Goal: Task Accomplishment & Management: Manage account settings

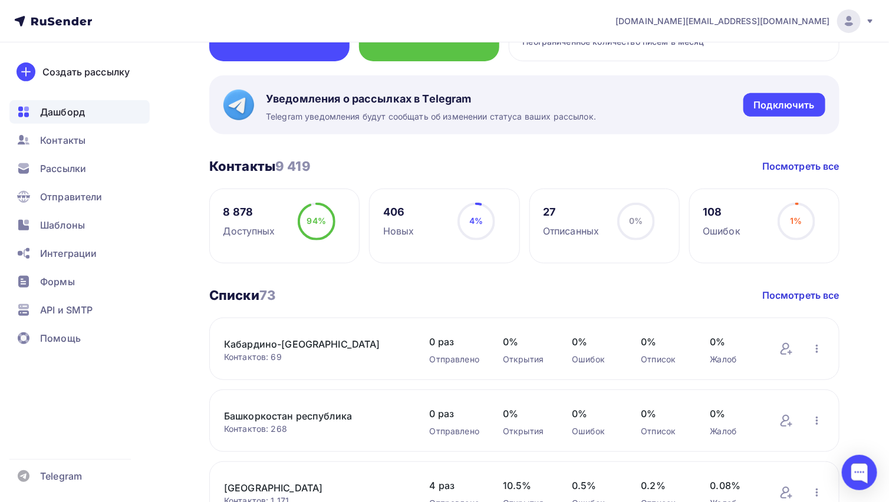
scroll to position [157, 0]
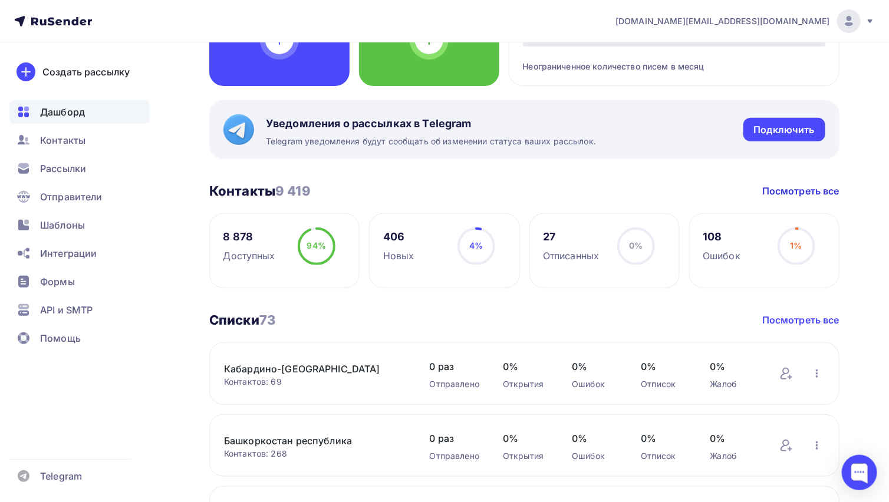
click at [814, 317] on link "Посмотреть все" at bounding box center [801, 320] width 77 height 14
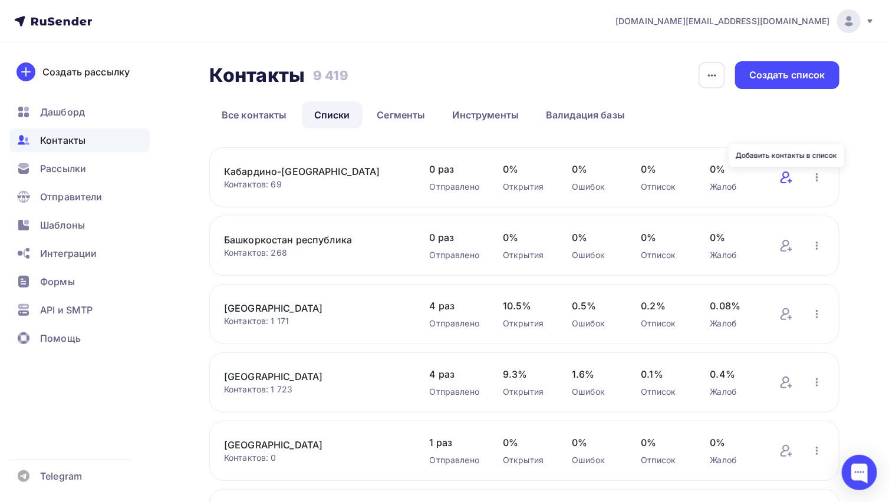
click at [791, 178] on icon at bounding box center [787, 177] width 14 height 14
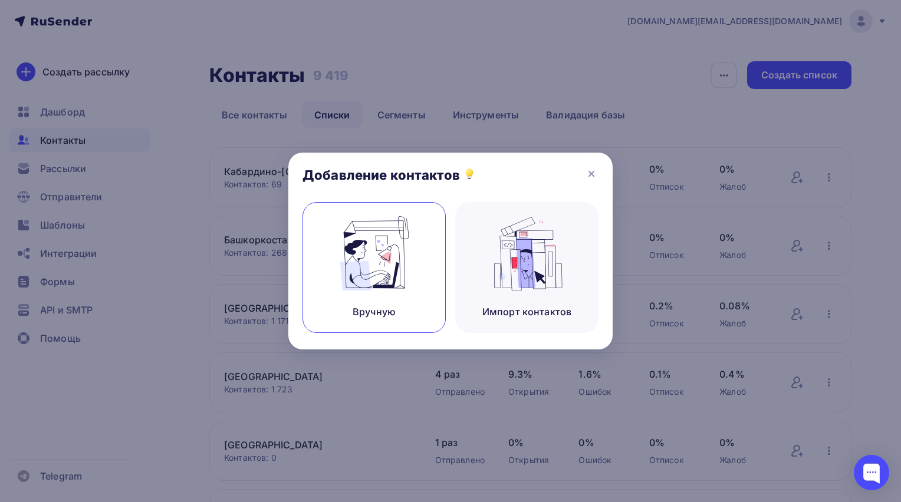
click at [389, 305] on div "Вручную" at bounding box center [374, 312] width 43 height 14
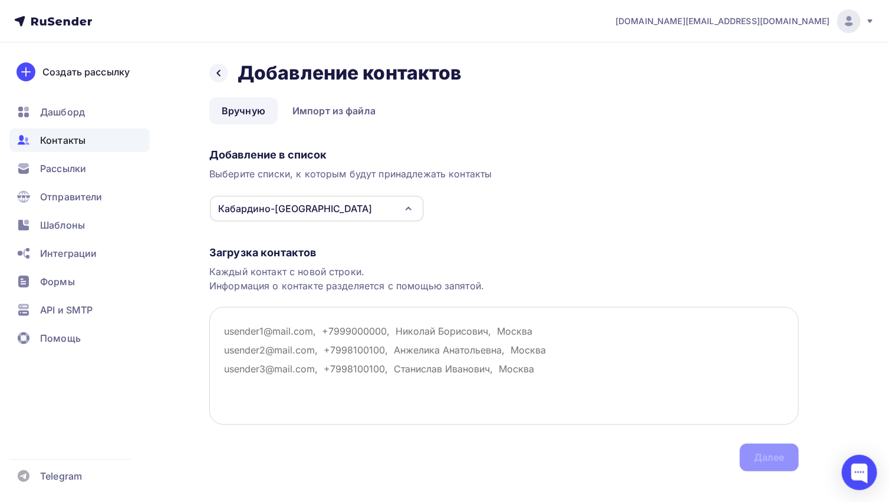
click at [233, 328] on textarea at bounding box center [504, 366] width 590 height 118
paste textarea "[EMAIL_ADDRESS][DOMAIN_NAME] [EMAIL_ADDRESS][DOMAIN_NAME] [DOMAIN_NAME][EMAIL_A…"
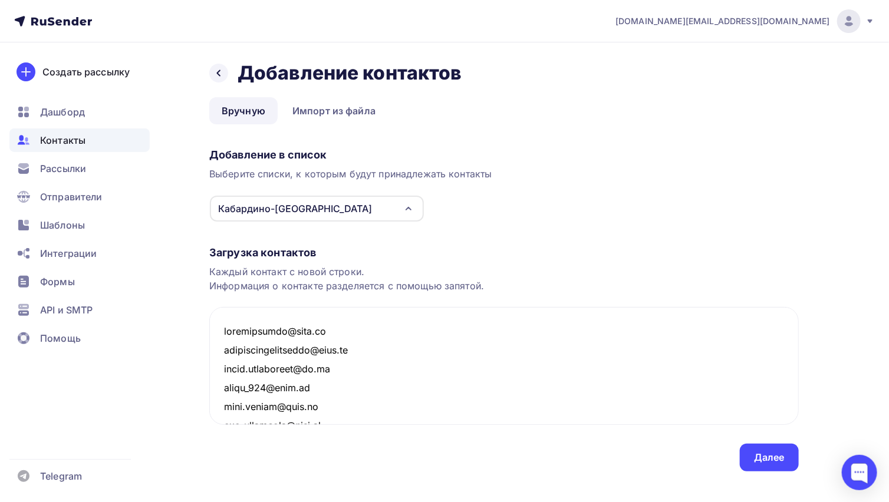
scroll to position [1195, 0]
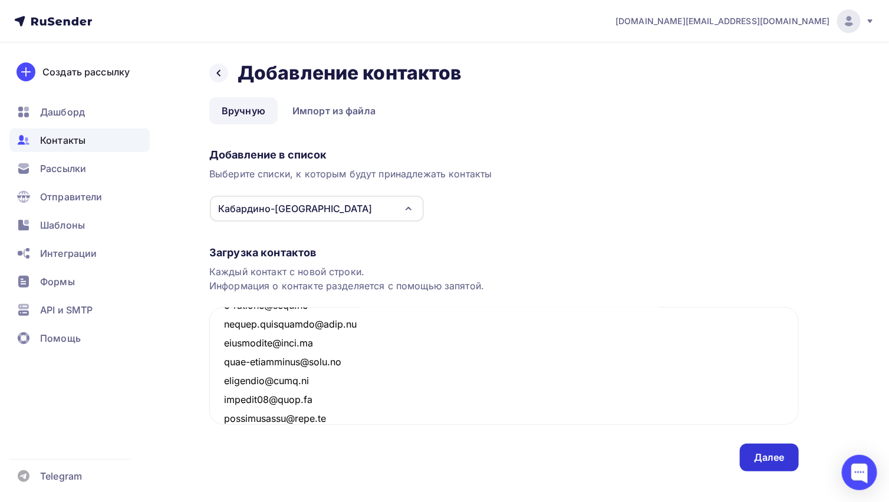
type textarea "[EMAIL_ADDRESS][DOMAIN_NAME] [EMAIL_ADDRESS][DOMAIN_NAME] [DOMAIN_NAME][EMAIL_A…"
click at [765, 449] on div "Далее" at bounding box center [769, 458] width 59 height 28
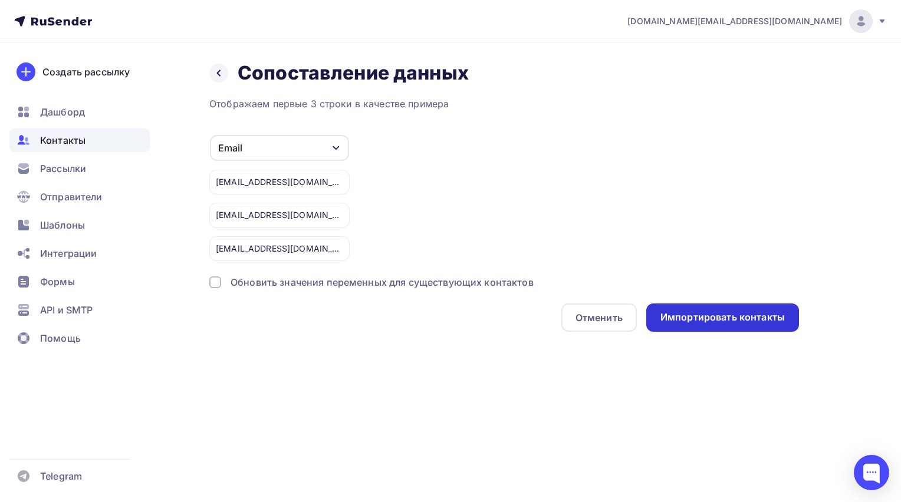
click at [709, 318] on div "Импортировать контакты" at bounding box center [722, 318] width 124 height 14
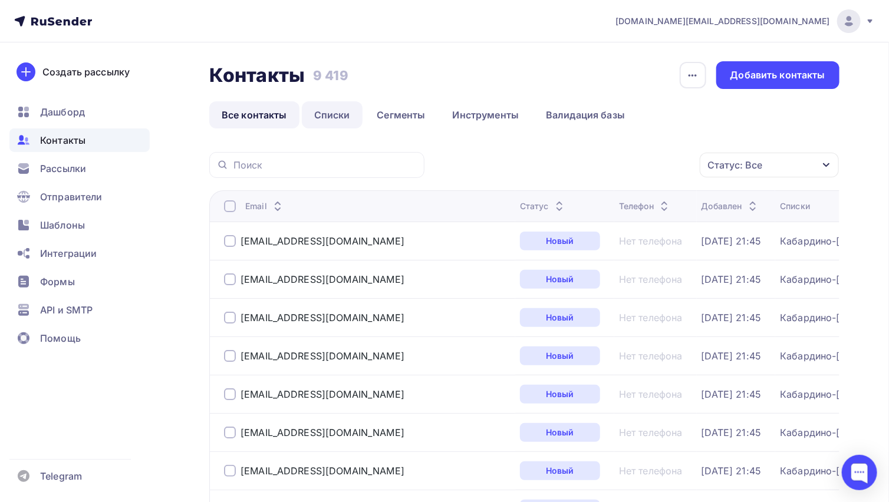
click at [342, 113] on link "Списки" at bounding box center [332, 114] width 61 height 27
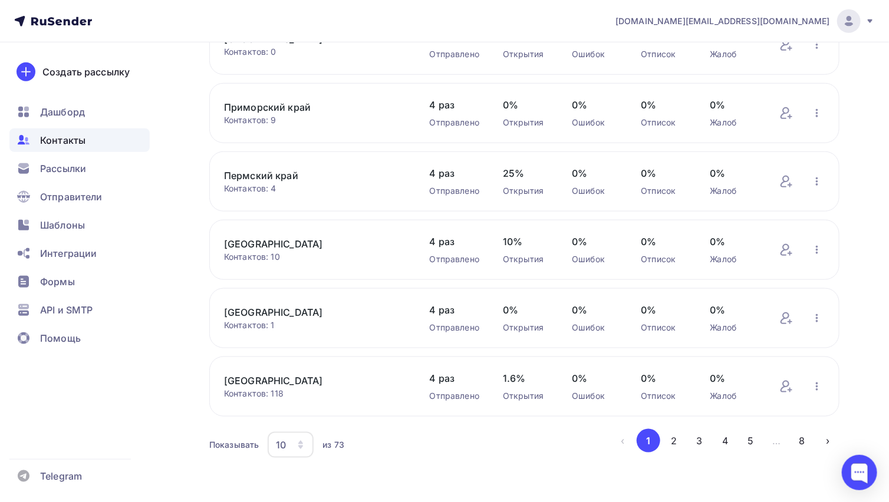
scroll to position [410, 0]
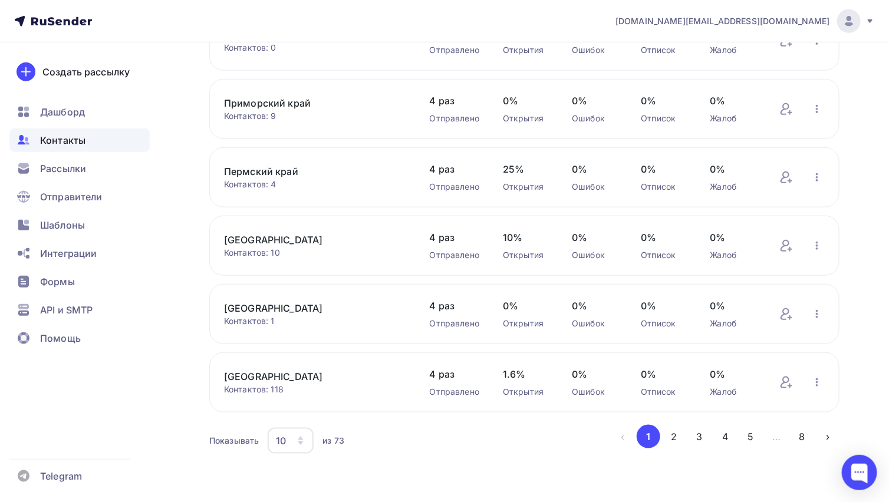
click at [303, 439] on icon "button" at bounding box center [300, 440] width 9 height 9
click at [291, 403] on div "100" at bounding box center [337, 403] width 113 height 14
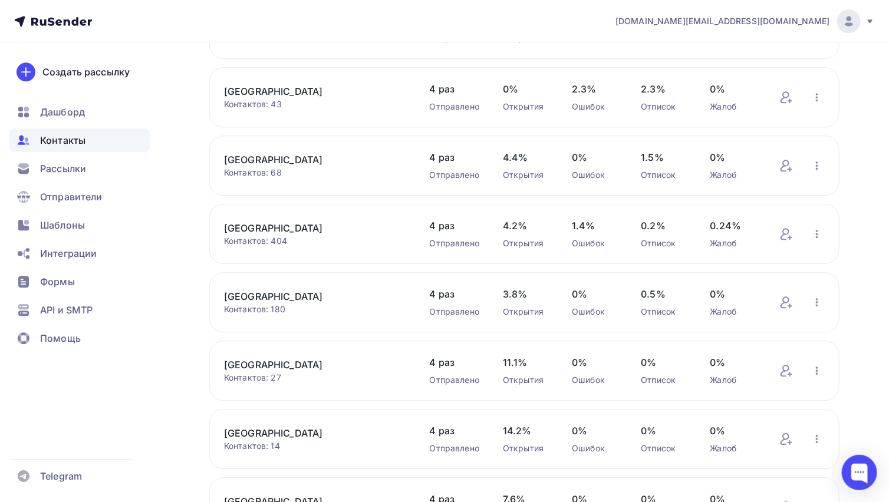
scroll to position [3398, 0]
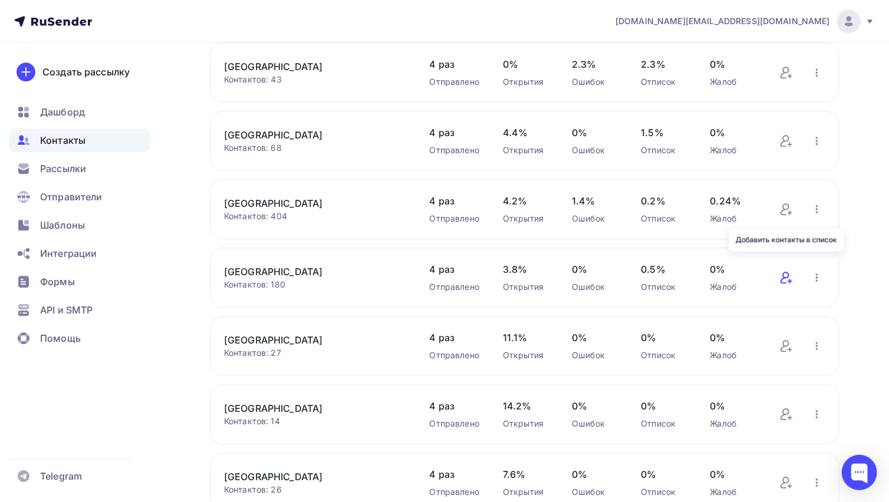
click at [787, 271] on icon at bounding box center [787, 278] width 14 height 14
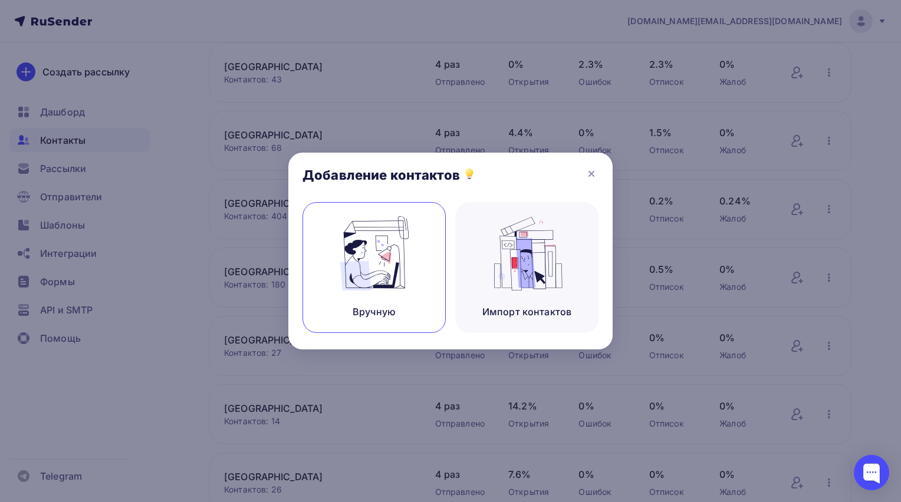
click at [369, 264] on img at bounding box center [374, 253] width 79 height 74
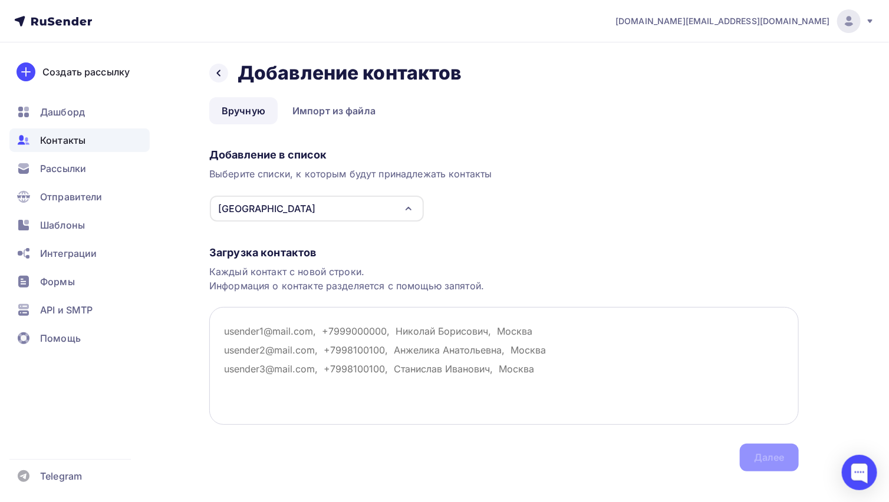
paste textarea "[EMAIL_ADDRESS][DOMAIN_NAME] [EMAIL_ADDRESS][DOMAIN_NAME] [EMAIL_ADDRESS][DOMAI…"
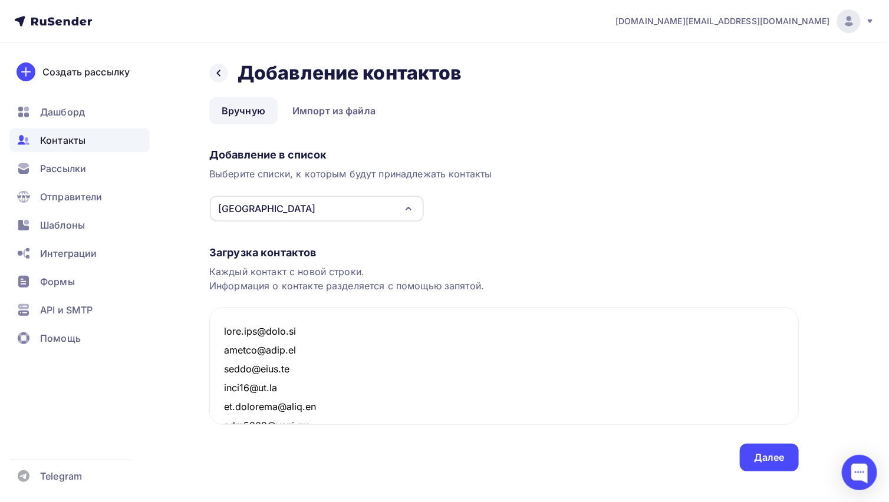
scroll to position [2686, 0]
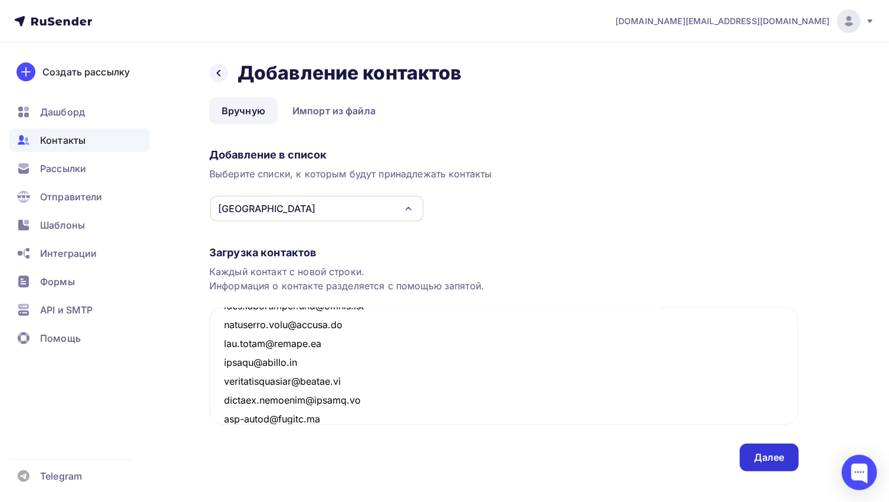
type textarea "[EMAIL_ADDRESS][DOMAIN_NAME] [EMAIL_ADDRESS][DOMAIN_NAME] [EMAIL_ADDRESS][DOMAI…"
click at [751, 448] on div "Далее" at bounding box center [769, 458] width 59 height 28
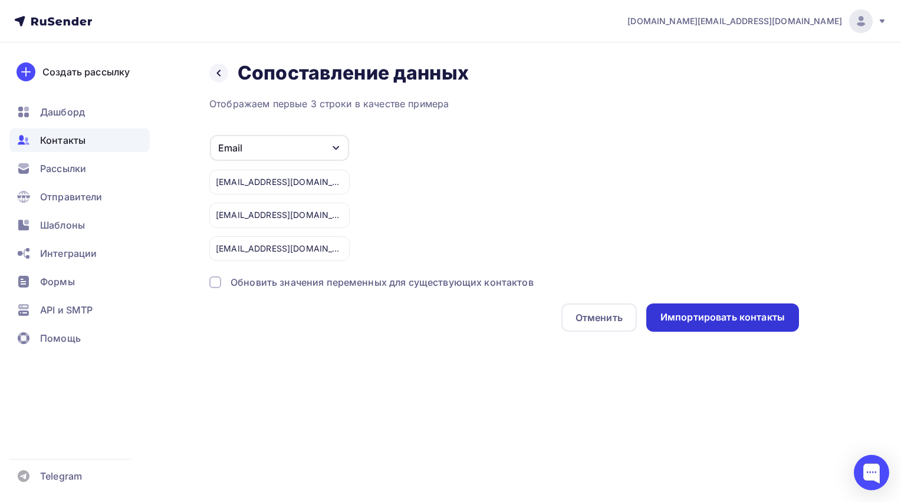
click at [739, 318] on div "Импортировать контакты" at bounding box center [722, 318] width 124 height 14
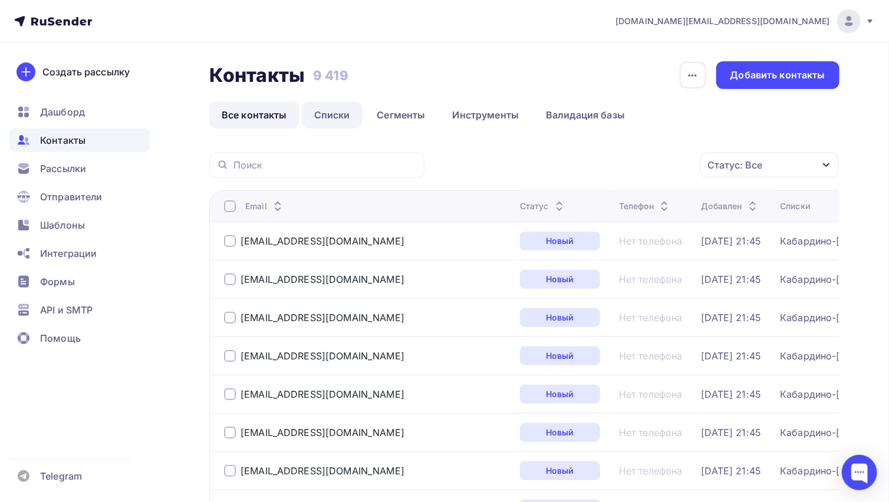
click at [329, 116] on link "Списки" at bounding box center [332, 114] width 61 height 27
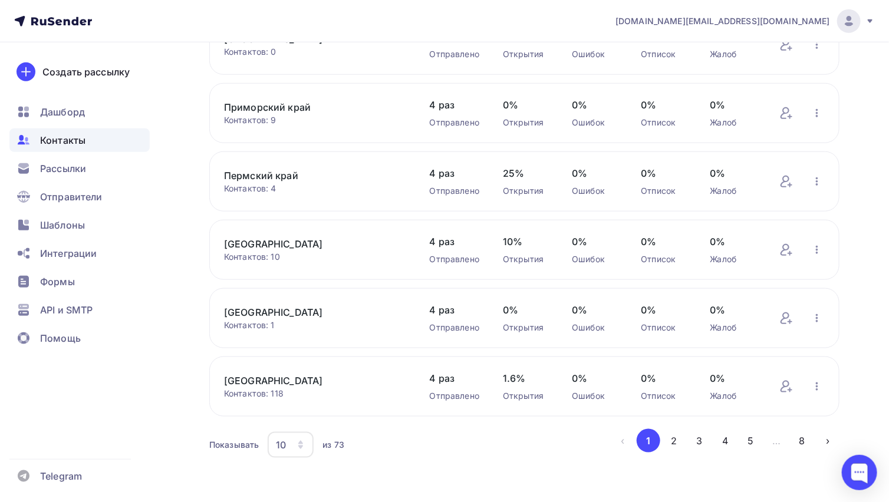
scroll to position [410, 0]
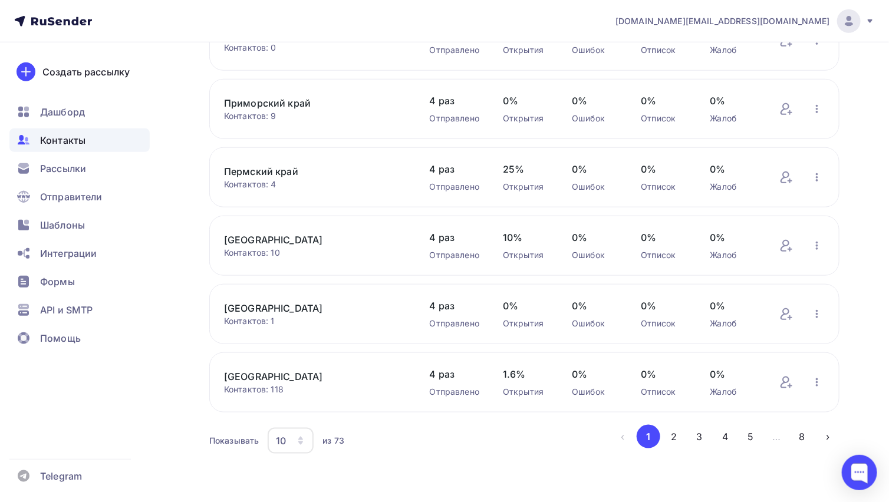
click at [297, 443] on icon "button" at bounding box center [300, 440] width 9 height 9
click at [290, 406] on div "100" at bounding box center [337, 403] width 113 height 14
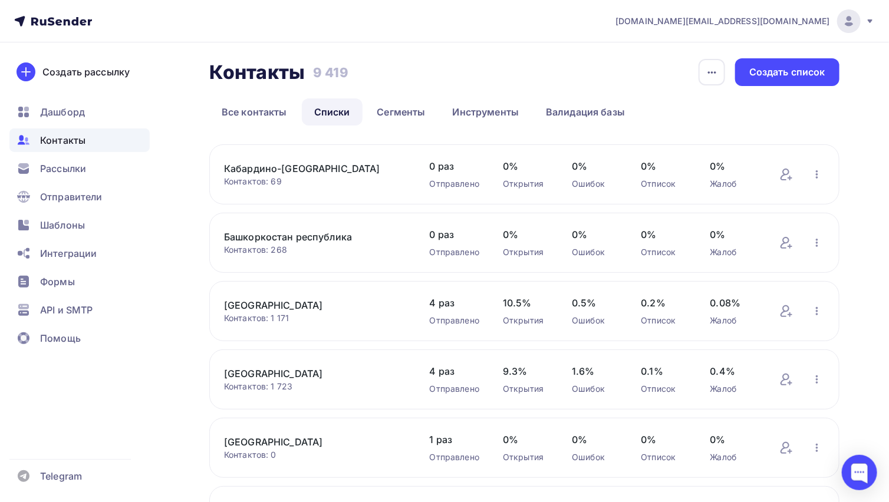
scroll to position [0, 0]
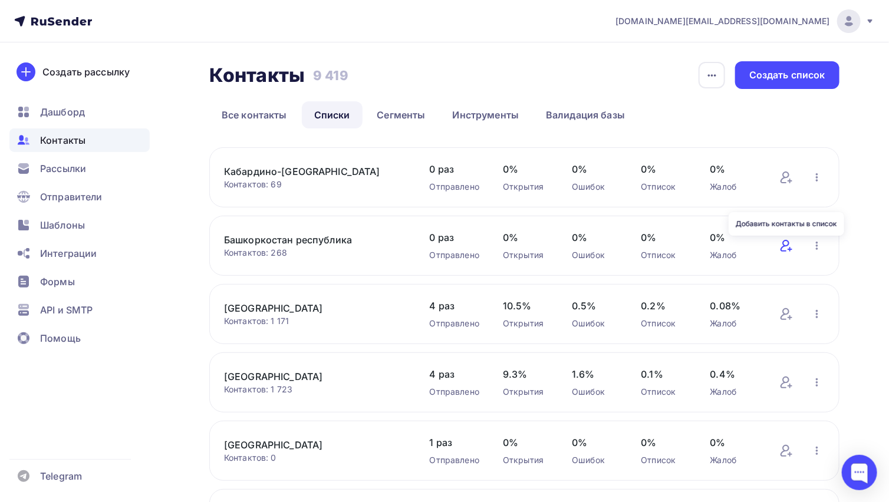
click at [789, 245] on icon at bounding box center [787, 246] width 14 height 14
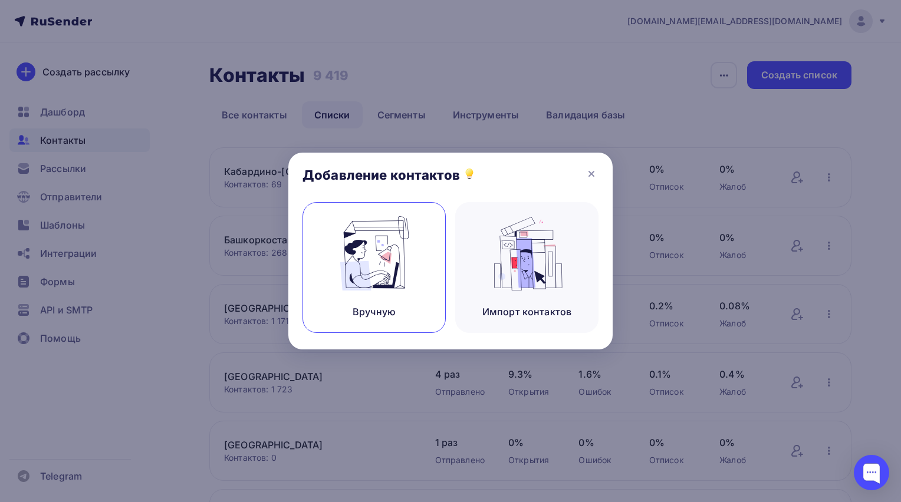
click at [379, 277] on img at bounding box center [374, 253] width 79 height 74
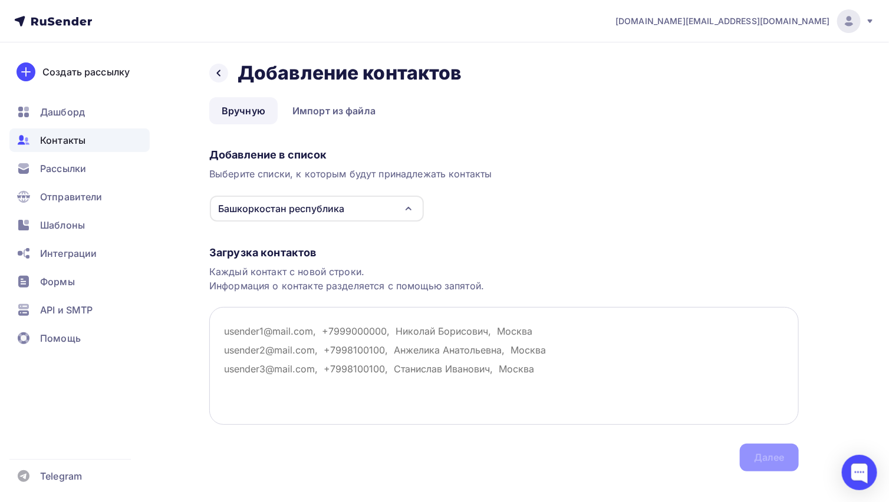
paste textarea "[EMAIL_ADDRESS][DOMAIN_NAME] [EMAIL_ADDRESS][DOMAIN_NAME] [EMAIL_ADDRESS][DOMAI…"
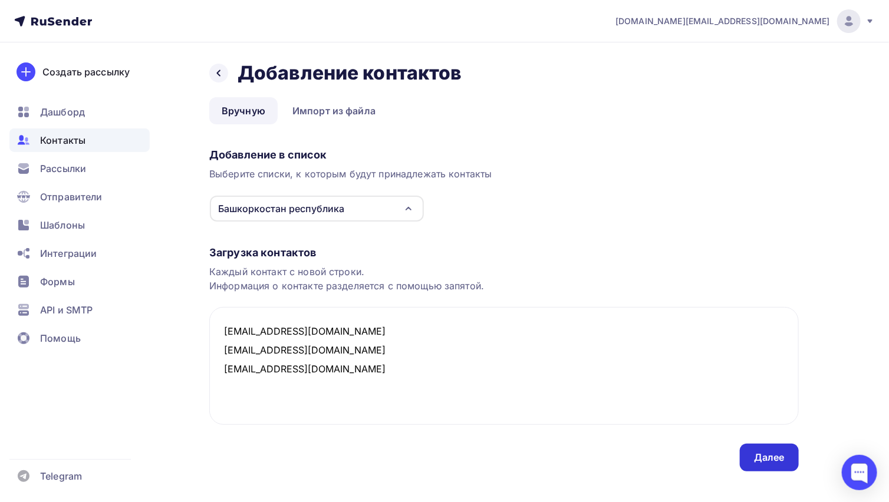
type textarea "[EMAIL_ADDRESS][DOMAIN_NAME] [EMAIL_ADDRESS][DOMAIN_NAME] [EMAIL_ADDRESS][DOMAI…"
click at [762, 460] on div "Далее" at bounding box center [769, 458] width 31 height 14
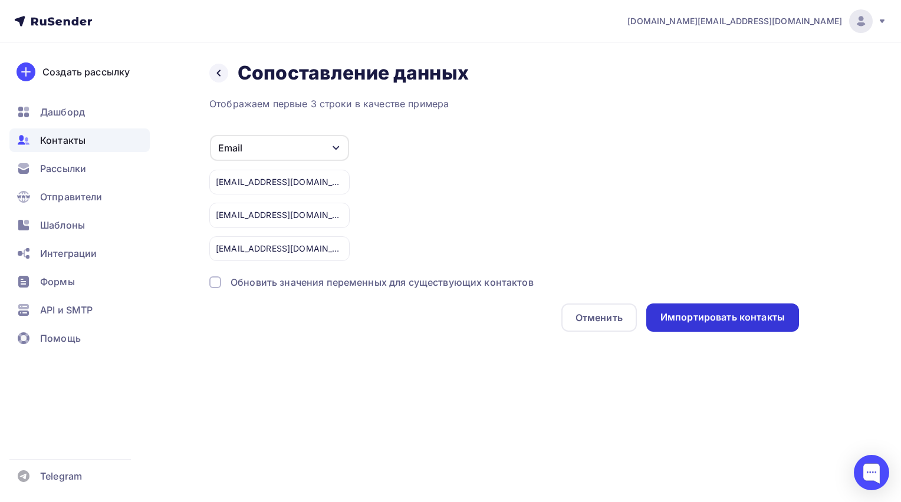
click at [703, 316] on div "Импортировать контакты" at bounding box center [722, 318] width 124 height 14
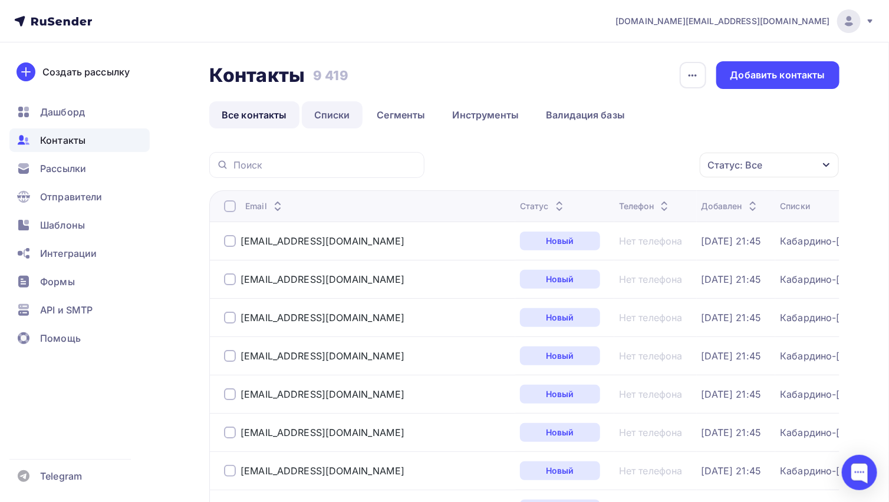
click at [345, 113] on link "Списки" at bounding box center [332, 114] width 61 height 27
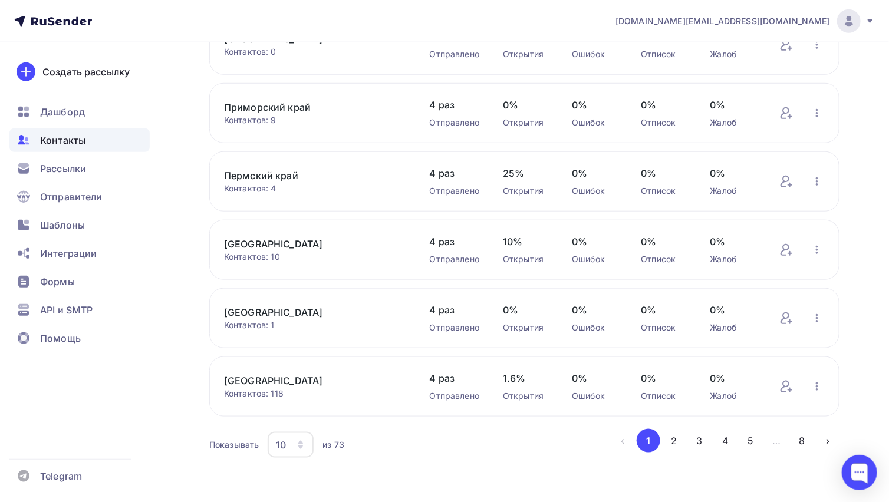
scroll to position [410, 0]
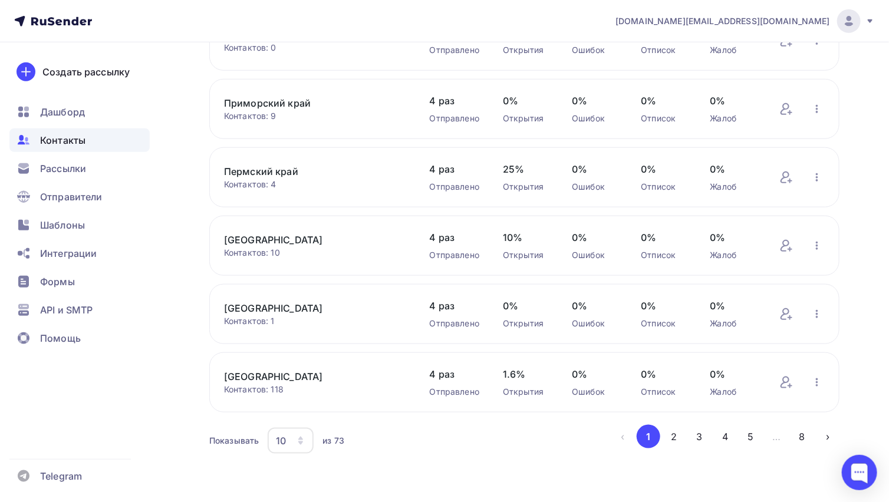
click at [287, 440] on div "10" at bounding box center [291, 441] width 46 height 26
click at [299, 397] on div "100" at bounding box center [337, 403] width 113 height 14
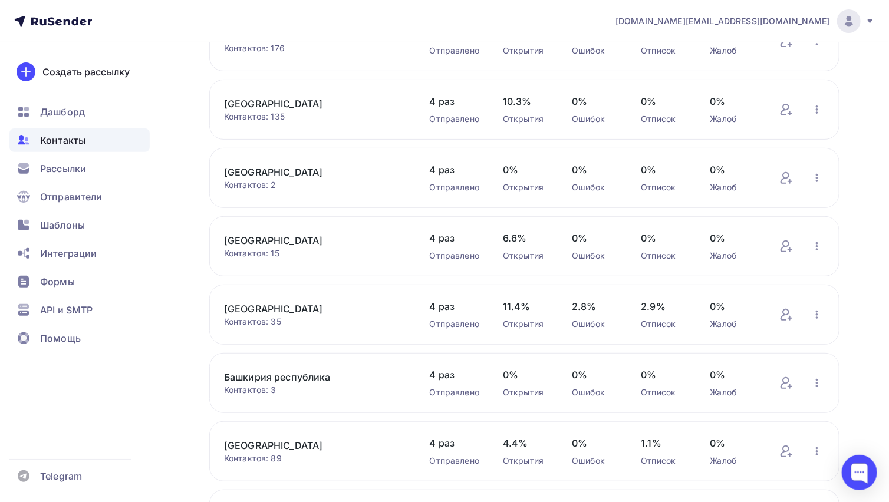
scroll to position [4167, 0]
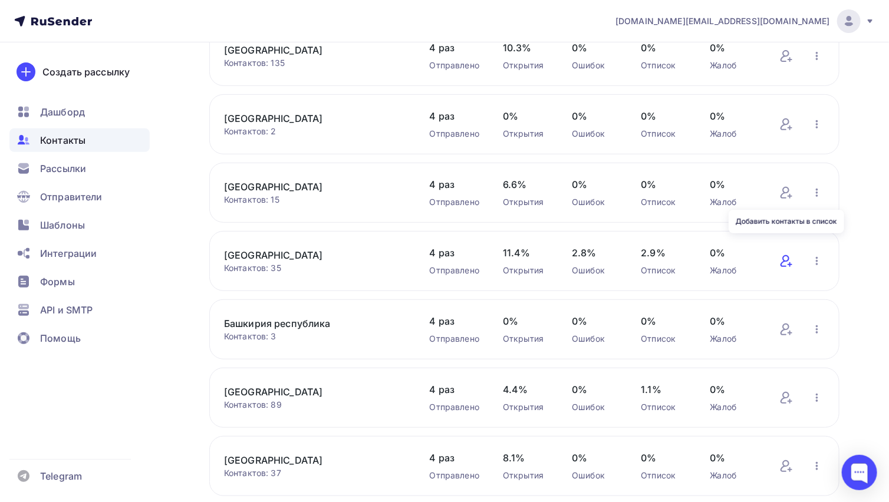
click at [790, 254] on icon at bounding box center [787, 261] width 14 height 14
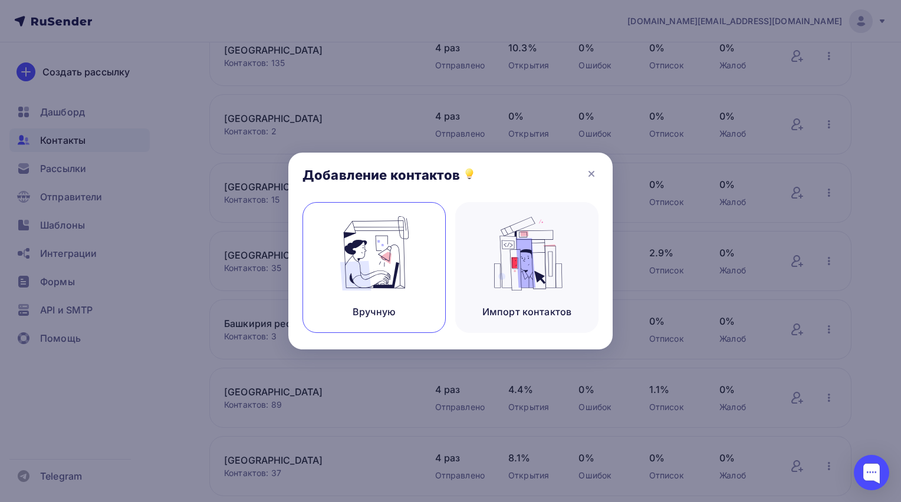
click at [363, 286] on img at bounding box center [374, 253] width 79 height 74
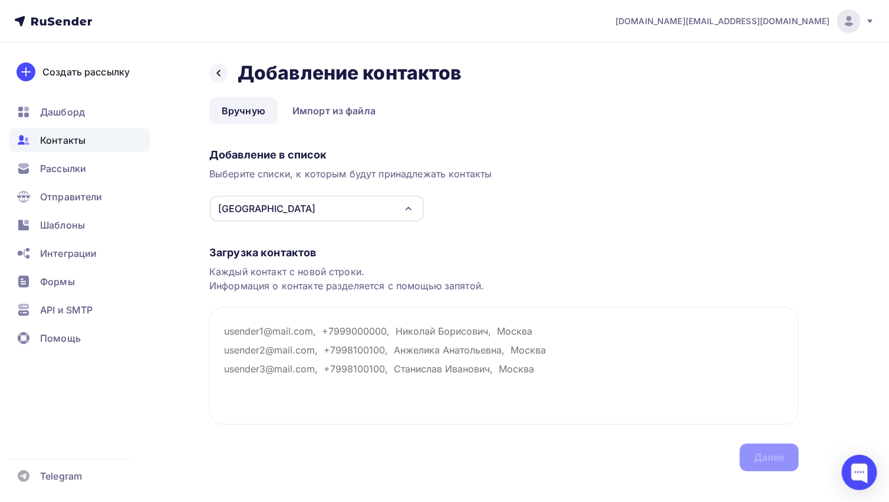
scroll to position [15, 0]
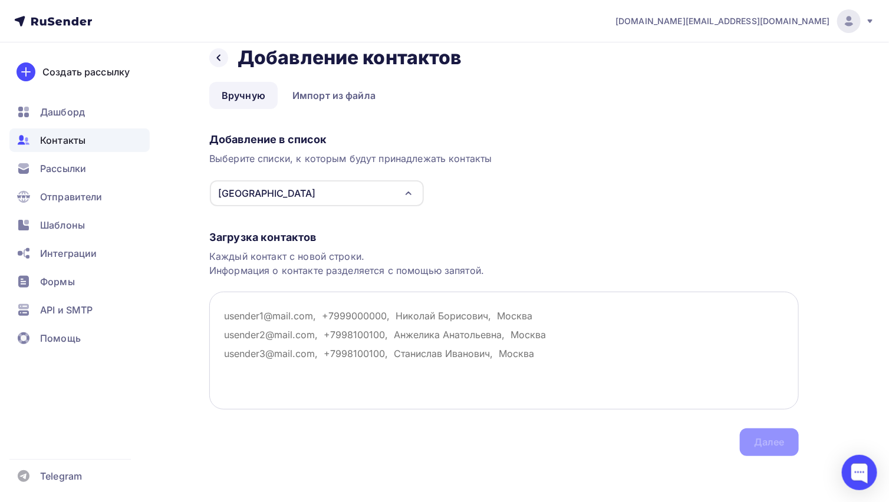
paste textarea "[EMAIL_ADDRESS][DOMAIN_NAME] [EMAIL_ADDRESS][DOMAIN_NAME] [EMAIL_ADDRESS][DOMAI…"
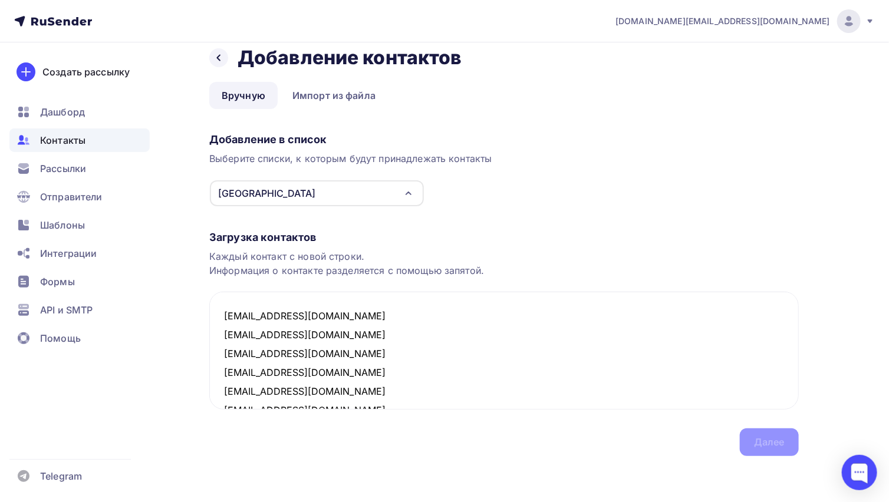
scroll to position [591, 0]
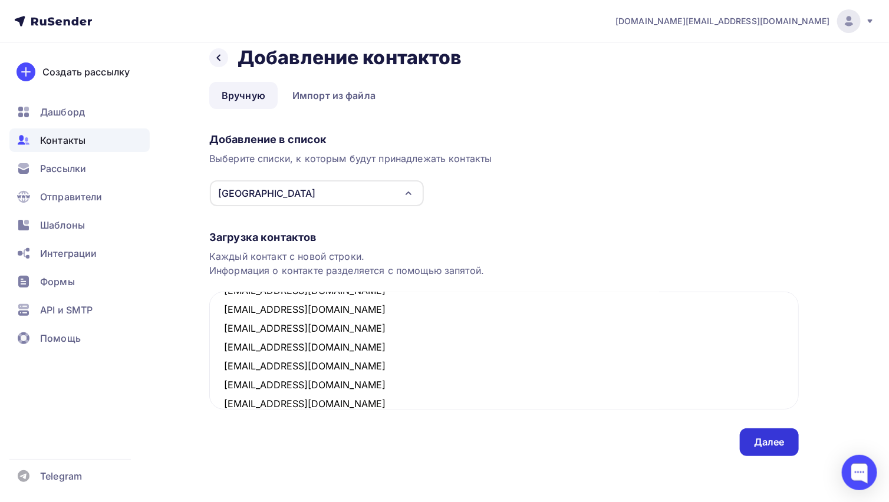
type textarea "[EMAIL_ADDRESS][DOMAIN_NAME] [EMAIL_ADDRESS][DOMAIN_NAME] [EMAIL_ADDRESS][DOMAI…"
click at [764, 440] on div "Далее" at bounding box center [769, 443] width 31 height 14
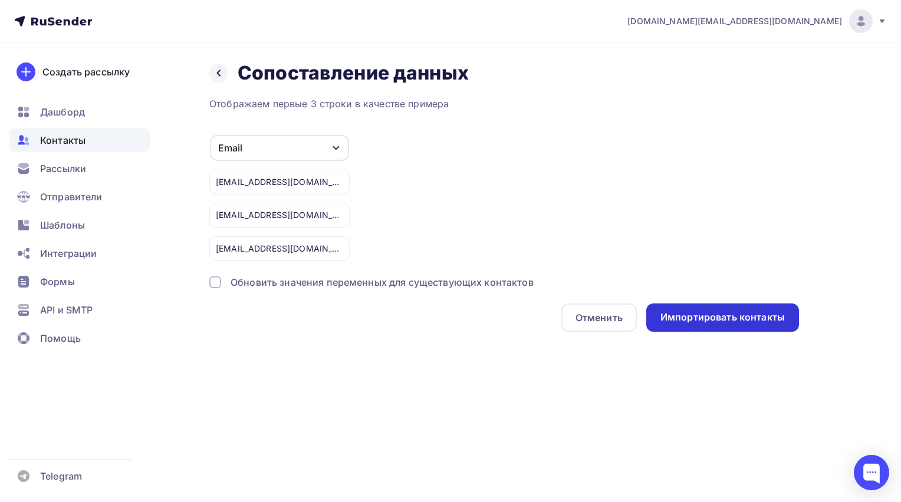
click at [678, 316] on div "Импортировать контакты" at bounding box center [722, 318] width 124 height 14
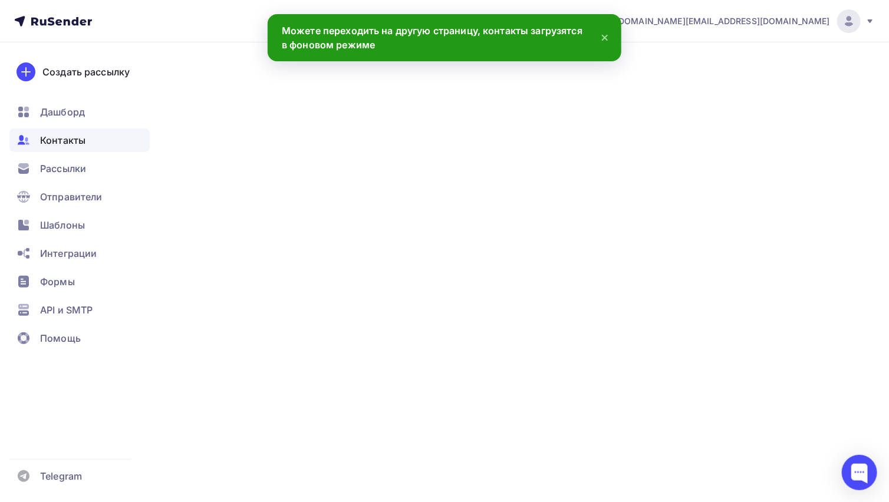
scroll to position [609, 0]
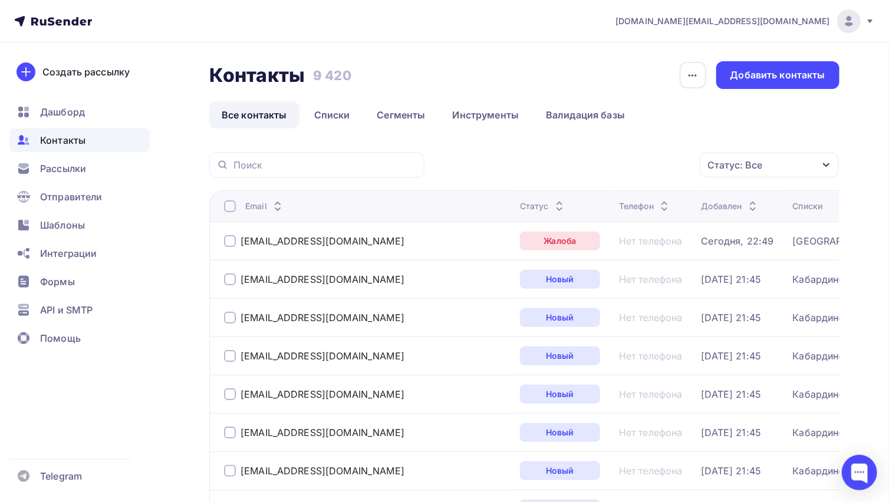
click at [229, 241] on div at bounding box center [230, 241] width 12 height 12
click at [624, 168] on div "Действие" at bounding box center [612, 165] width 156 height 23
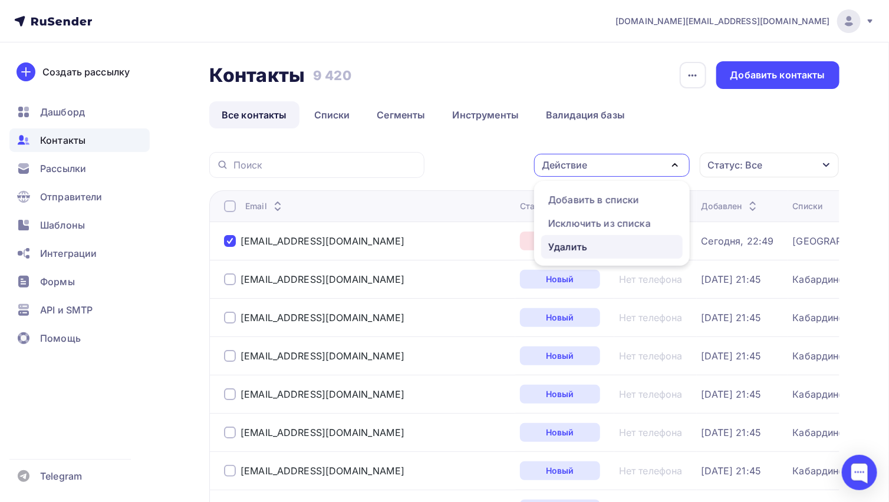
click at [578, 251] on div "Удалить" at bounding box center [567, 247] width 39 height 14
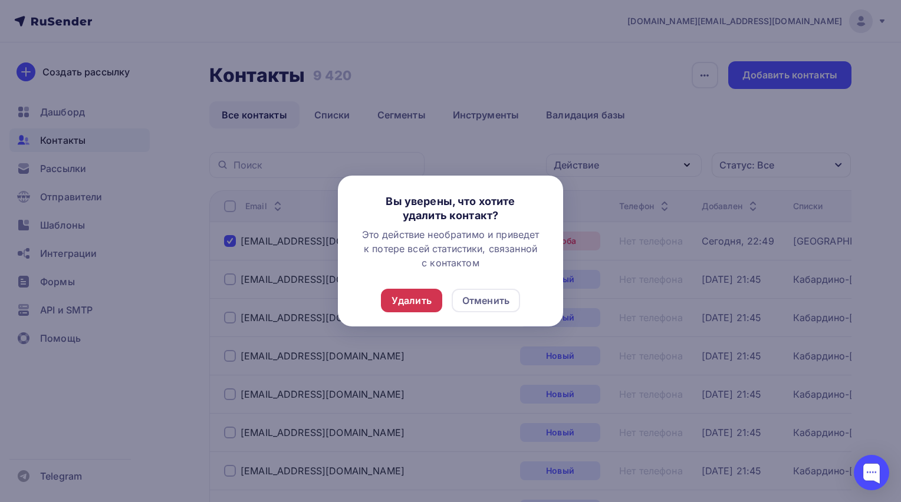
click at [432, 297] on div "Удалить" at bounding box center [411, 301] width 61 height 24
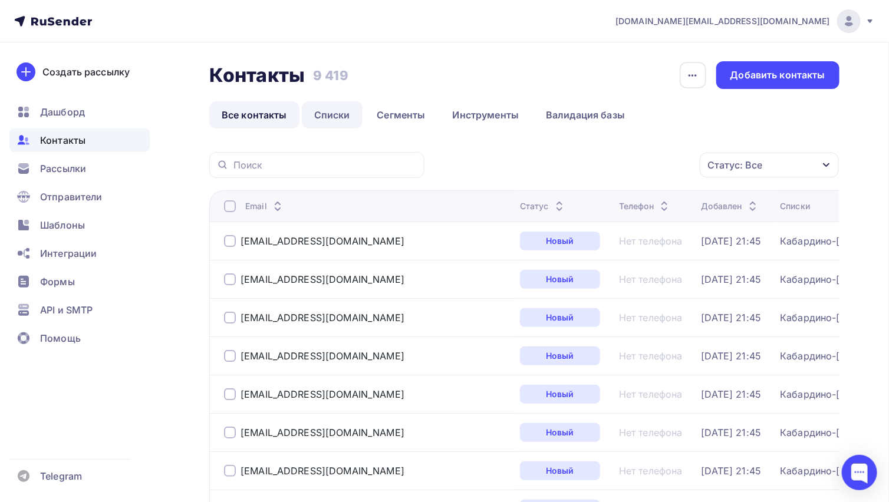
click at [328, 119] on link "Списки" at bounding box center [332, 114] width 61 height 27
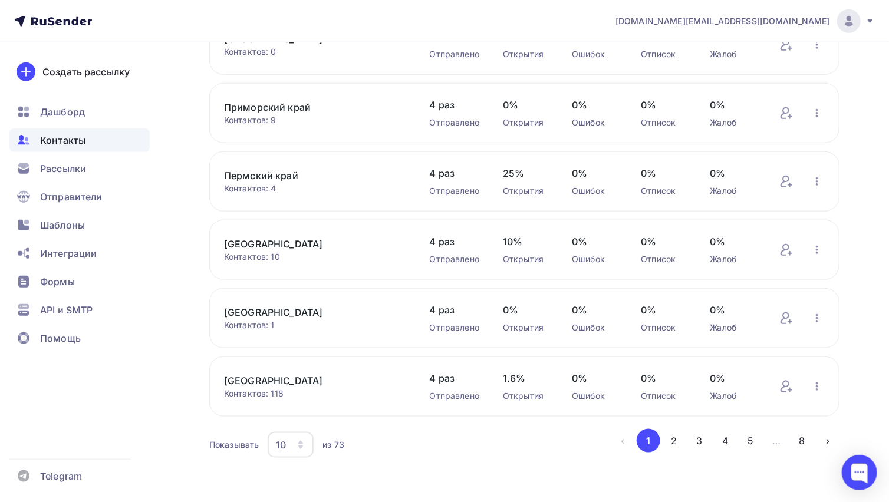
scroll to position [410, 0]
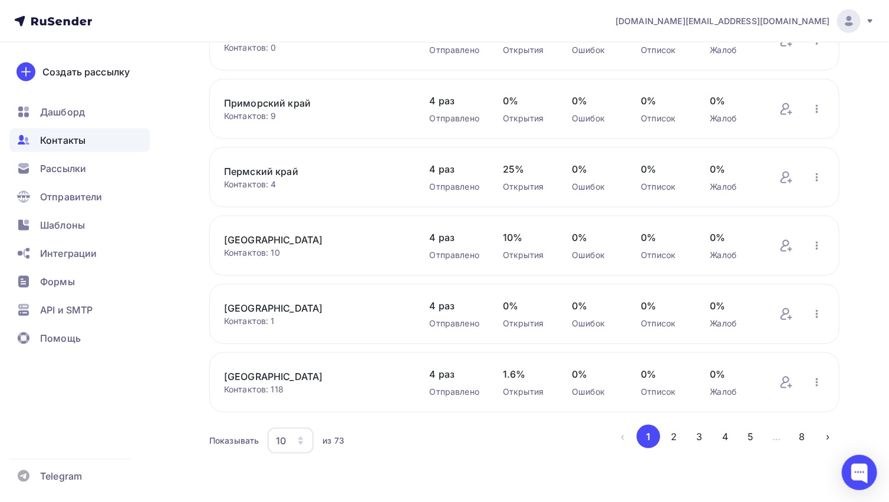
click at [292, 443] on div "10" at bounding box center [291, 441] width 46 height 26
click at [293, 406] on div "100" at bounding box center [337, 403] width 113 height 14
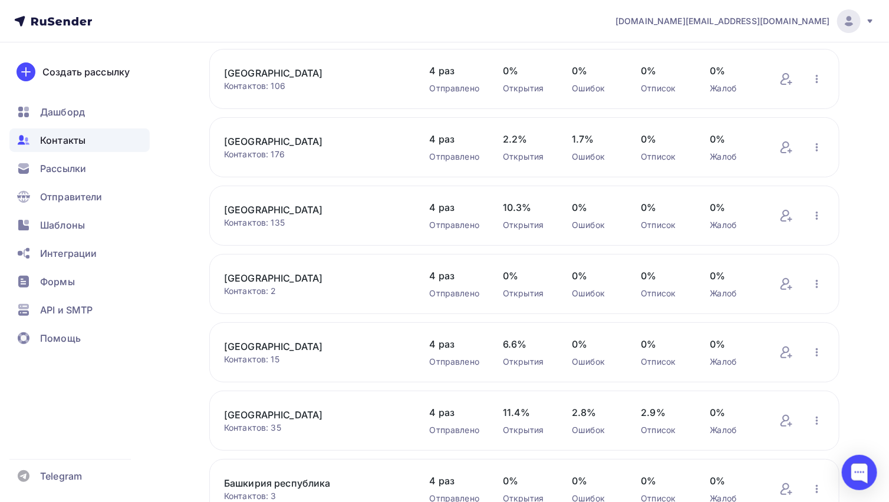
scroll to position [4004, 0]
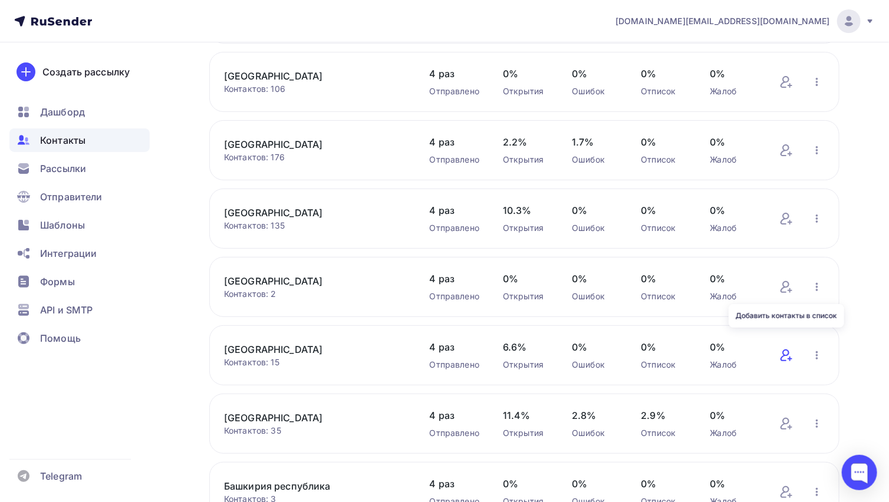
click at [791, 349] on icon at bounding box center [787, 356] width 14 height 14
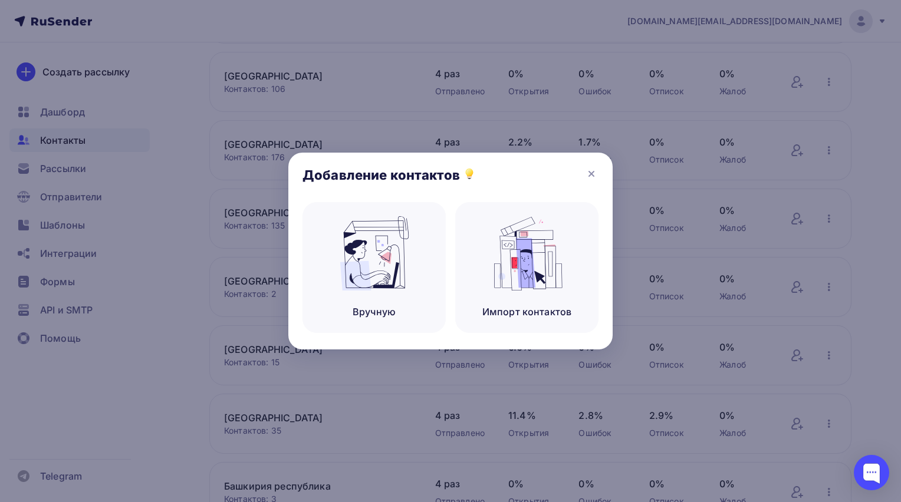
click at [372, 279] on img at bounding box center [374, 253] width 79 height 74
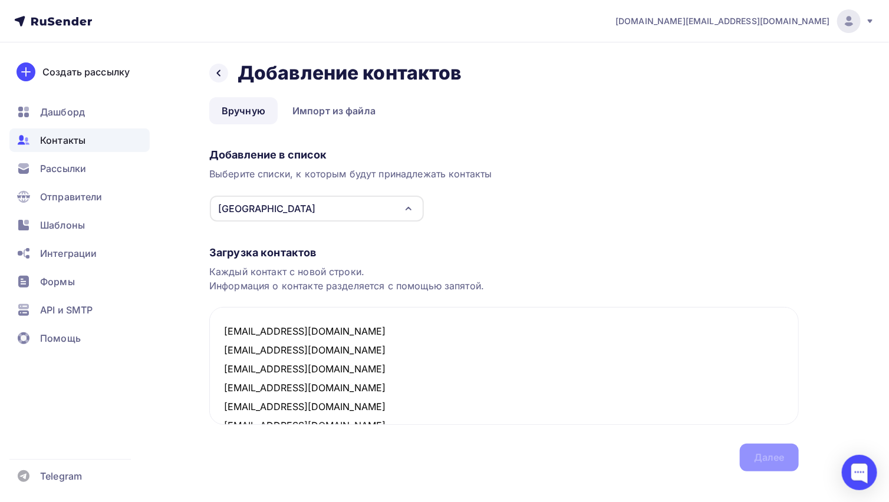
scroll to position [176, 0]
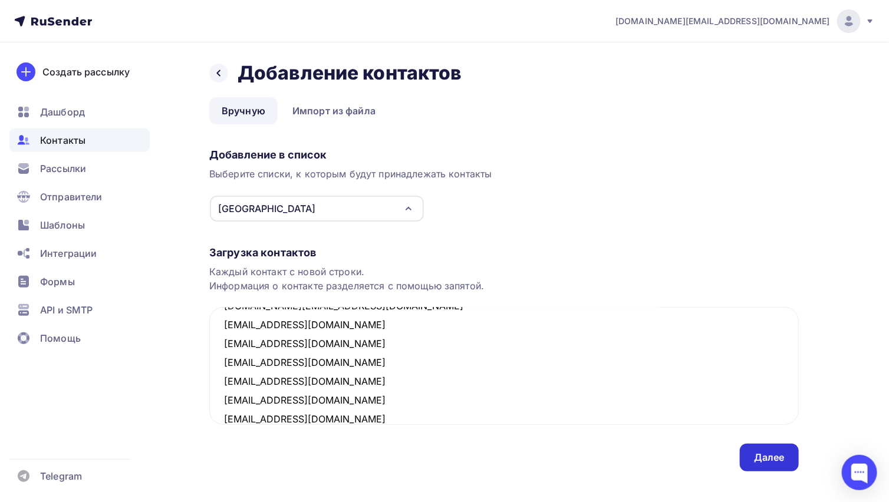
type textarea "[EMAIL_ADDRESS][DOMAIN_NAME] [EMAIL_ADDRESS][DOMAIN_NAME] [EMAIL_ADDRESS][DOMAI…"
click at [775, 461] on div "Далее" at bounding box center [769, 458] width 31 height 14
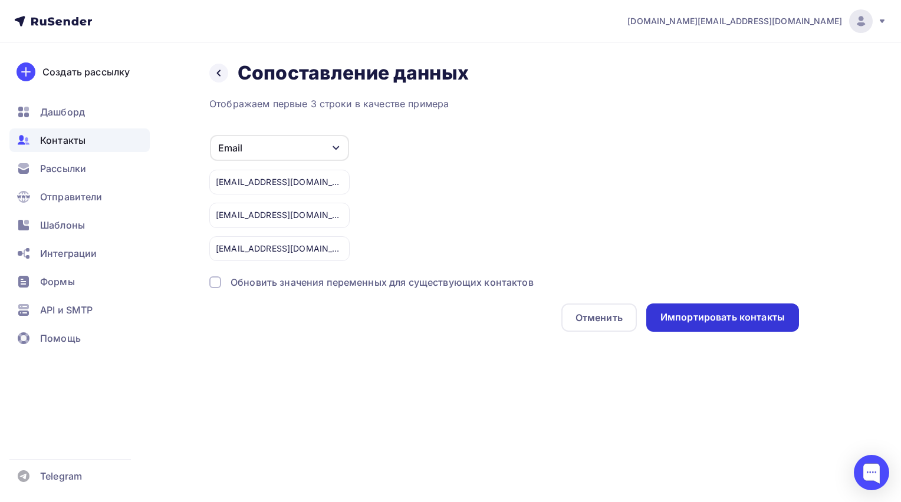
click at [762, 315] on div "Импортировать контакты" at bounding box center [722, 318] width 124 height 14
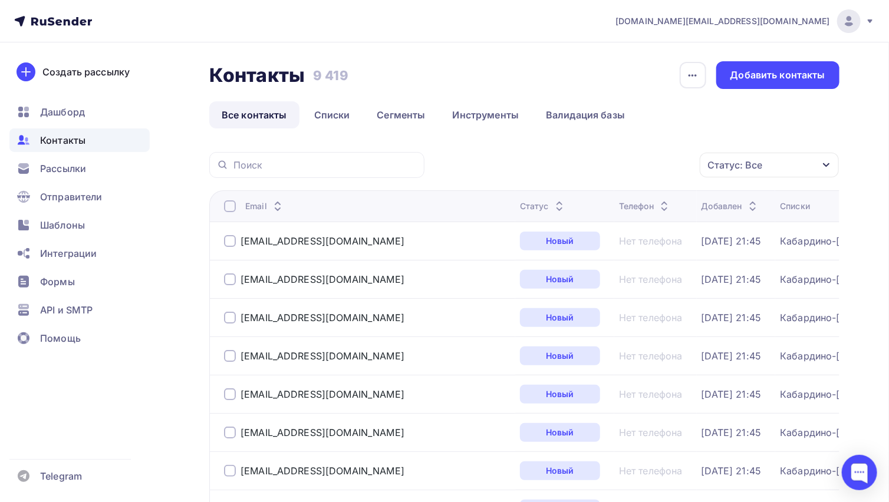
click at [84, 143] on span "Контакты" at bounding box center [62, 140] width 45 height 14
click at [335, 117] on link "Списки" at bounding box center [332, 114] width 61 height 27
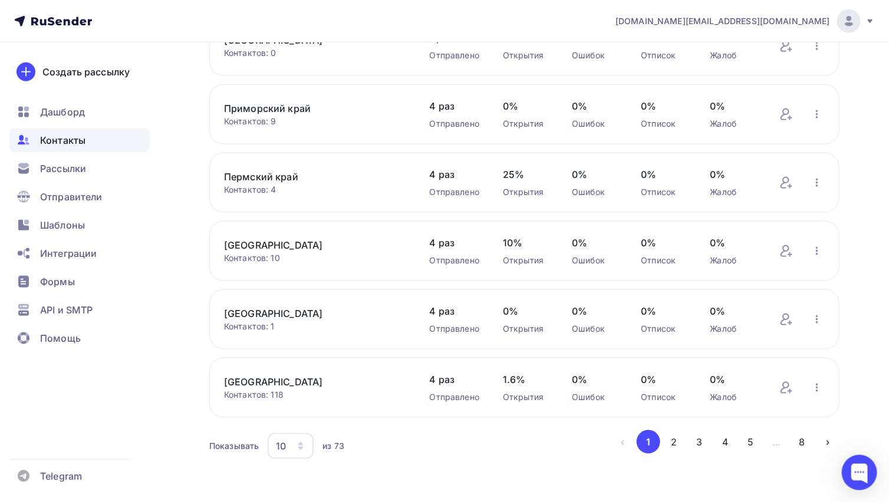
scroll to position [410, 0]
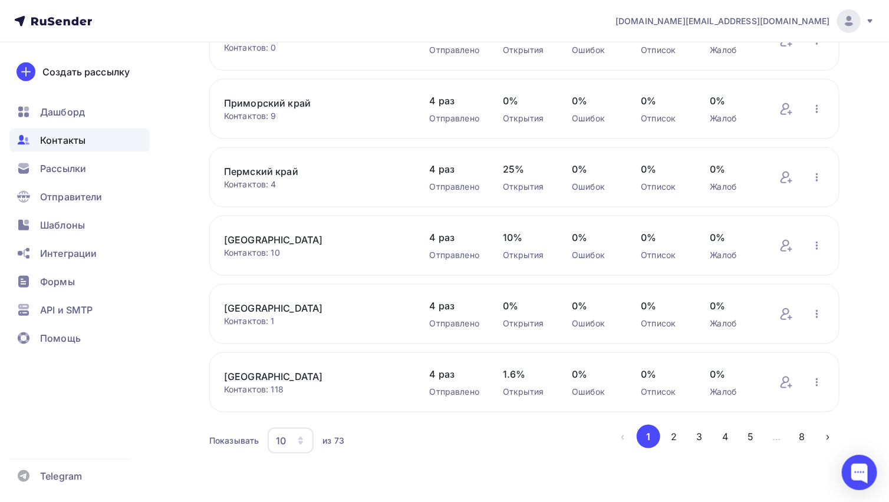
click at [294, 436] on div "10" at bounding box center [291, 441] width 46 height 26
click at [288, 400] on div "100" at bounding box center [337, 403] width 113 height 14
click at [296, 439] on div "100" at bounding box center [292, 441] width 48 height 26
click at [293, 400] on div "100" at bounding box center [337, 403] width 113 height 14
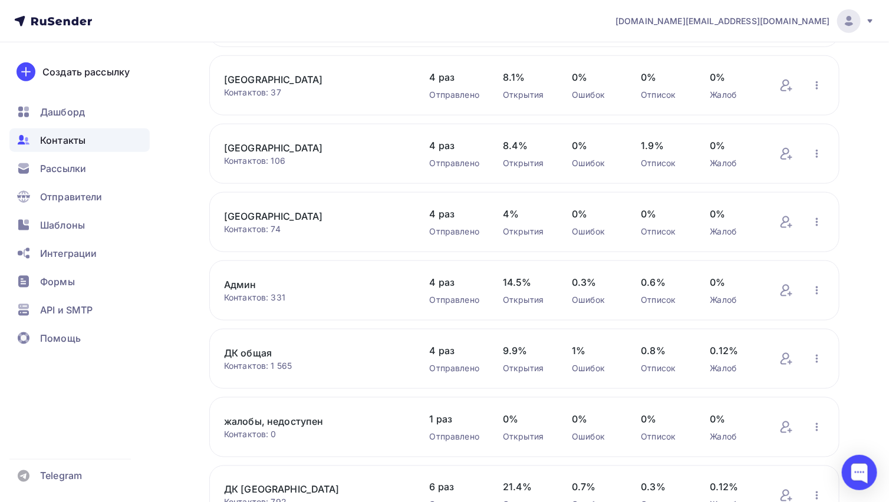
scroll to position [4577, 0]
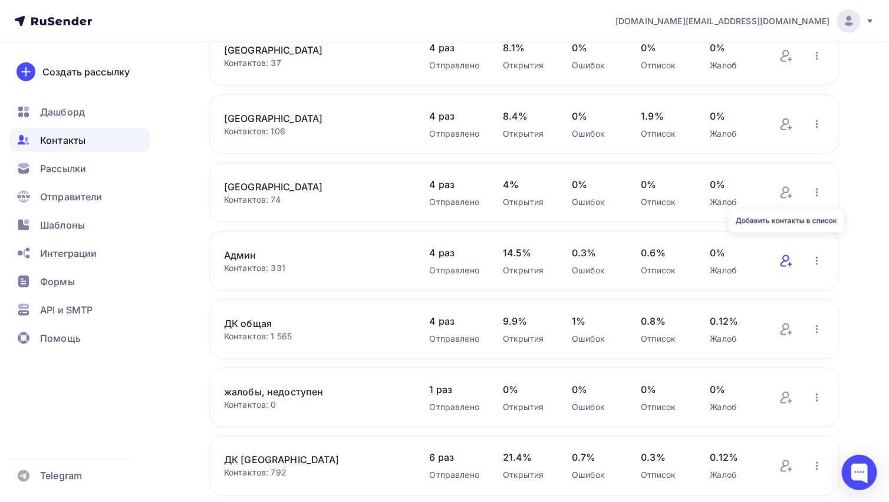
click at [790, 254] on icon at bounding box center [787, 261] width 14 height 14
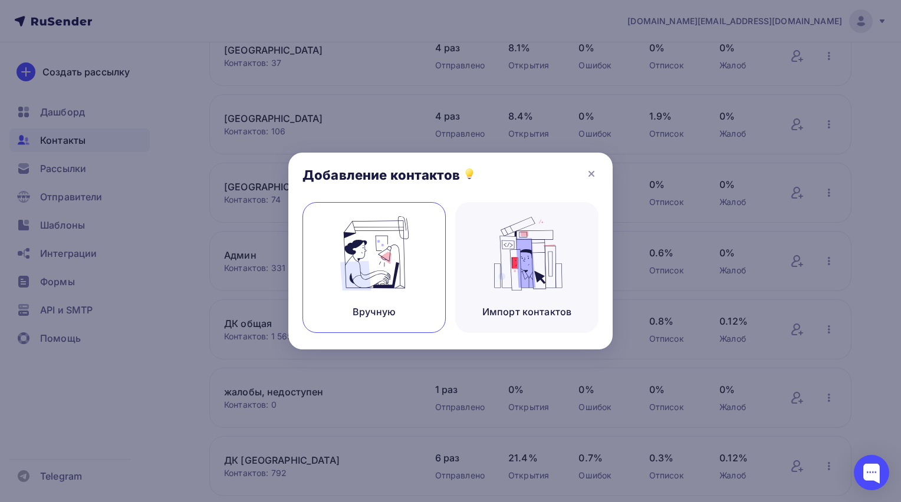
click at [405, 259] on img at bounding box center [374, 253] width 79 height 74
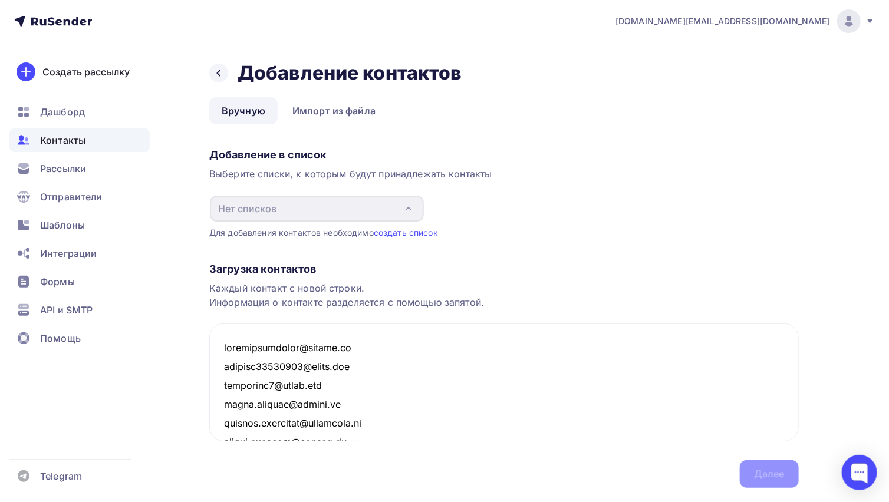
scroll to position [6686, 0]
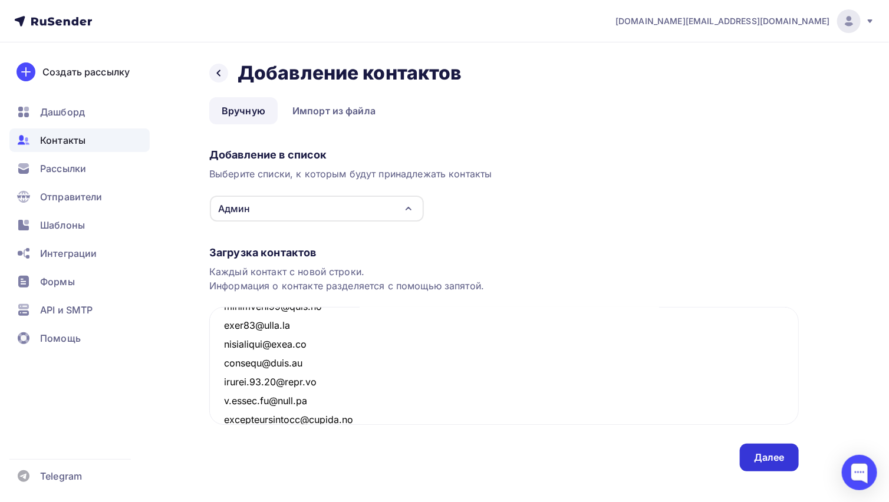
type textarea "[PERSON_NAME][EMAIL_ADDRESS][DOMAIN_NAME] [EMAIL_ADDRESS][DOMAIN_NAME] [EMAIL_A…"
click at [765, 457] on div "Далее" at bounding box center [769, 458] width 31 height 14
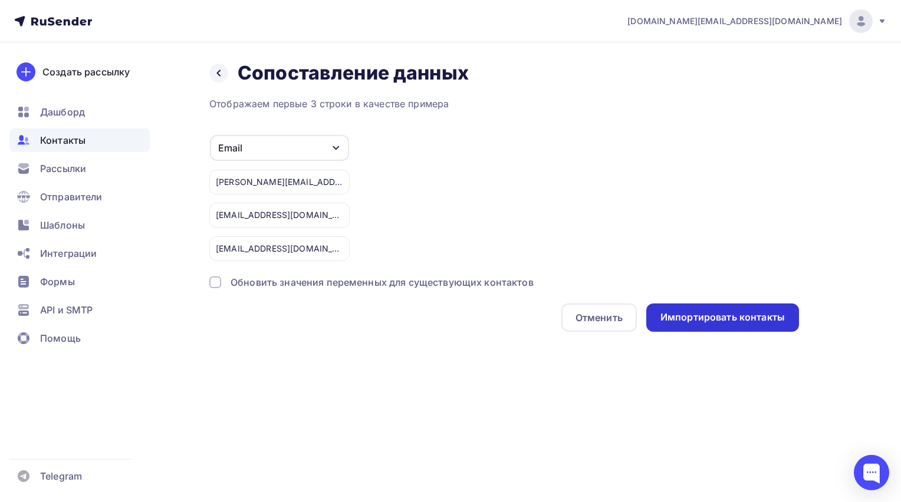
click at [686, 313] on div "Импортировать контакты" at bounding box center [722, 318] width 124 height 14
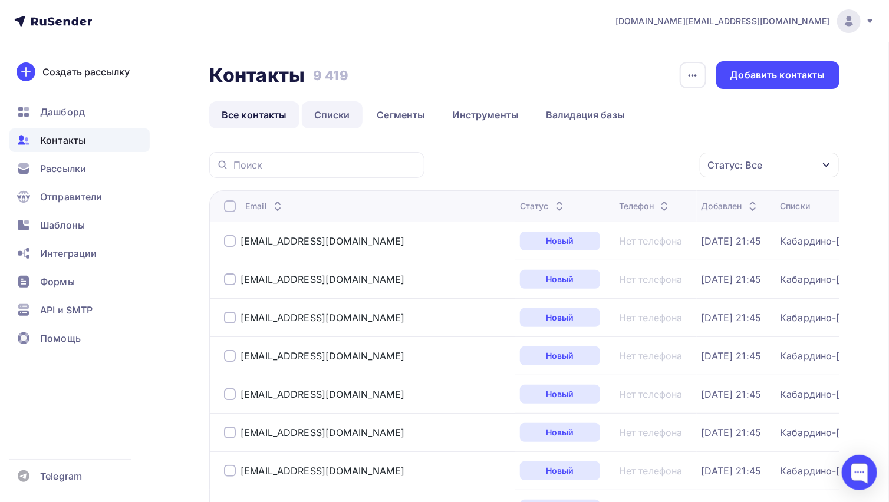
click at [338, 114] on link "Списки" at bounding box center [332, 114] width 61 height 27
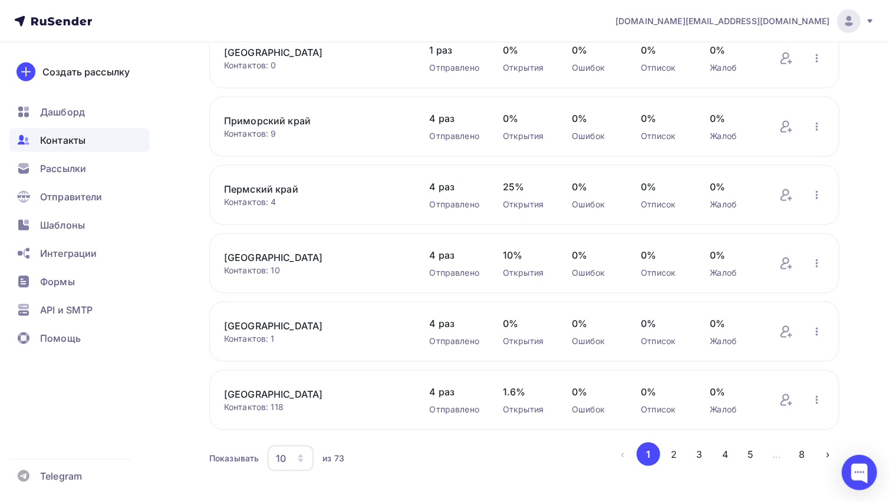
scroll to position [410, 0]
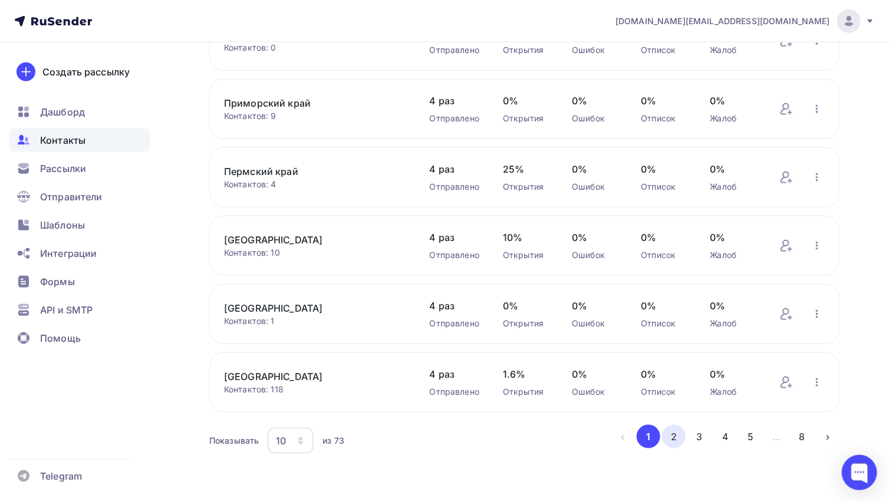
click at [669, 432] on button "2" at bounding box center [674, 437] width 24 height 24
click at [290, 443] on div "10" at bounding box center [291, 441] width 46 height 26
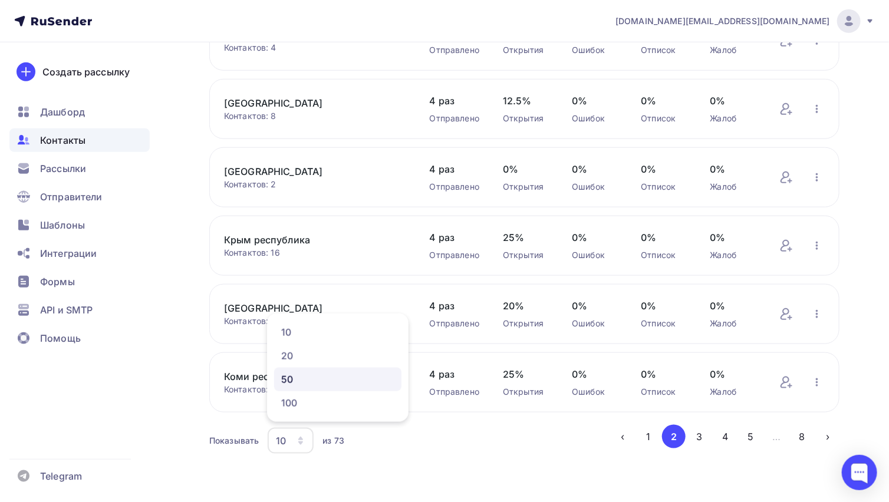
click at [290, 383] on div "50" at bounding box center [337, 380] width 113 height 14
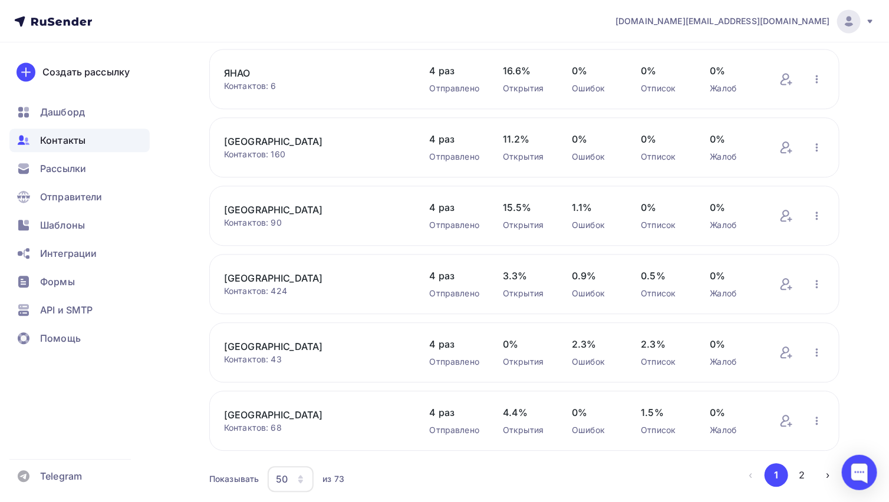
scroll to position [3141, 0]
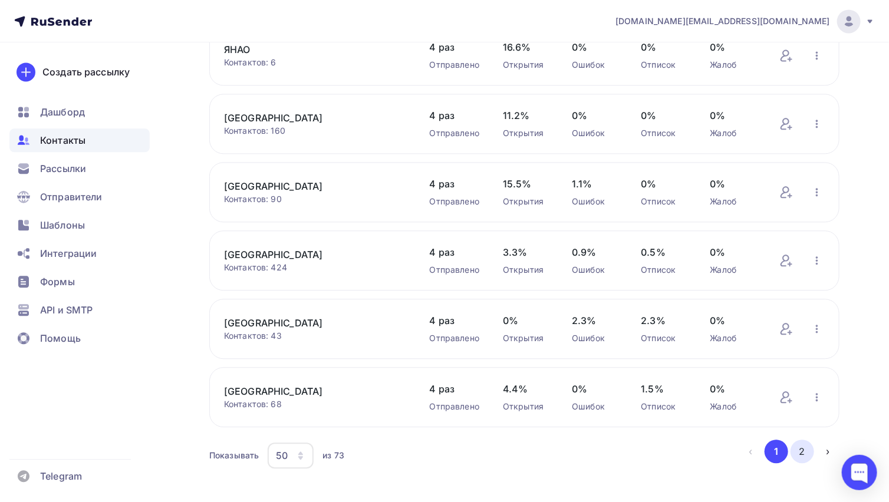
click at [798, 440] on button "2" at bounding box center [803, 452] width 24 height 24
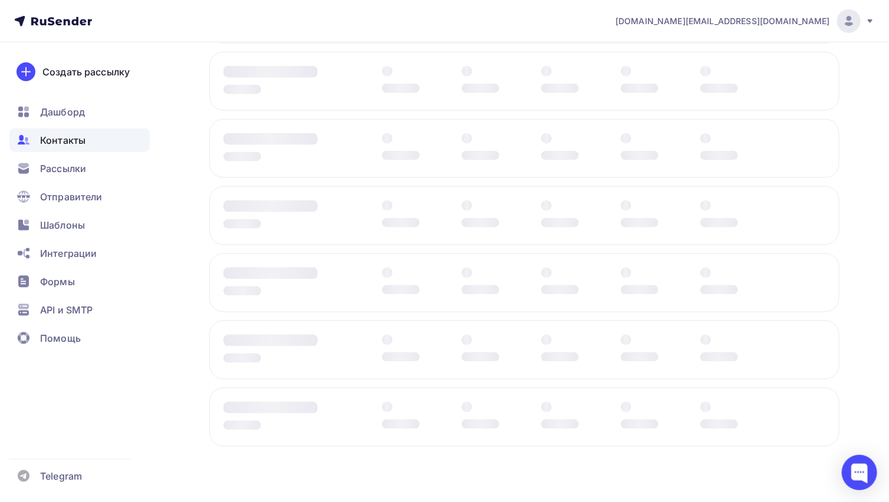
scroll to position [498, 0]
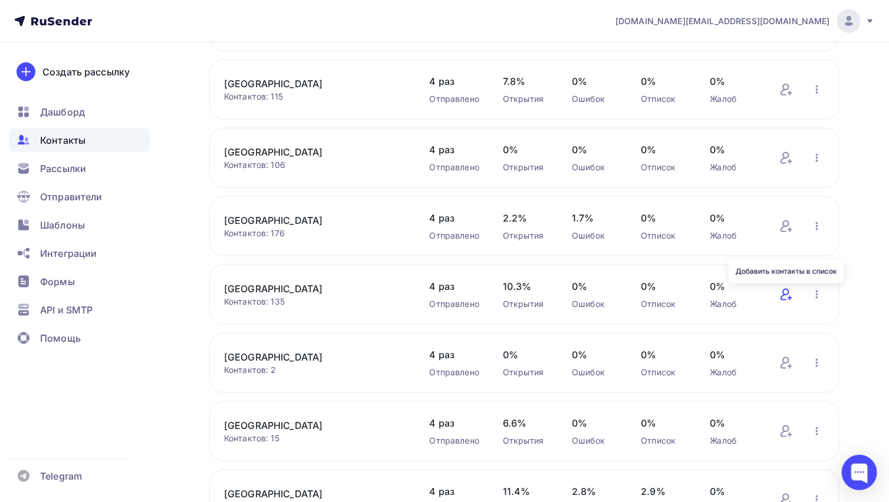
click at [790, 298] on icon at bounding box center [790, 298] width 4 height 0
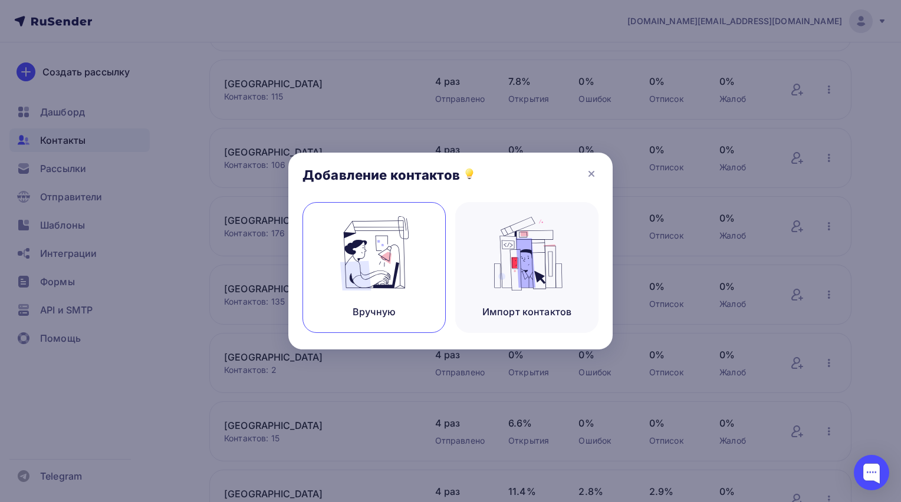
click at [389, 281] on img at bounding box center [374, 253] width 79 height 74
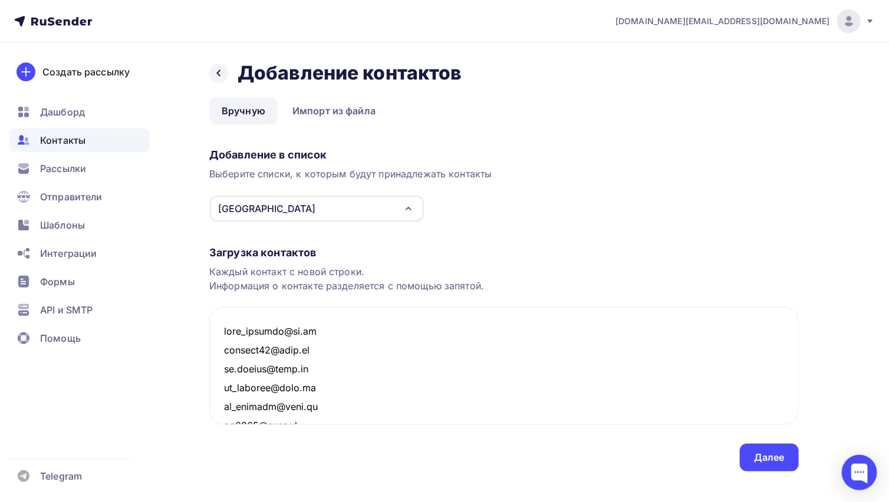
scroll to position [1856, 0]
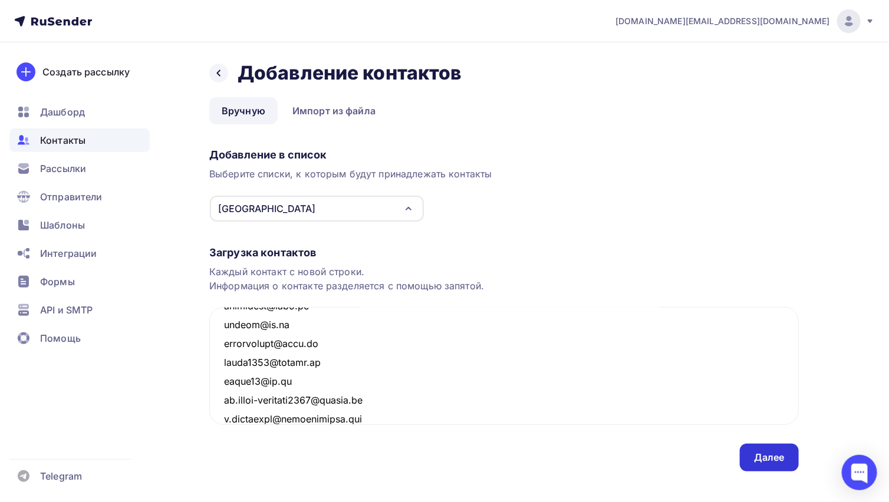
type textarea "[EMAIL_ADDRESS][DOMAIN_NAME] [EMAIL_ADDRESS][DOMAIN_NAME] [DOMAIN_NAME][EMAIL_A…"
click at [791, 460] on div "Далее" at bounding box center [769, 458] width 59 height 28
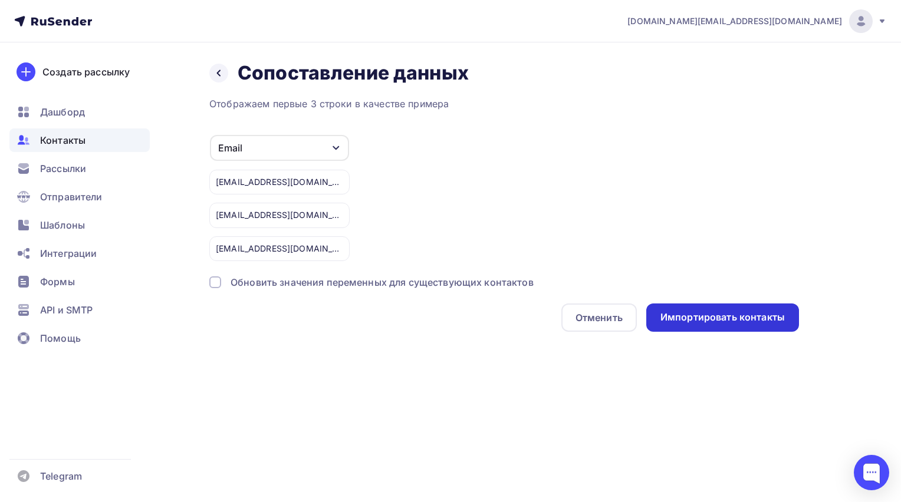
click at [691, 315] on div "Импортировать контакты" at bounding box center [722, 318] width 124 height 14
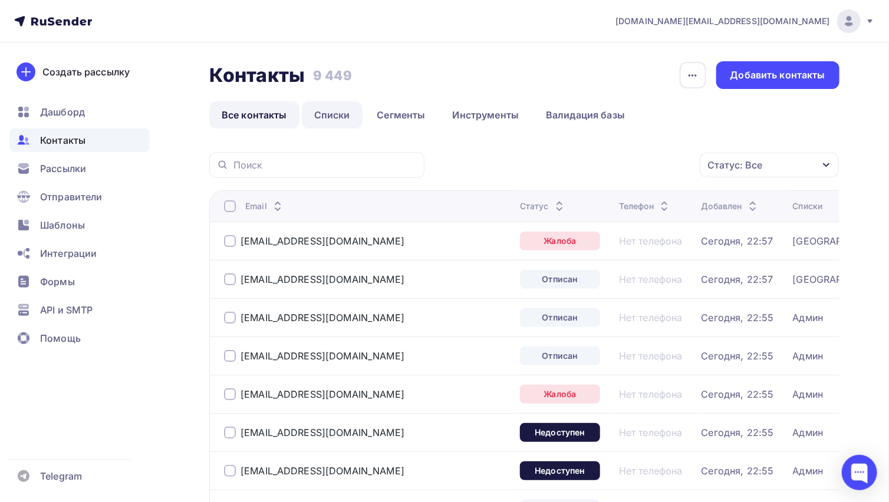
click at [326, 113] on link "Списки" at bounding box center [332, 114] width 61 height 27
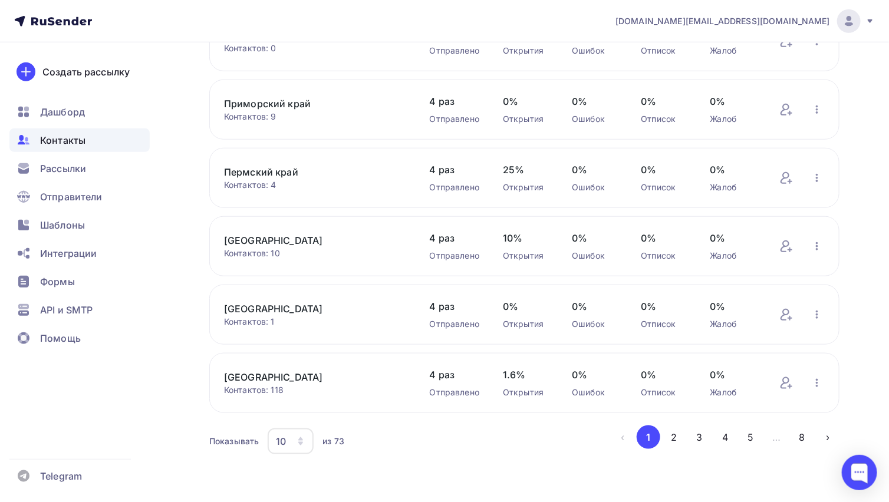
scroll to position [410, 0]
click at [289, 442] on div "10" at bounding box center [291, 441] width 46 height 26
click at [295, 406] on div "100" at bounding box center [337, 403] width 113 height 14
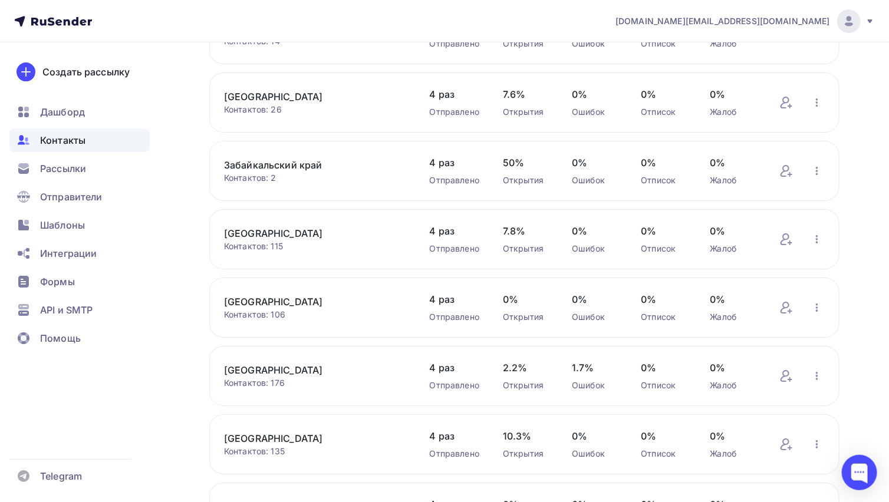
scroll to position [3791, 0]
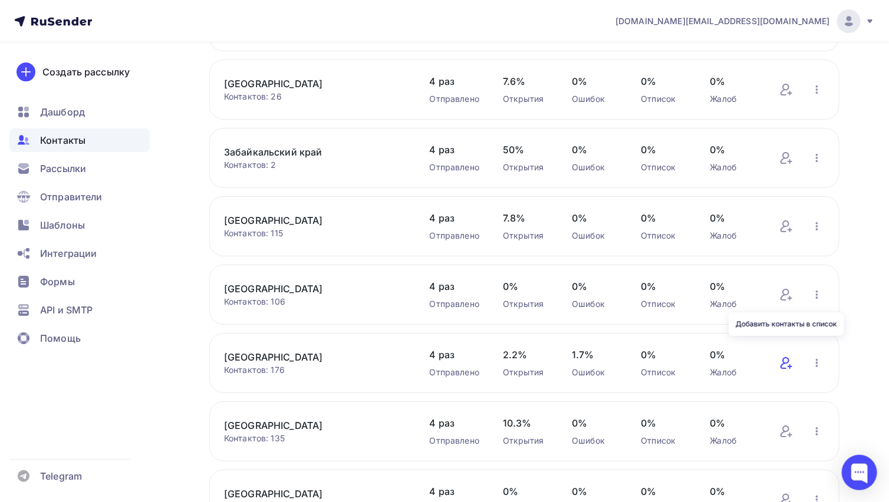
click at [790, 365] on icon at bounding box center [790, 367] width 0 height 4
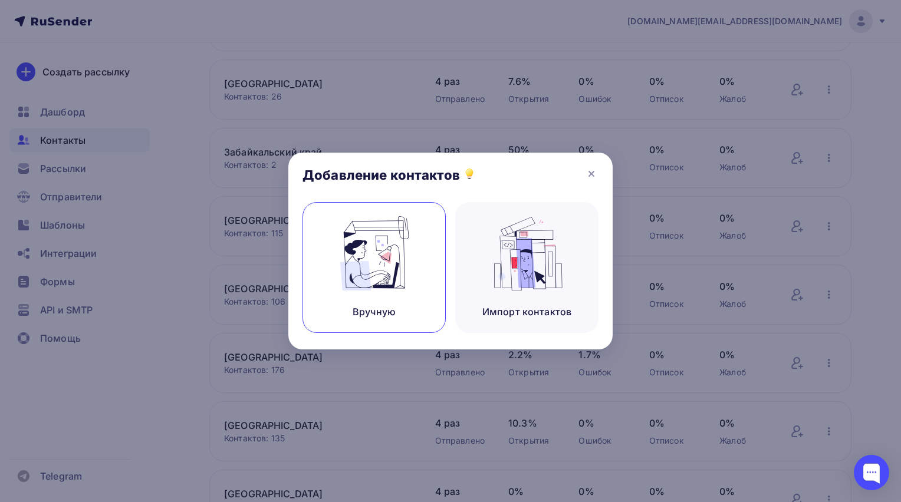
click at [389, 261] on img at bounding box center [374, 253] width 79 height 74
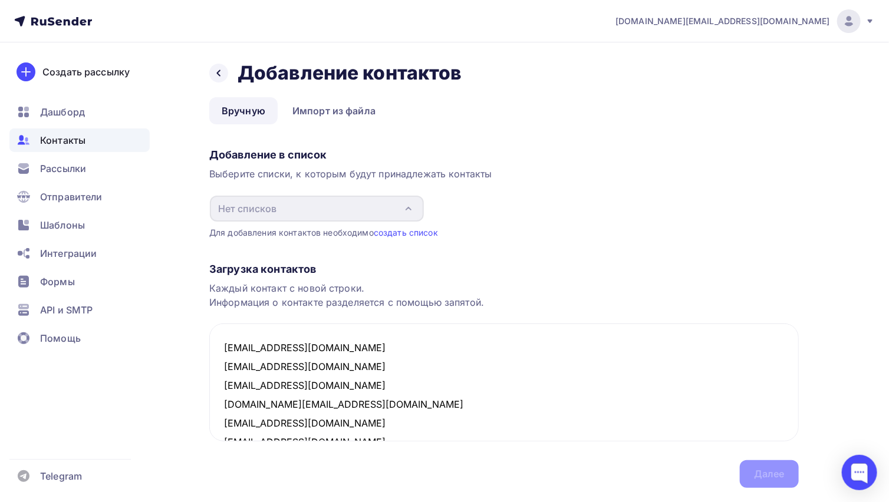
scroll to position [422, 0]
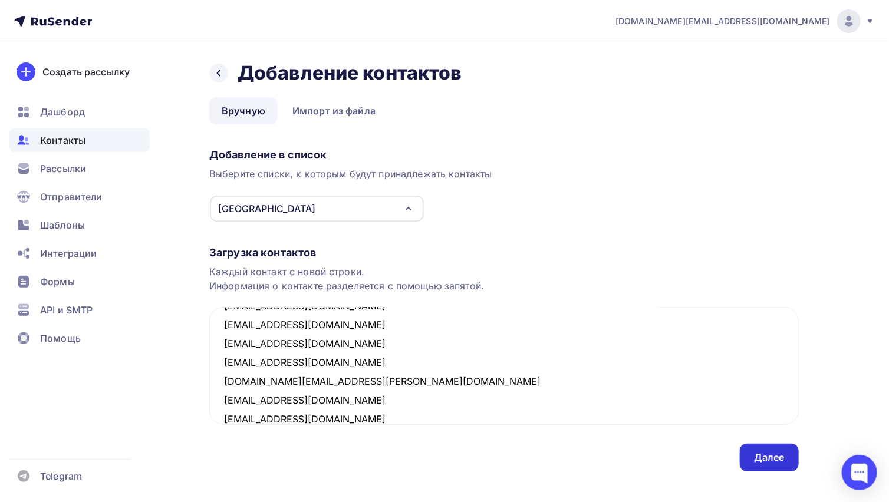
type textarea "[EMAIL_ADDRESS][DOMAIN_NAME] [EMAIL_ADDRESS][DOMAIN_NAME] [EMAIL_ADDRESS][DOMAI…"
click at [755, 456] on div "Далее" at bounding box center [769, 458] width 31 height 14
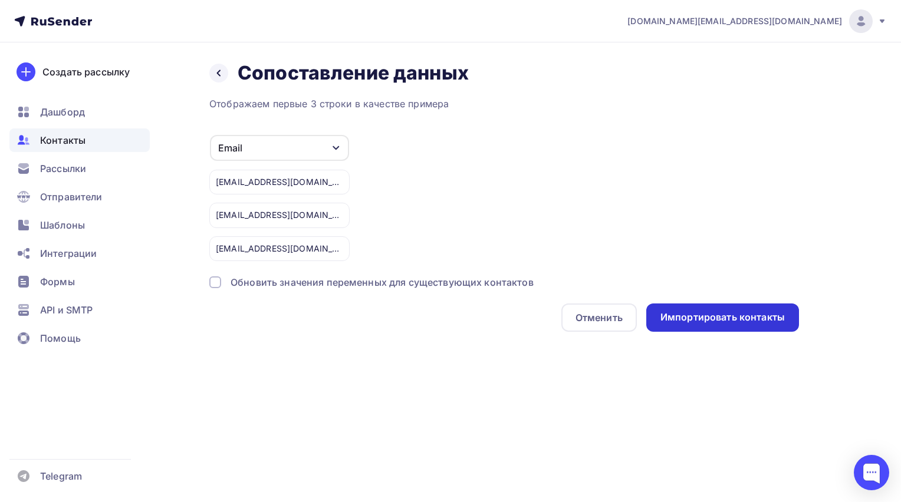
click at [727, 314] on div "Импортировать контакты" at bounding box center [722, 318] width 124 height 14
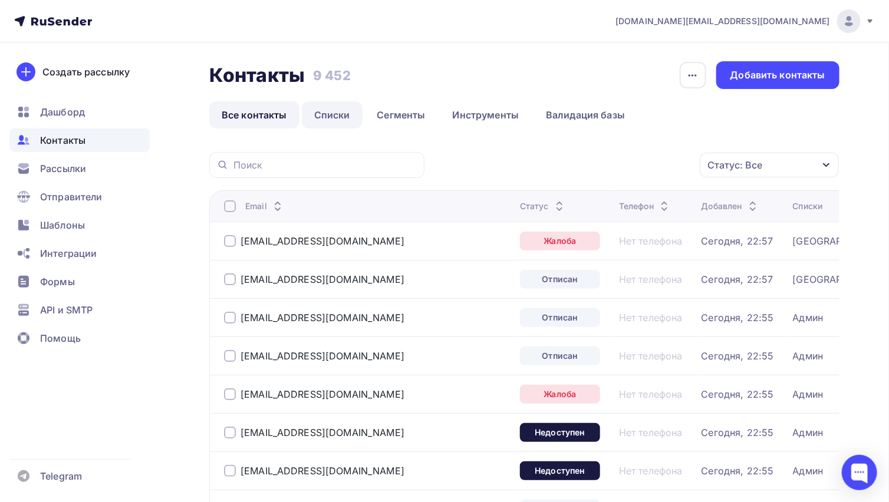
click at [335, 113] on link "Списки" at bounding box center [332, 114] width 61 height 27
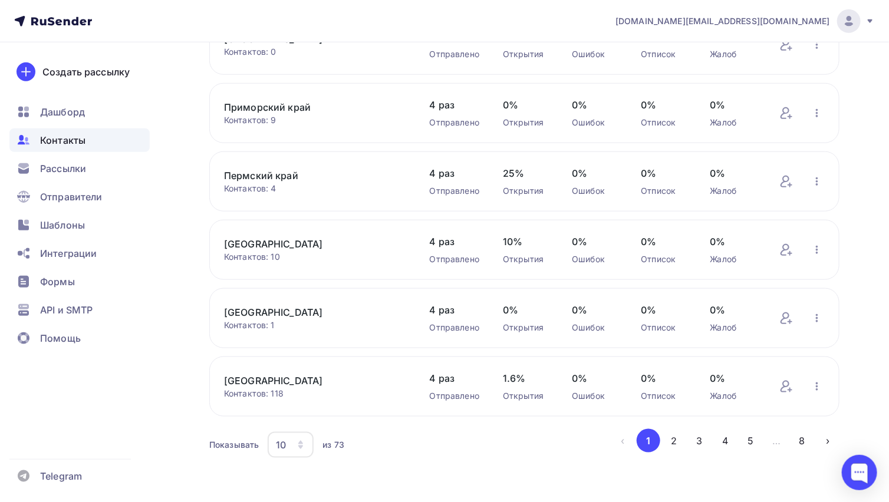
scroll to position [410, 0]
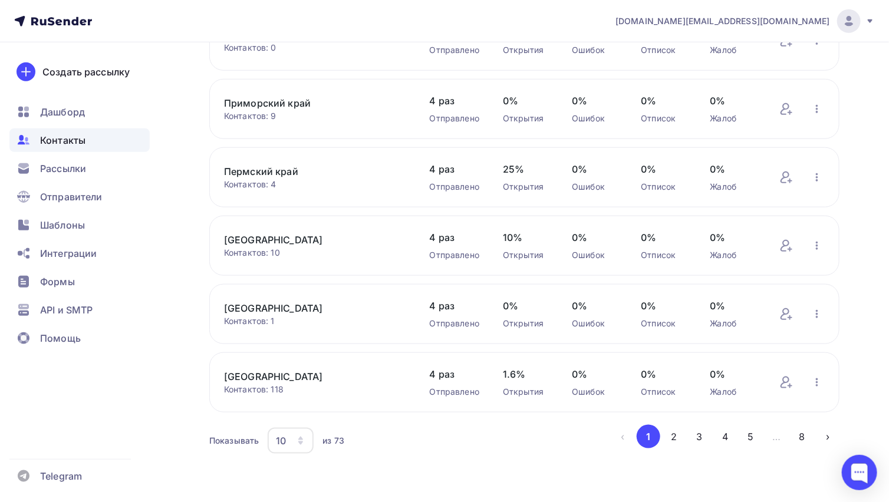
click at [290, 440] on div "10" at bounding box center [291, 441] width 46 height 26
click at [290, 410] on div "100" at bounding box center [337, 403] width 113 height 14
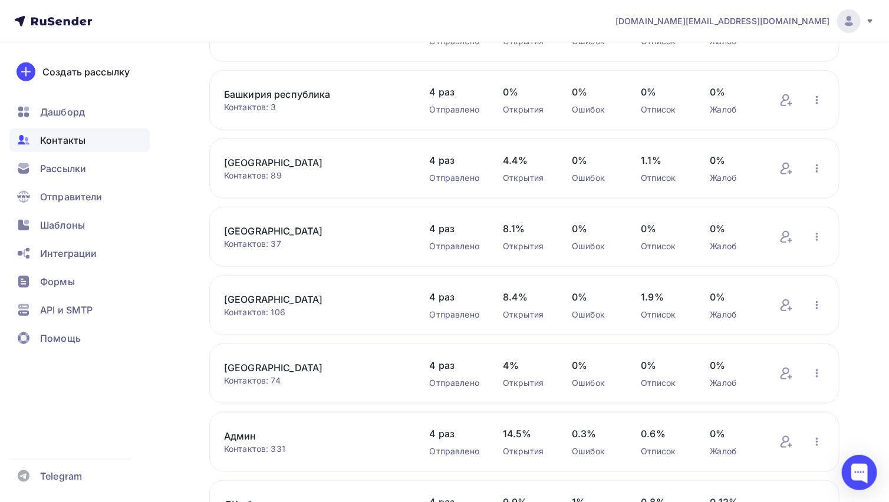
scroll to position [4421, 0]
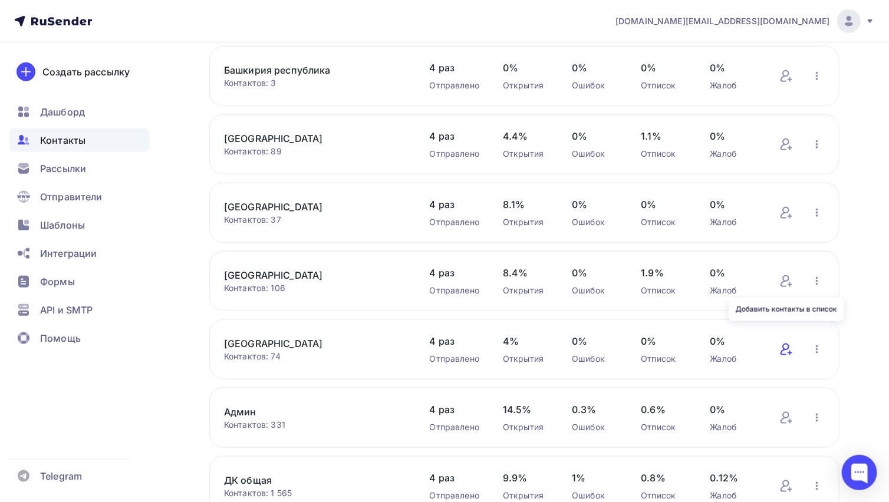
click at [788, 344] on icon at bounding box center [785, 350] width 9 height 12
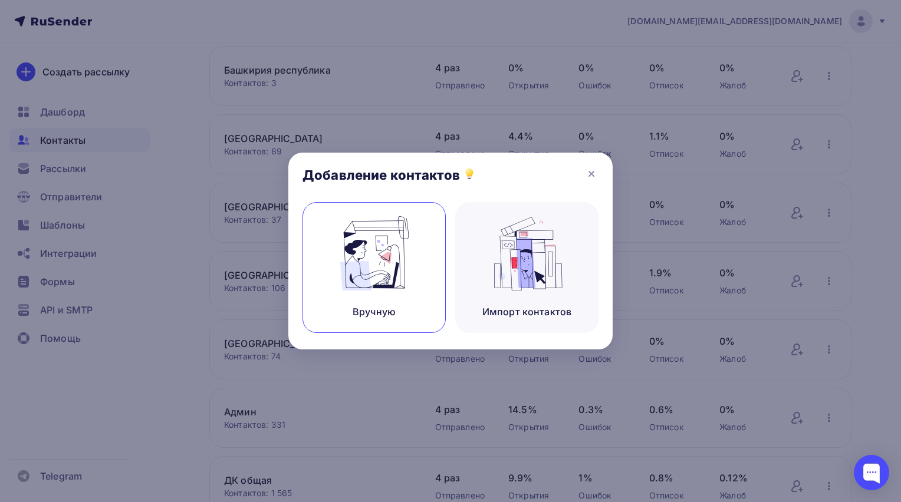
click at [395, 274] on img at bounding box center [374, 253] width 79 height 74
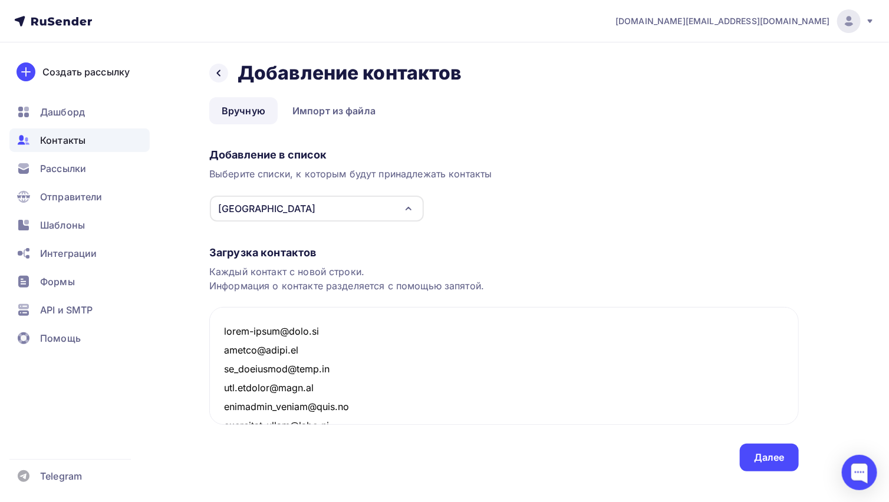
scroll to position [1365, 0]
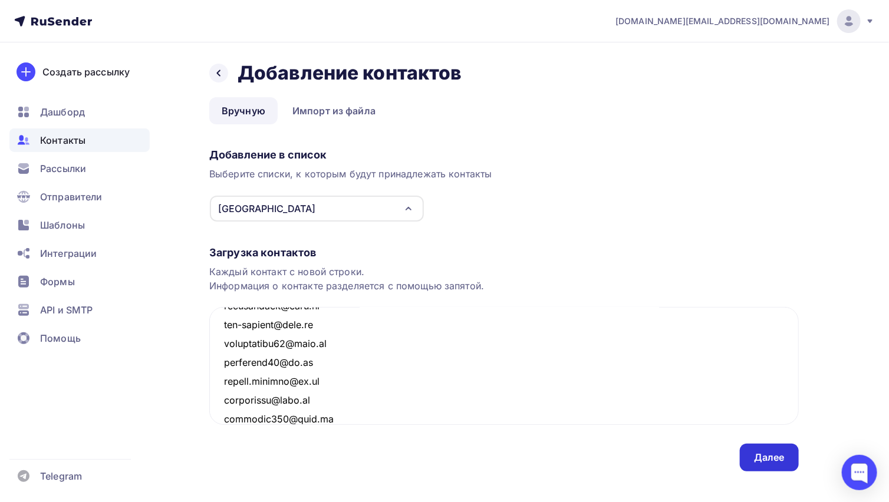
type textarea "[EMAIL_ADDRESS][DOMAIN_NAME] [EMAIL_ADDRESS][DOMAIN_NAME] [EMAIL_ADDRESS][DOMAI…"
click at [760, 449] on div "Далее" at bounding box center [769, 458] width 59 height 28
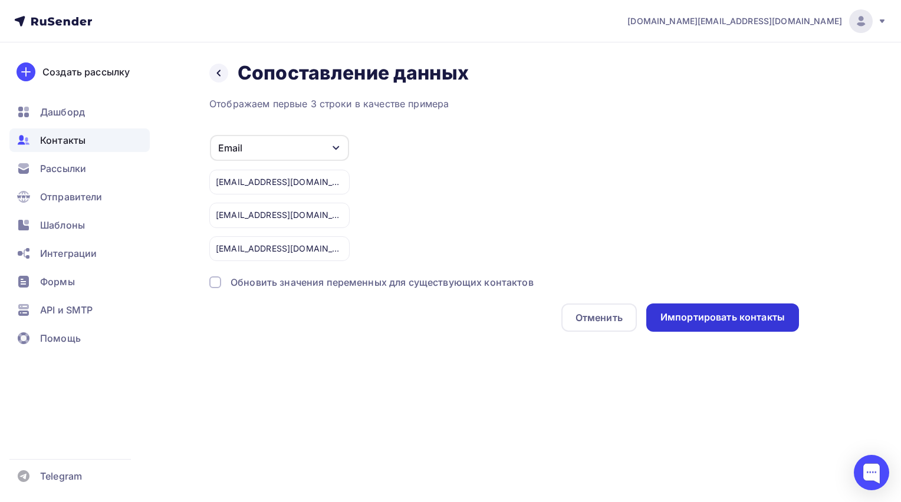
click at [698, 320] on div "Импортировать контакты" at bounding box center [722, 318] width 124 height 14
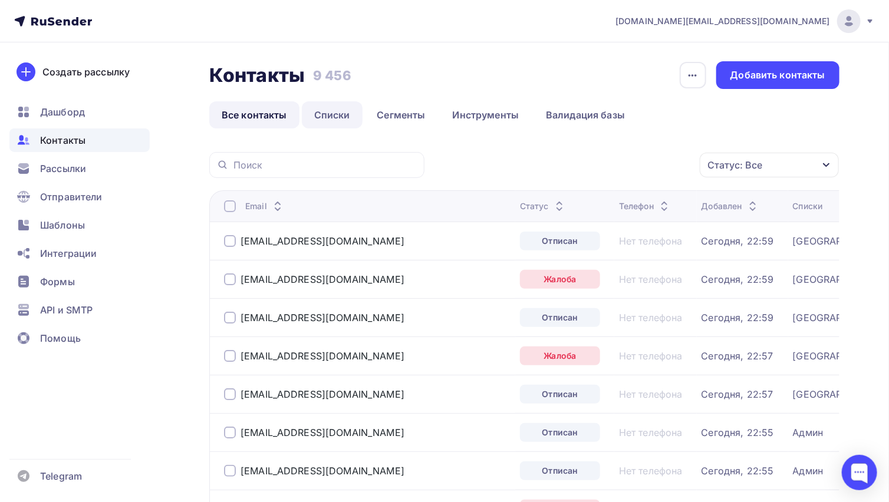
click at [336, 113] on link "Списки" at bounding box center [332, 114] width 61 height 27
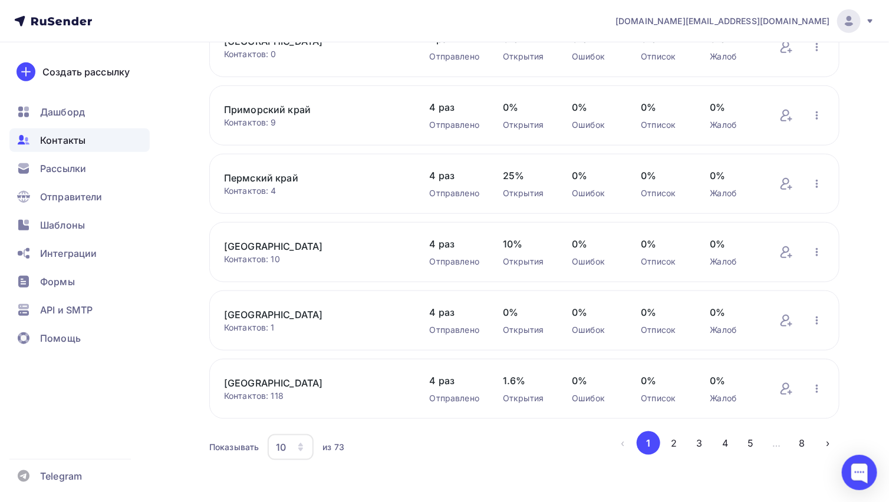
scroll to position [410, 0]
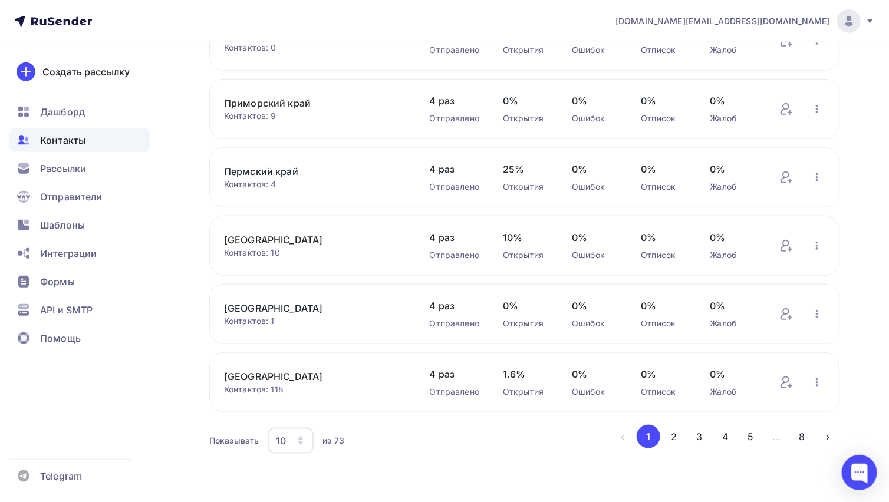
click at [291, 434] on div "10" at bounding box center [291, 441] width 46 height 26
click at [292, 404] on div "100" at bounding box center [337, 403] width 113 height 14
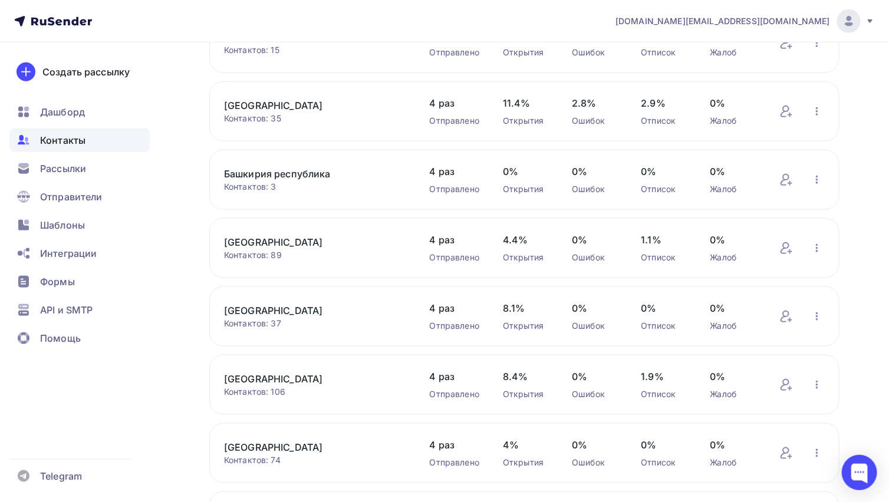
scroll to position [4421, 0]
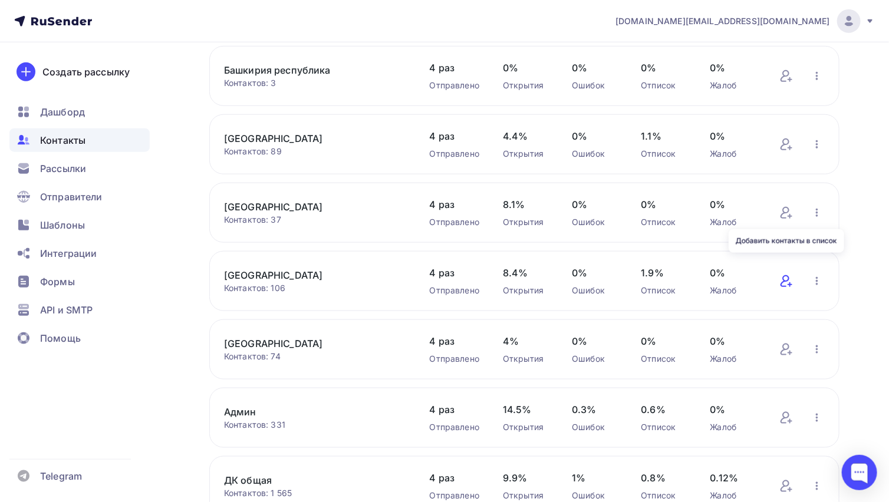
click at [788, 274] on icon at bounding box center [787, 281] width 14 height 14
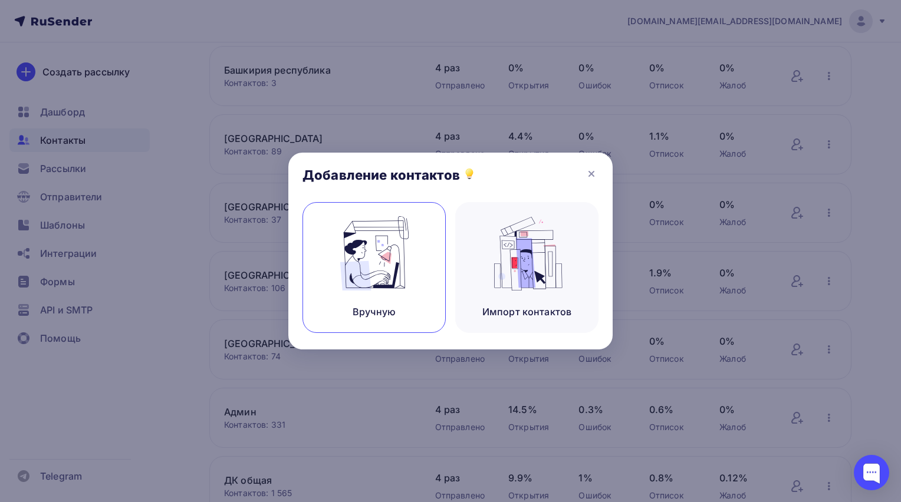
click at [425, 271] on div "Вручную" at bounding box center [374, 267] width 143 height 131
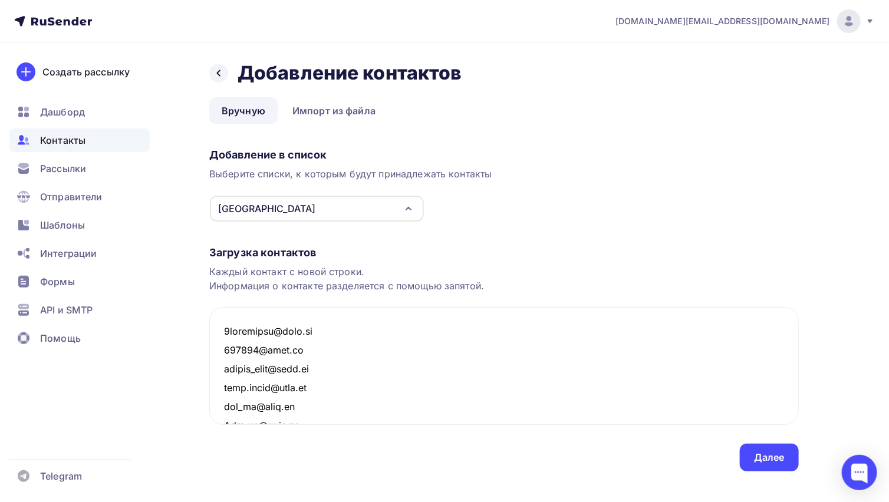
scroll to position [1931, 0]
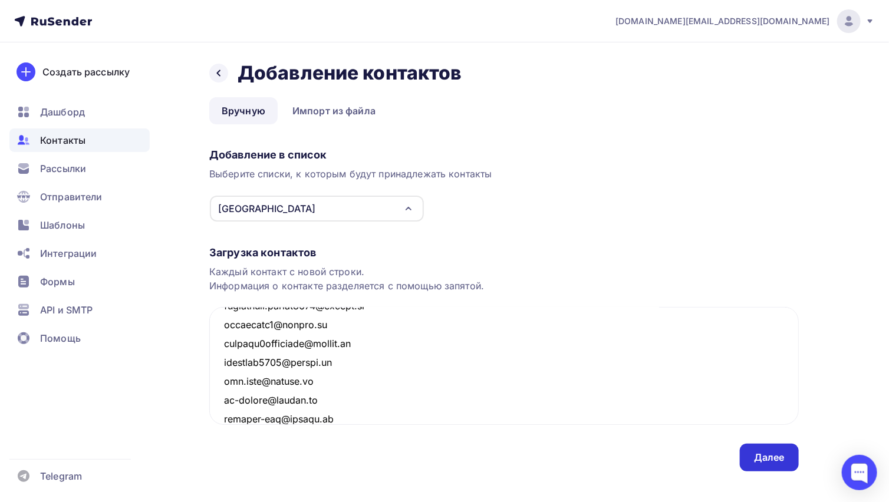
type textarea "[EMAIL_ADDRESS][DOMAIN_NAME] [EMAIL_ADDRESS][DOMAIN_NAME] [EMAIL_ADDRESS][DOMAI…"
click at [774, 455] on div "Далее" at bounding box center [769, 458] width 31 height 14
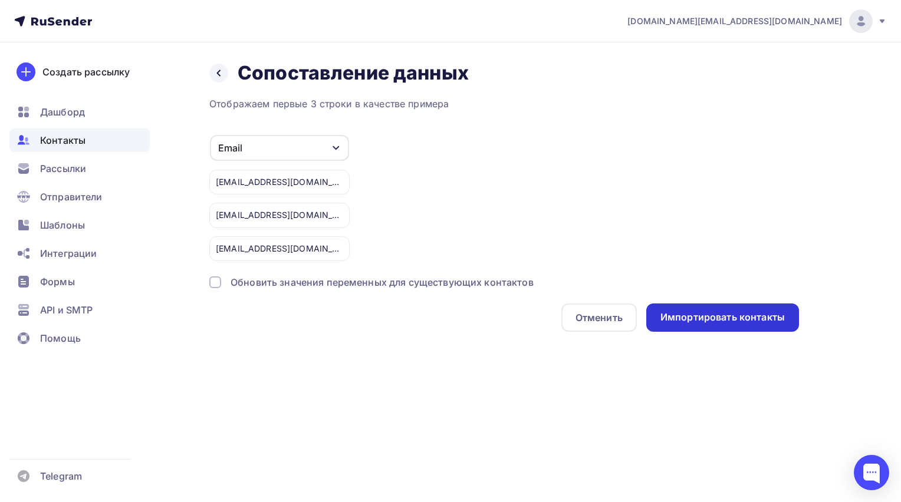
click at [694, 318] on div "Импортировать контакты" at bounding box center [722, 318] width 124 height 14
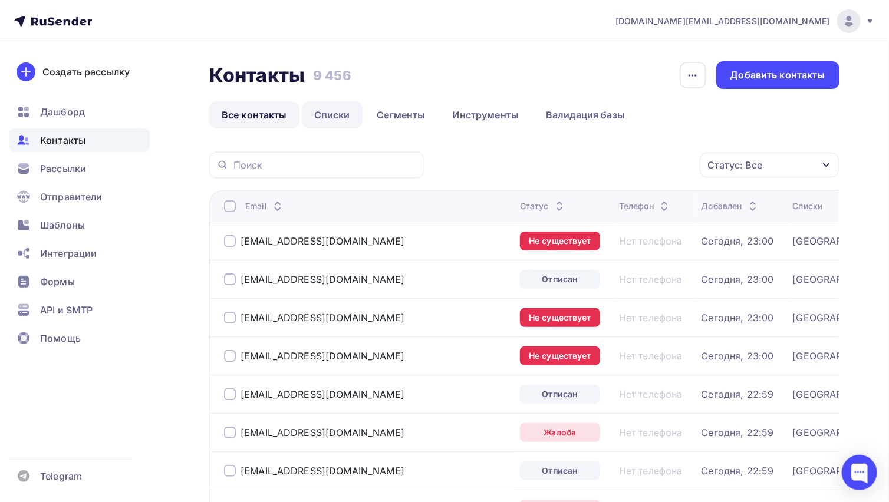
click at [342, 115] on link "Списки" at bounding box center [332, 114] width 61 height 27
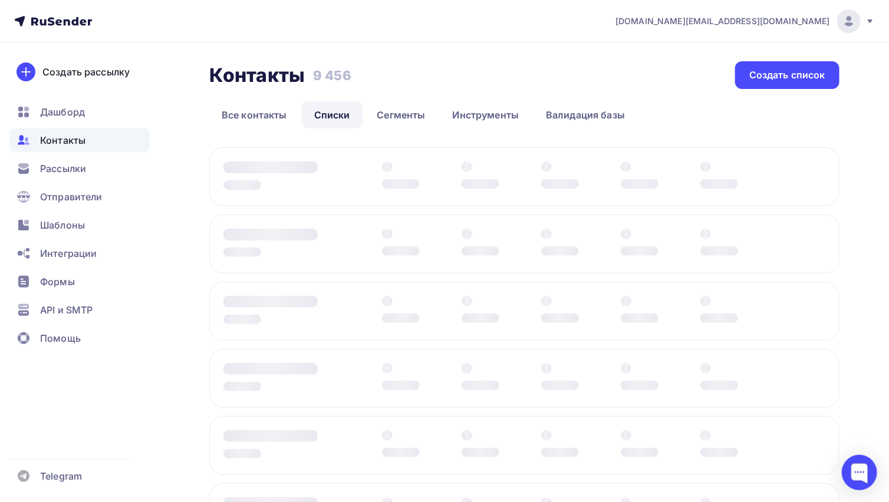
click at [353, 236] on div at bounding box center [296, 244] width 145 height 31
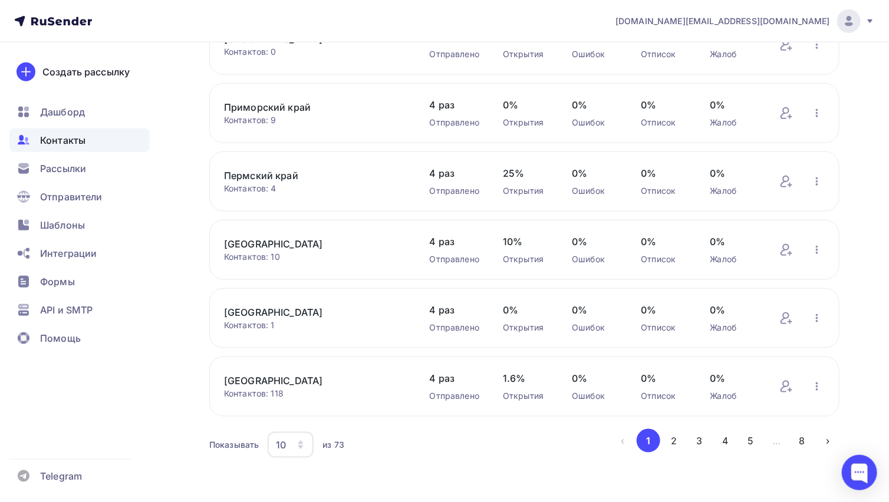
scroll to position [410, 0]
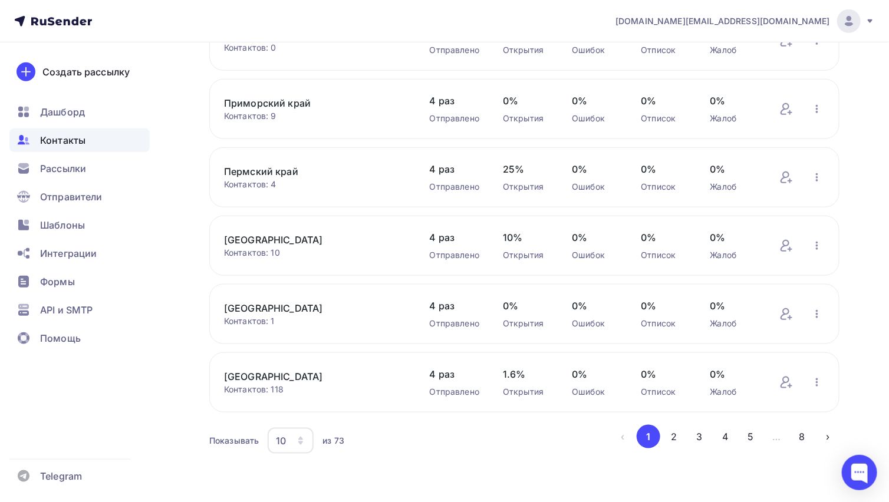
click at [291, 437] on div "10" at bounding box center [291, 441] width 46 height 26
click at [276, 403] on link "100" at bounding box center [337, 404] width 127 height 24
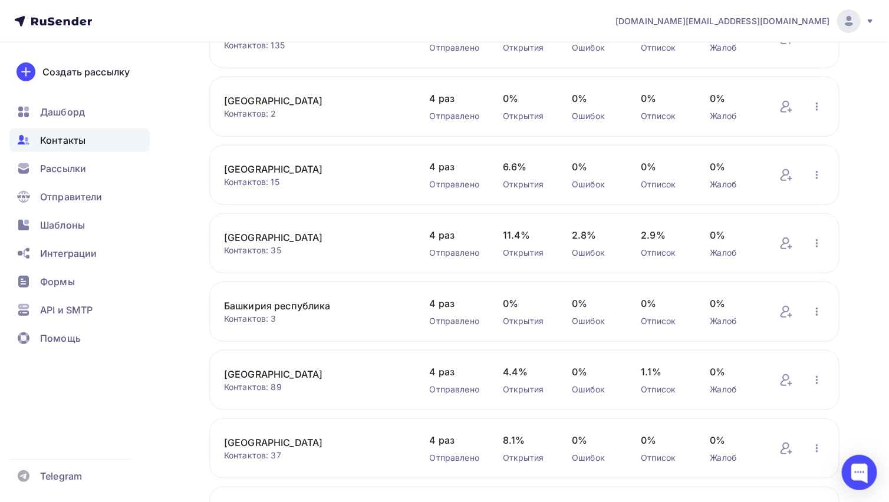
scroll to position [4263, 0]
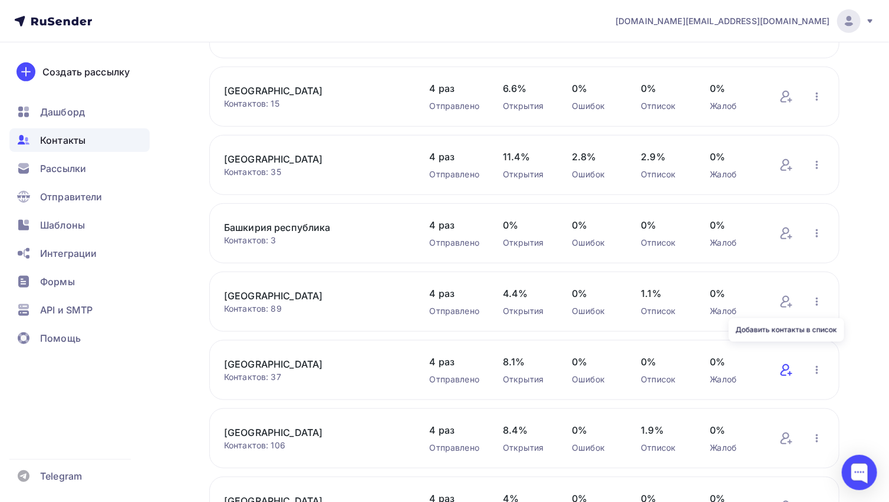
click at [788, 363] on icon at bounding box center [787, 370] width 14 height 14
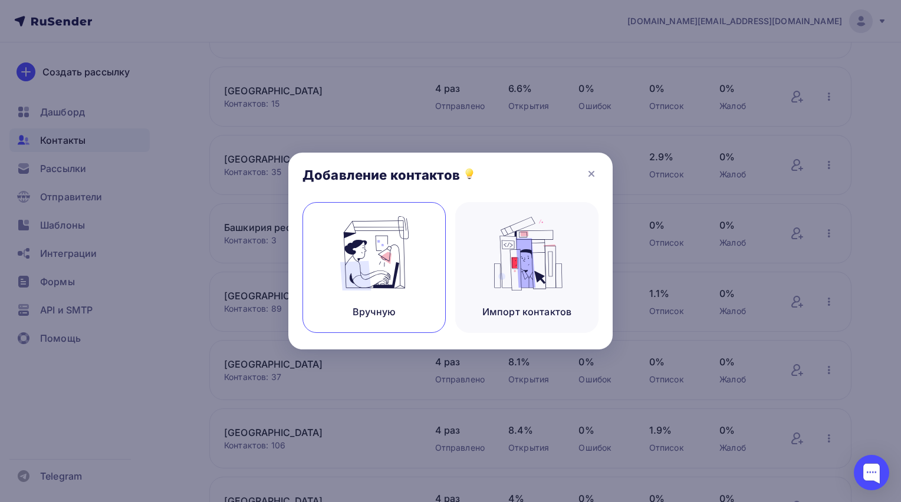
click at [344, 254] on img at bounding box center [374, 253] width 79 height 74
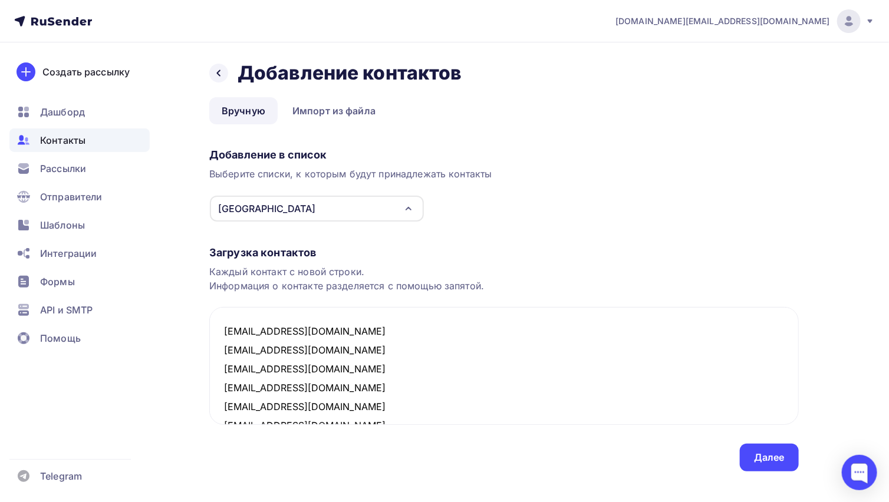
scroll to position [591, 0]
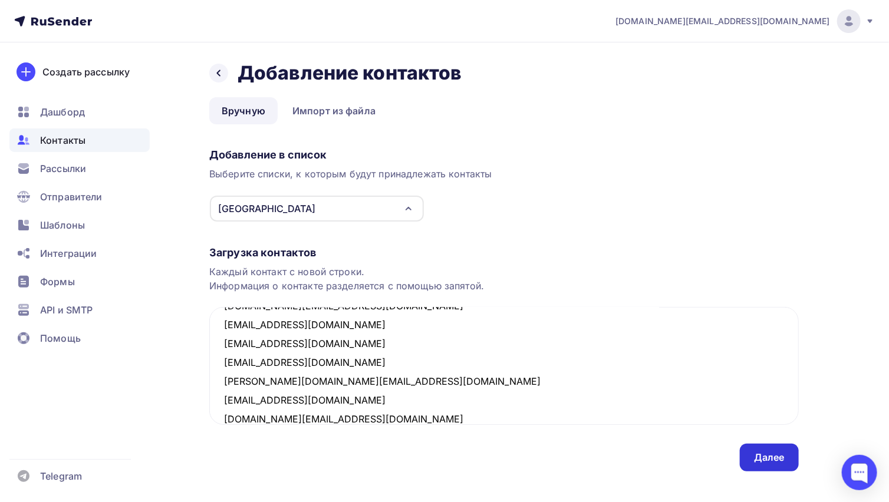
type textarea "[EMAIL_ADDRESS][DOMAIN_NAME] [EMAIL_ADDRESS][DOMAIN_NAME] [EMAIL_ADDRESS][DOMAI…"
click at [771, 455] on div "Далее" at bounding box center [769, 458] width 31 height 14
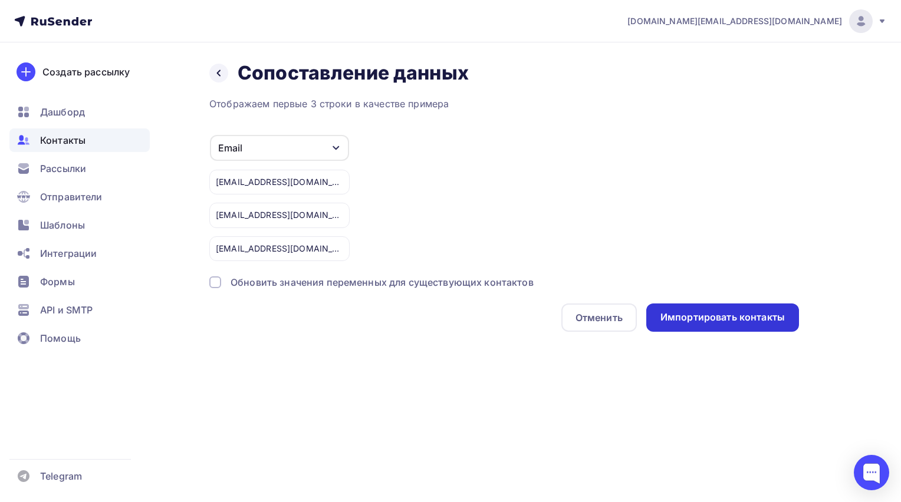
click at [683, 320] on div "Импортировать контакты" at bounding box center [722, 318] width 124 height 14
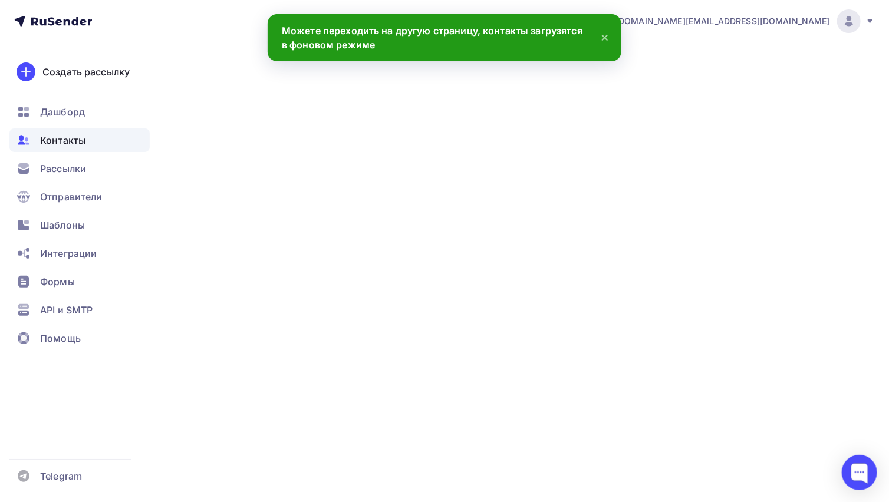
scroll to position [609, 0]
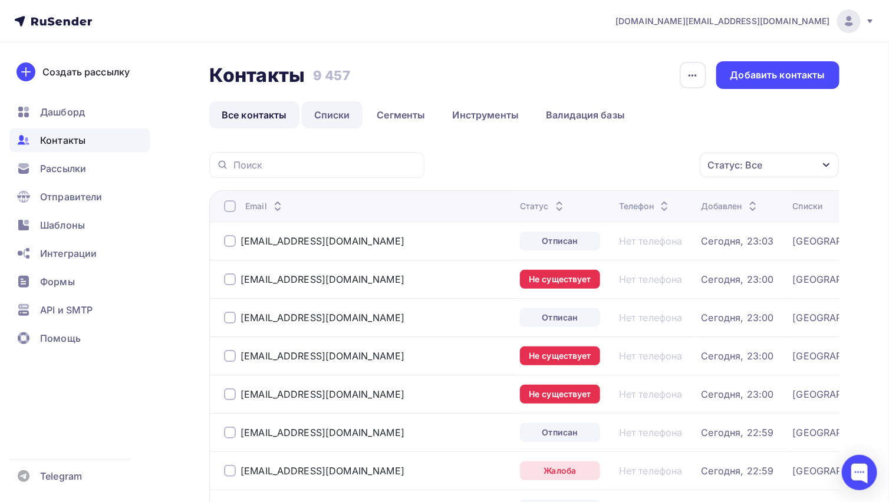
click at [344, 110] on link "Списки" at bounding box center [332, 114] width 61 height 27
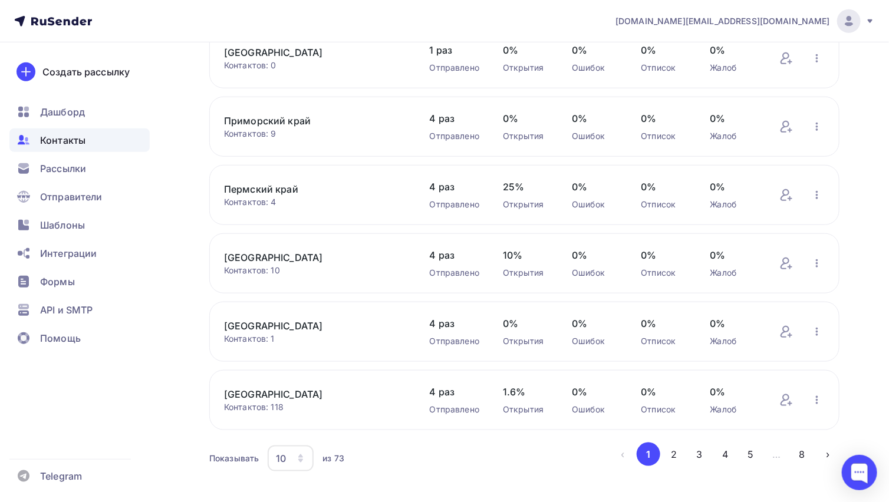
scroll to position [410, 0]
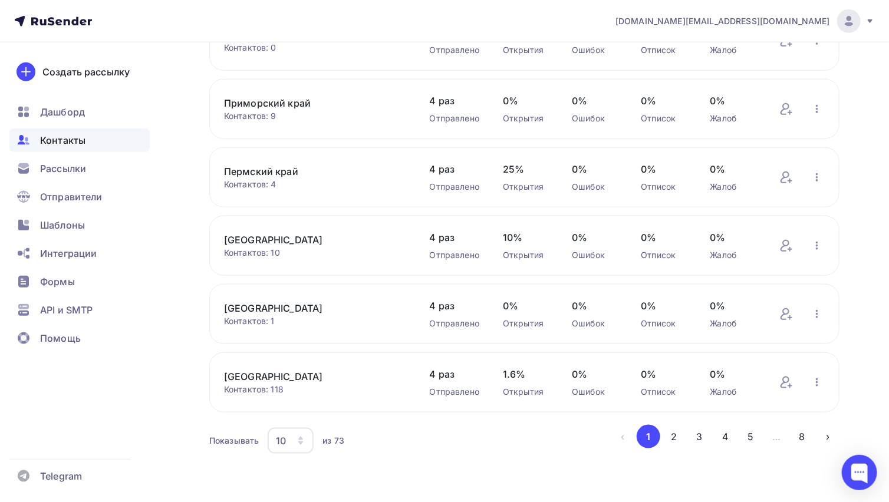
click at [290, 443] on div "10" at bounding box center [291, 441] width 46 height 26
click at [290, 403] on div "100" at bounding box center [337, 403] width 113 height 14
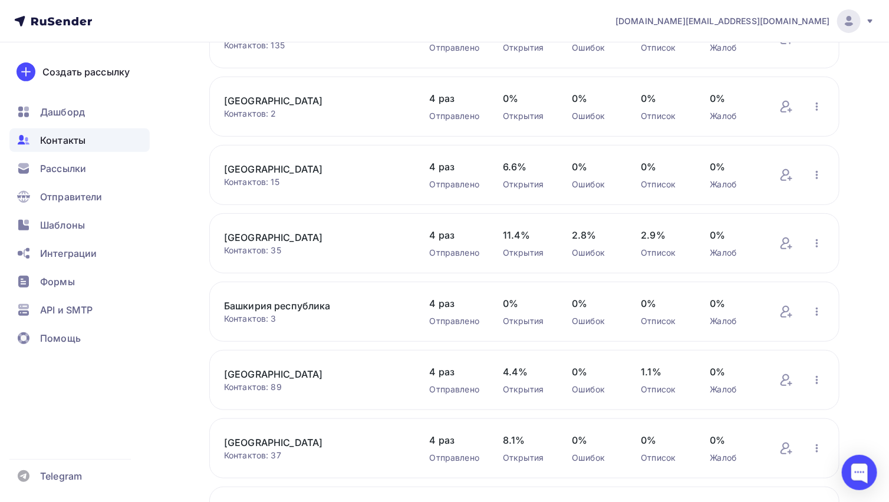
scroll to position [4263, 0]
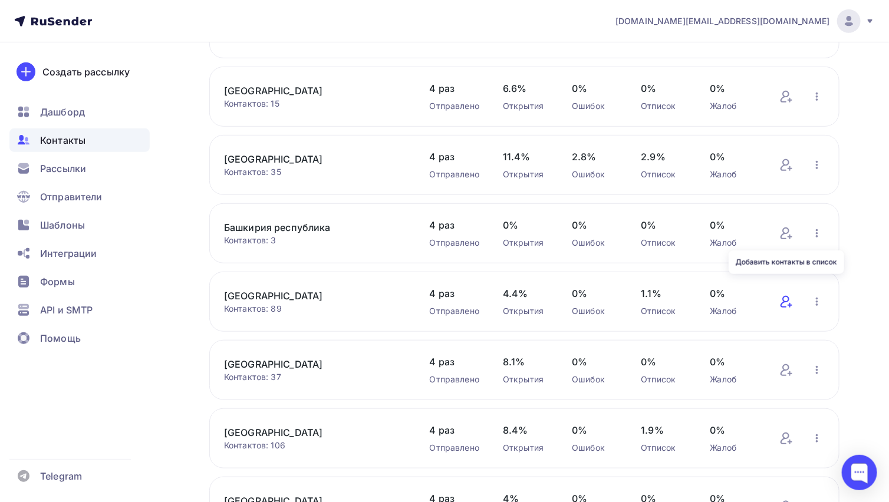
click at [787, 295] on icon at bounding box center [787, 302] width 14 height 14
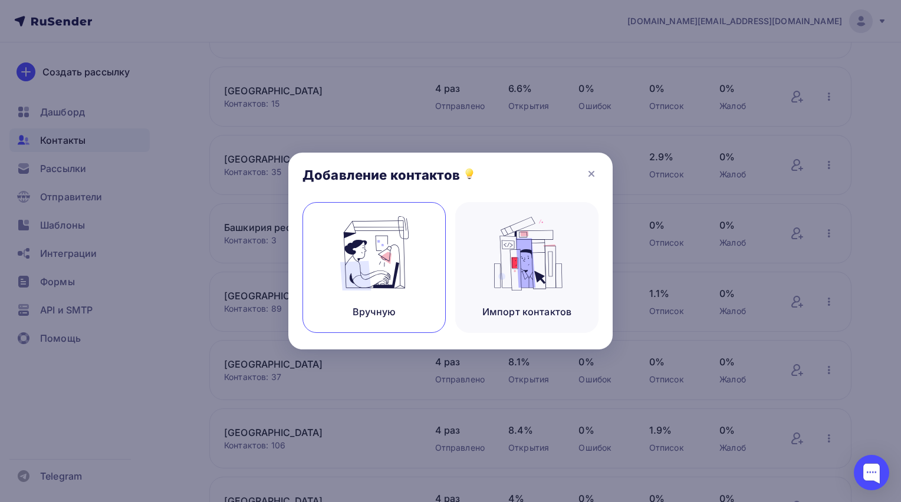
click at [425, 284] on div "Вручную" at bounding box center [374, 267] width 143 height 131
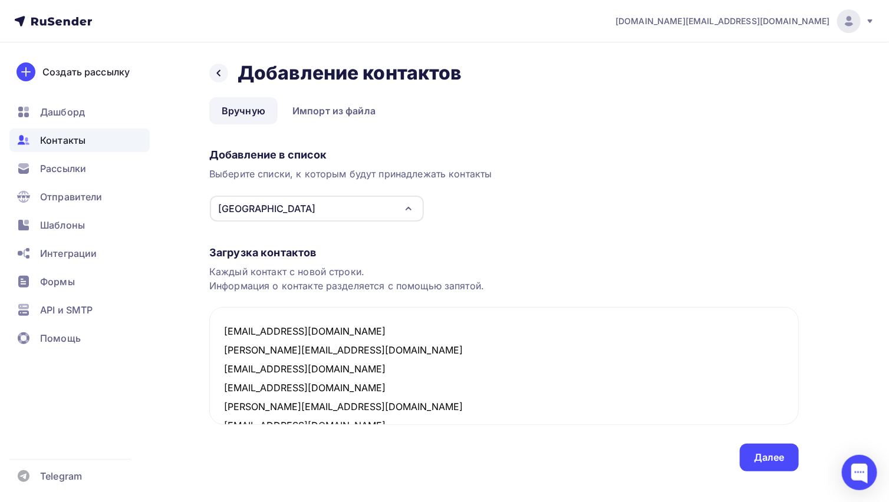
scroll to position [308, 0]
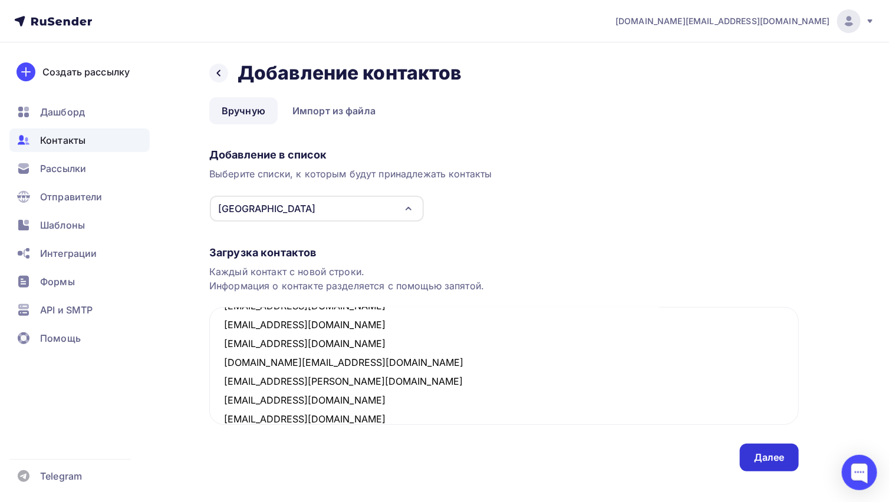
type textarea "[EMAIL_ADDRESS][DOMAIN_NAME] [PERSON_NAME][EMAIL_ADDRESS][DOMAIN_NAME] [EMAIL_A…"
click at [760, 453] on div "Далее" at bounding box center [769, 458] width 31 height 14
click at [774, 453] on div "Далее" at bounding box center [769, 458] width 31 height 14
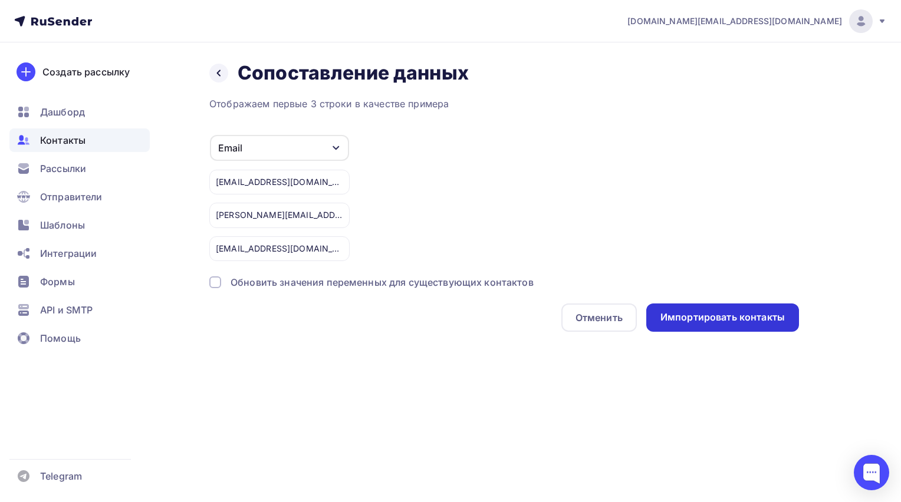
click at [743, 315] on div "Импортировать контакты" at bounding box center [722, 318] width 124 height 14
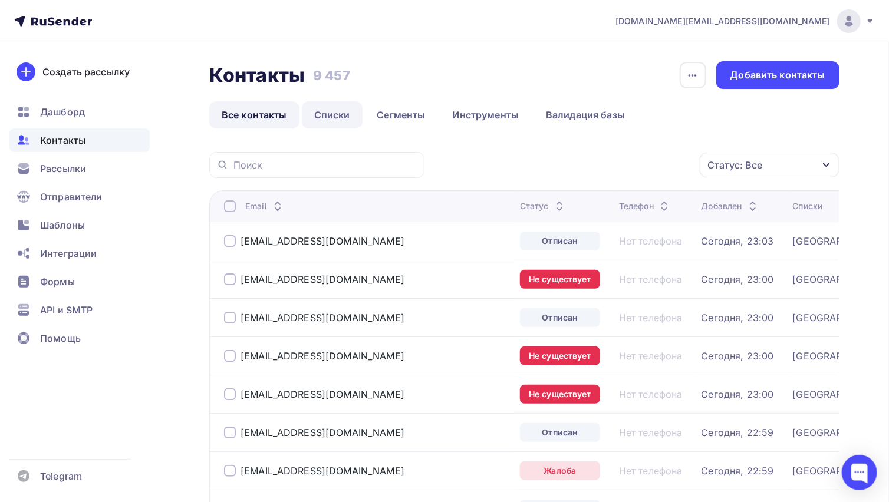
click at [329, 115] on link "Списки" at bounding box center [332, 114] width 61 height 27
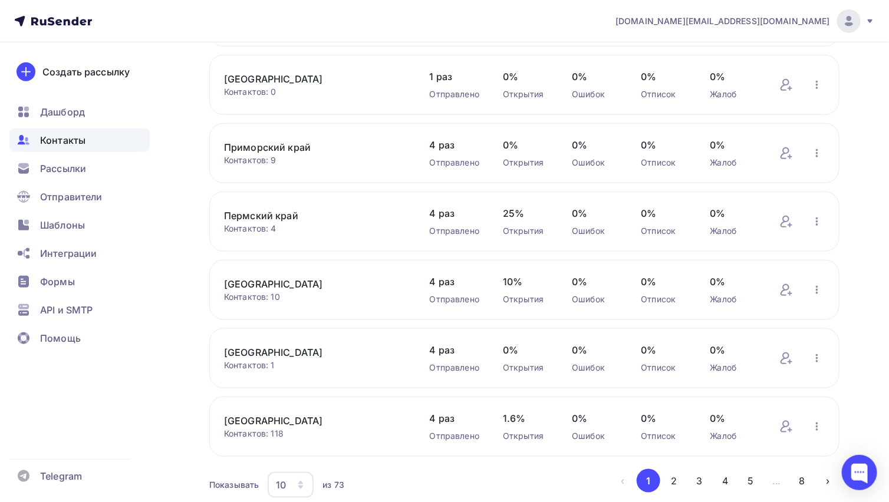
scroll to position [410, 0]
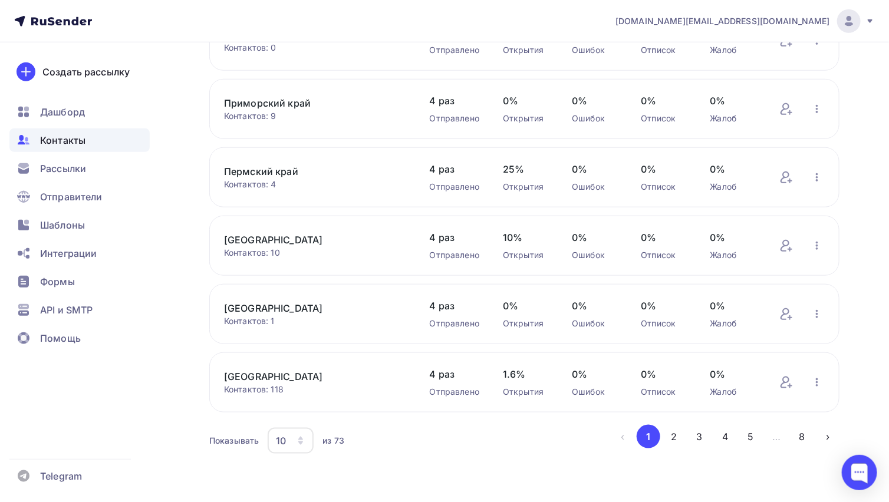
click at [295, 434] on div "10" at bounding box center [291, 441] width 46 height 26
click at [290, 403] on div "100" at bounding box center [337, 403] width 113 height 14
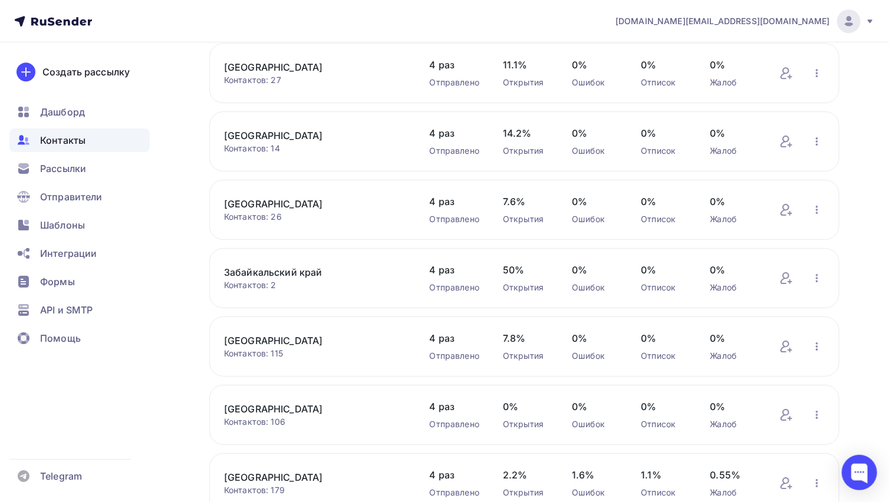
scroll to position [3695, 0]
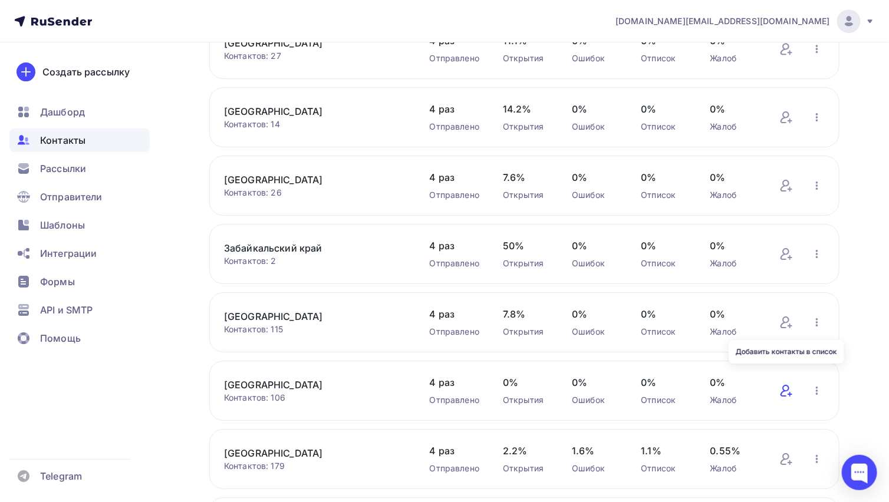
click at [786, 384] on icon at bounding box center [787, 391] width 14 height 14
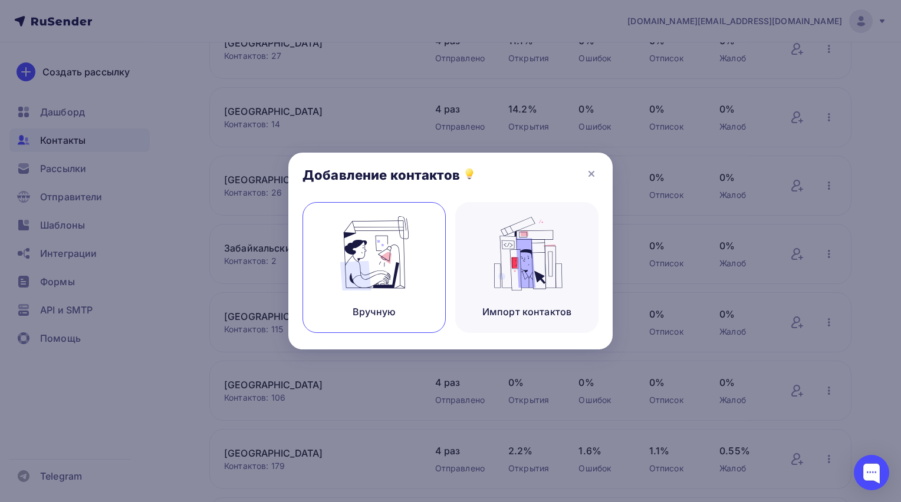
click at [399, 295] on div "Вручную" at bounding box center [374, 267] width 143 height 131
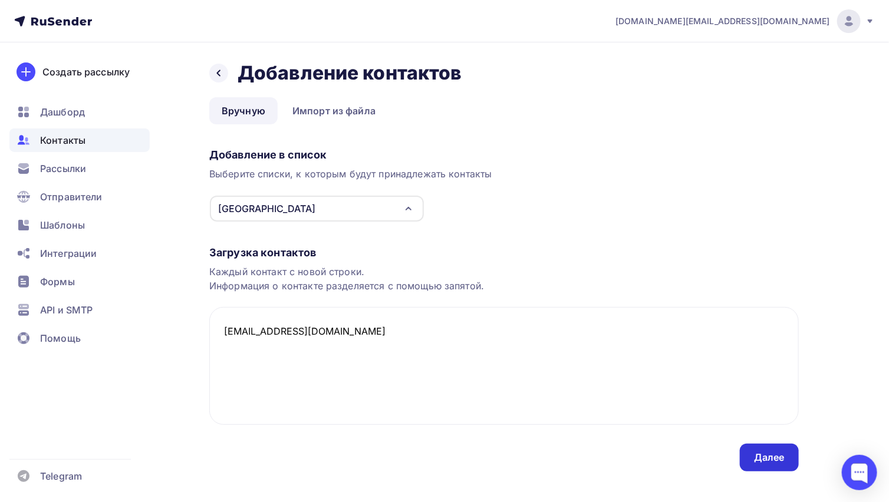
type textarea "[EMAIL_ADDRESS][DOMAIN_NAME]"
click at [751, 455] on div "Далее" at bounding box center [769, 458] width 59 height 28
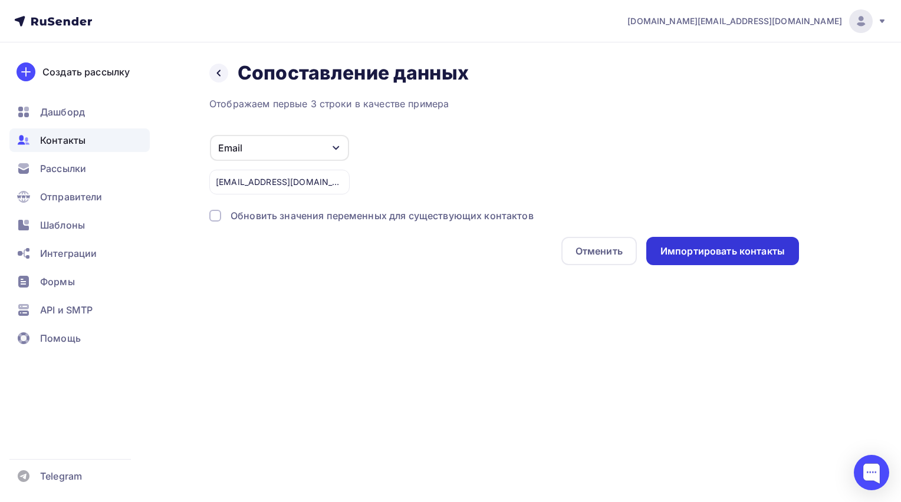
click at [686, 249] on div "Импортировать контакты" at bounding box center [722, 252] width 124 height 14
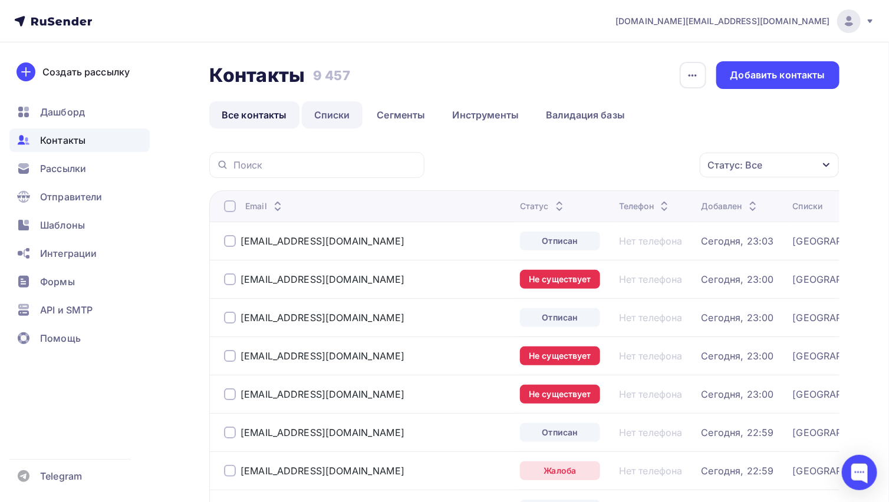
click at [332, 111] on link "Списки" at bounding box center [332, 114] width 61 height 27
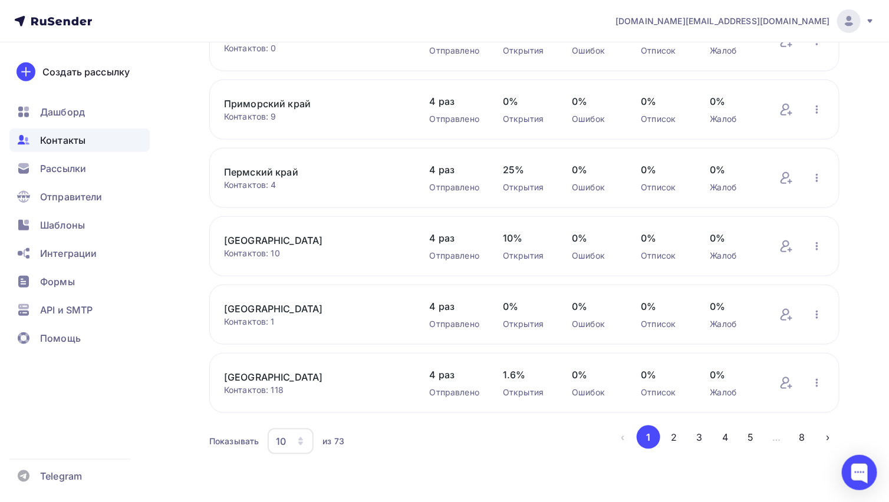
scroll to position [410, 0]
click at [281, 438] on div "10" at bounding box center [281, 441] width 10 height 14
click at [301, 402] on div "100" at bounding box center [337, 403] width 113 height 14
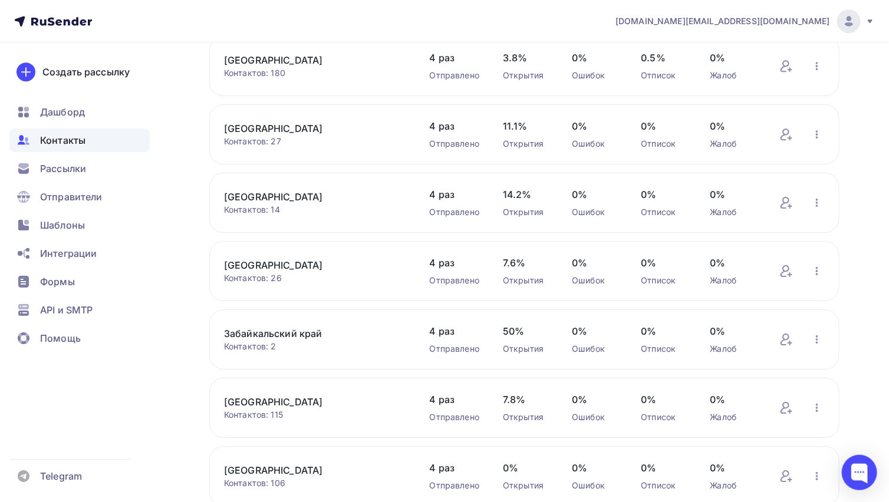
scroll to position [3634, 0]
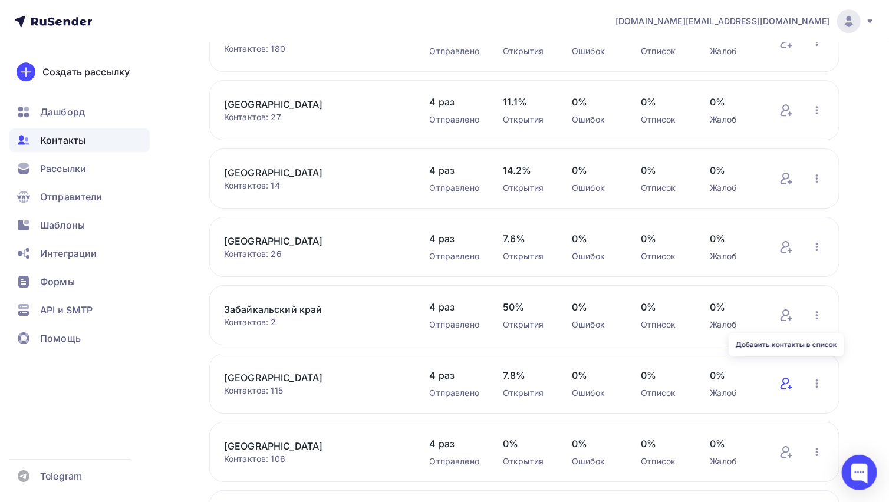
click at [790, 378] on icon at bounding box center [785, 384] width 9 height 12
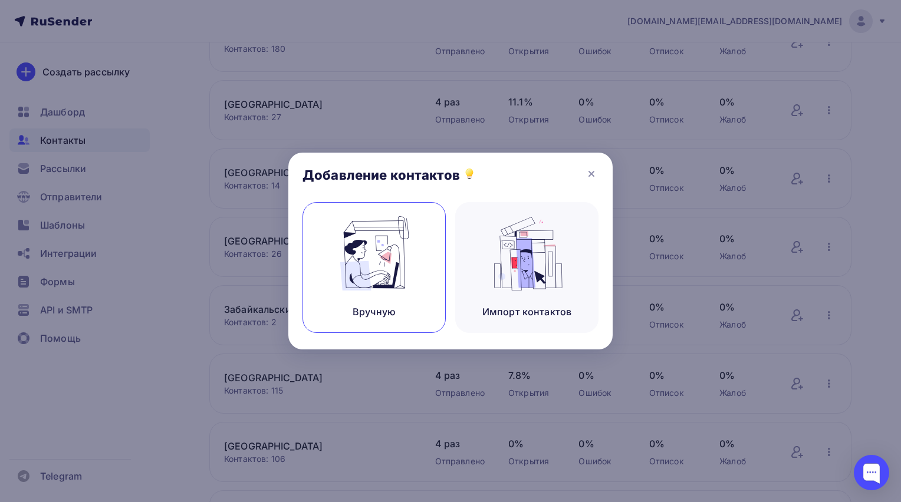
click at [379, 275] on img at bounding box center [374, 253] width 79 height 74
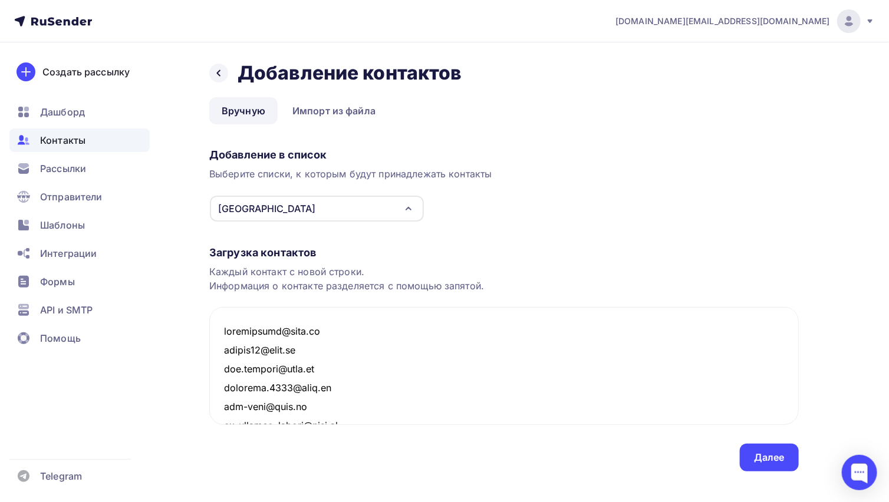
scroll to position [2101, 0]
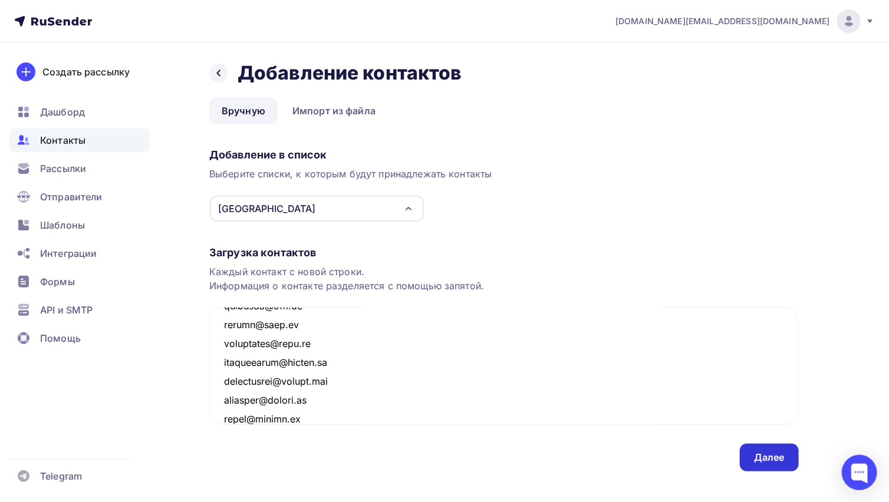
type textarea "[EMAIL_ADDRESS][DOMAIN_NAME] [EMAIL_ADDRESS][DOMAIN_NAME] [DOMAIN_NAME][EMAIL_A…"
click at [758, 452] on div "Далее" at bounding box center [769, 458] width 31 height 14
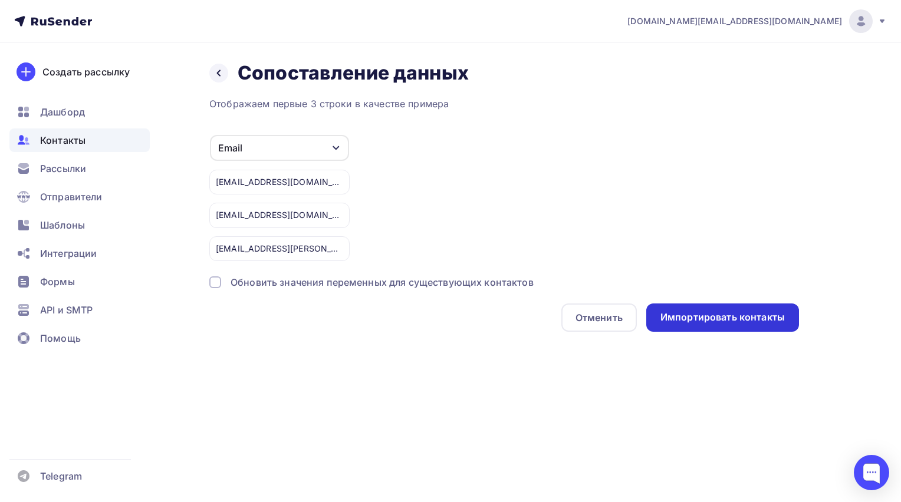
click at [714, 311] on div "Импортировать контакты" at bounding box center [722, 318] width 124 height 14
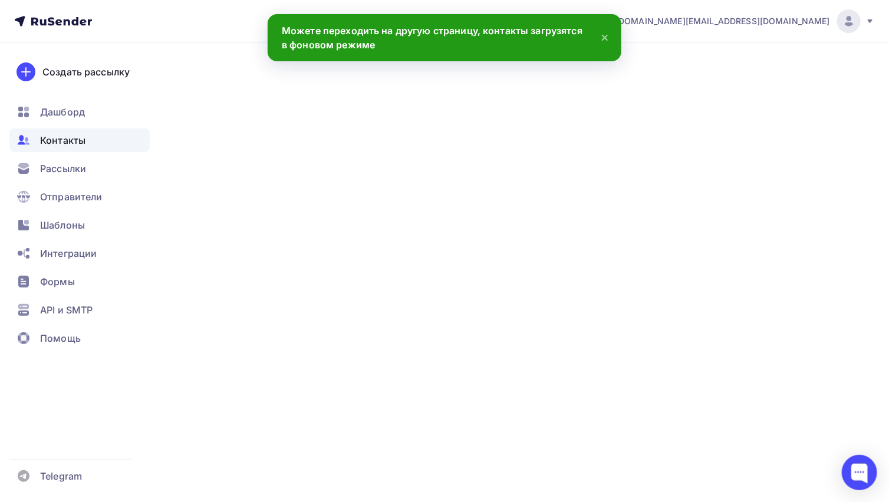
scroll to position [2119, 0]
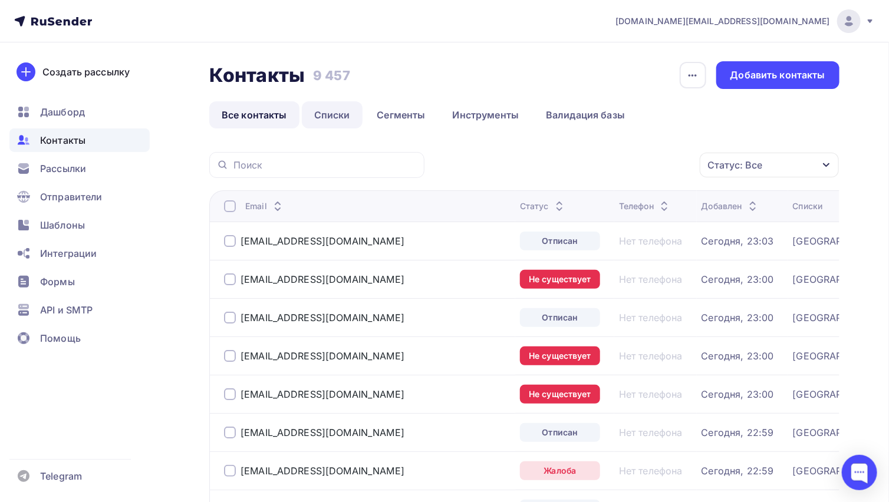
click at [346, 117] on link "Списки" at bounding box center [332, 114] width 61 height 27
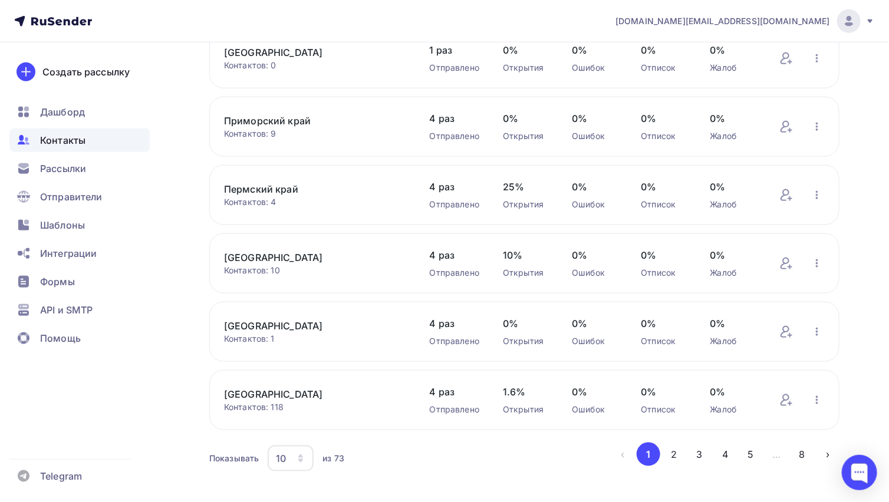
scroll to position [410, 0]
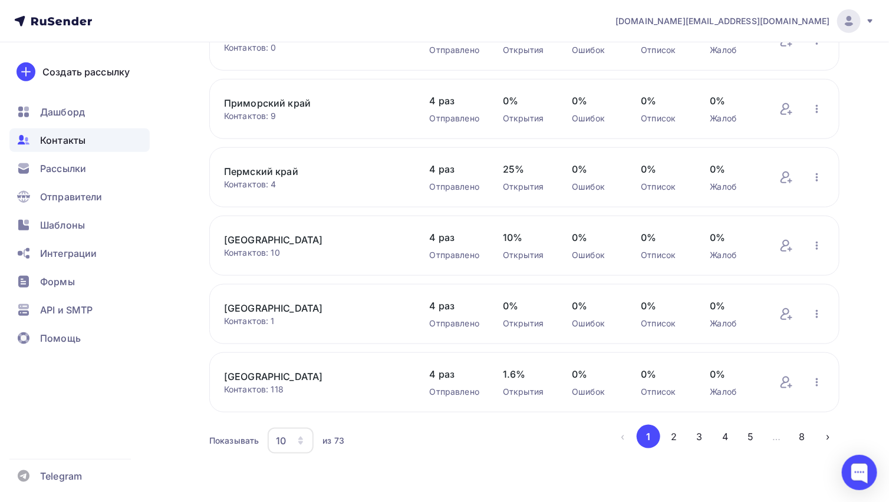
click at [285, 438] on div "10" at bounding box center [281, 441] width 10 height 14
click at [282, 406] on div "100" at bounding box center [337, 403] width 113 height 14
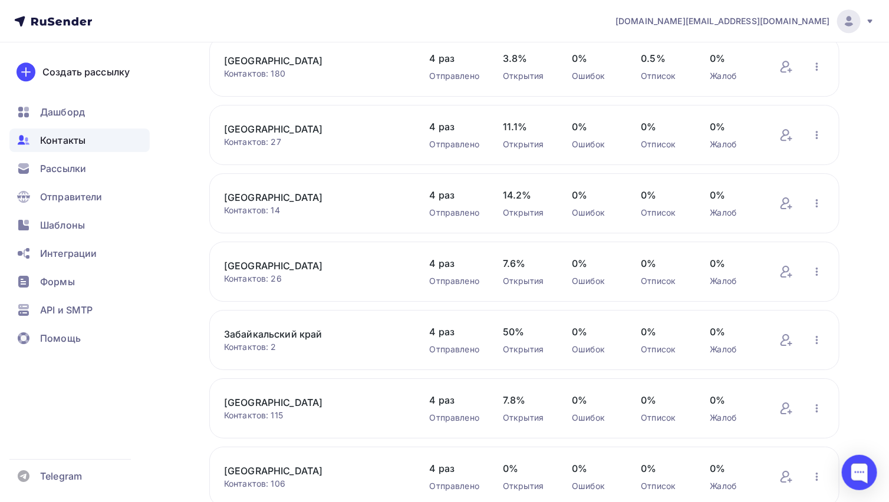
scroll to position [3634, 0]
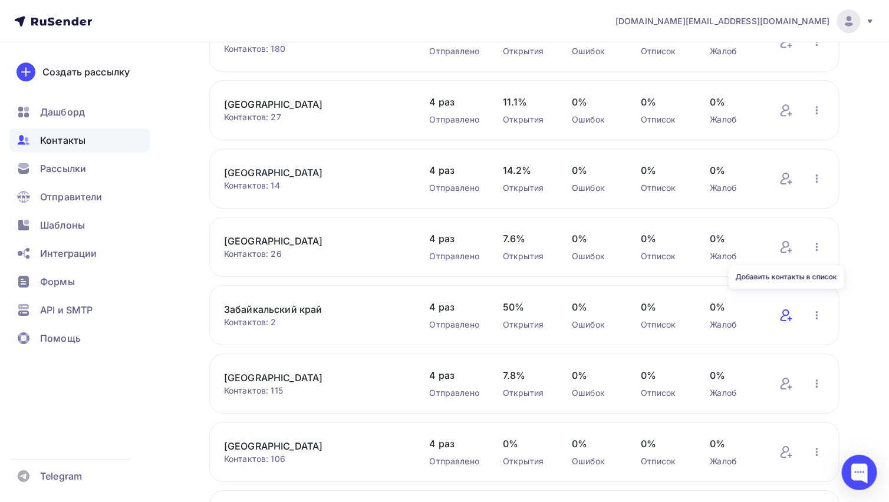
click at [782, 310] on icon at bounding box center [785, 316] width 9 height 12
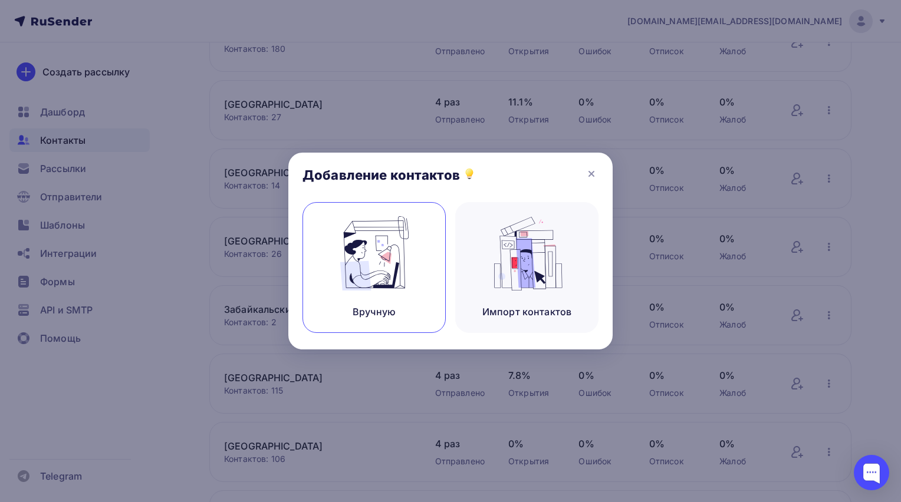
click at [410, 293] on div "Вручную" at bounding box center [374, 267] width 143 height 131
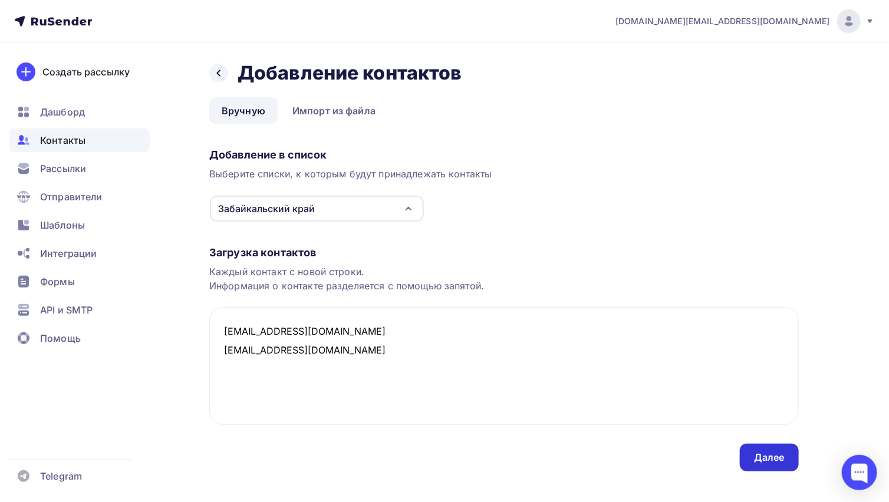
type textarea "[EMAIL_ADDRESS][DOMAIN_NAME] [EMAIL_ADDRESS][DOMAIN_NAME]"
click at [761, 458] on div "Далее" at bounding box center [769, 458] width 31 height 14
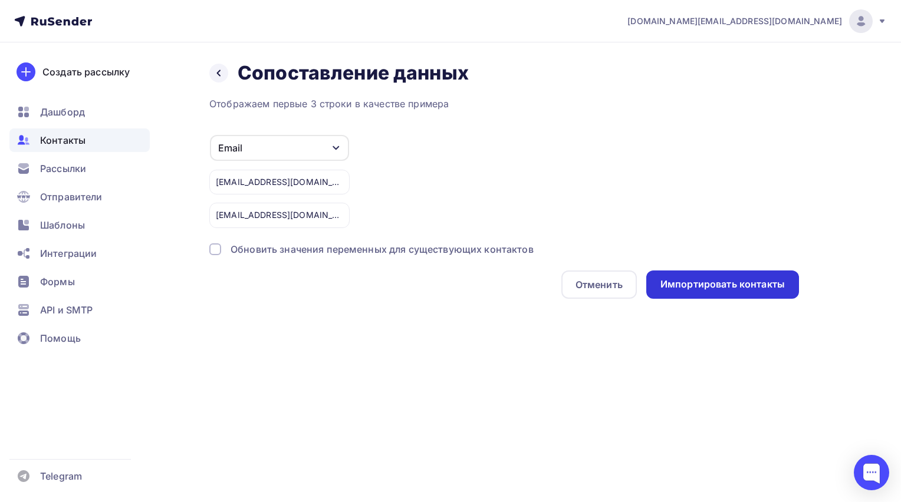
click at [751, 280] on div "Импортировать контакты" at bounding box center [722, 285] width 124 height 14
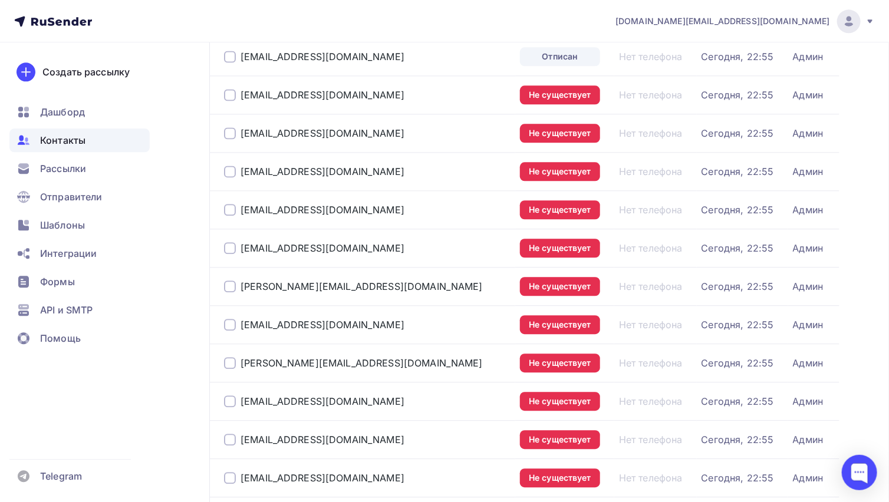
scroll to position [1415, 0]
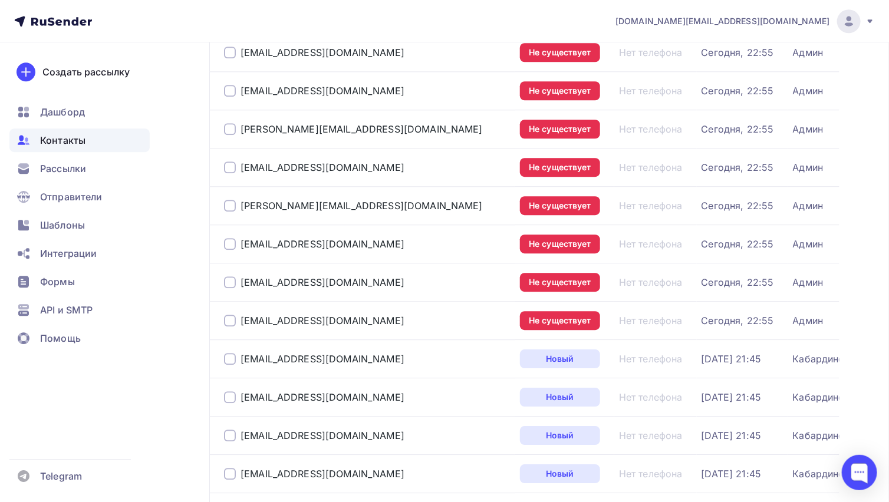
click at [229, 316] on div at bounding box center [230, 321] width 12 height 12
click at [228, 277] on div at bounding box center [230, 283] width 12 height 12
click at [232, 238] on div at bounding box center [230, 244] width 12 height 12
click at [230, 203] on div at bounding box center [230, 206] width 12 height 12
click at [234, 166] on div at bounding box center [230, 168] width 12 height 12
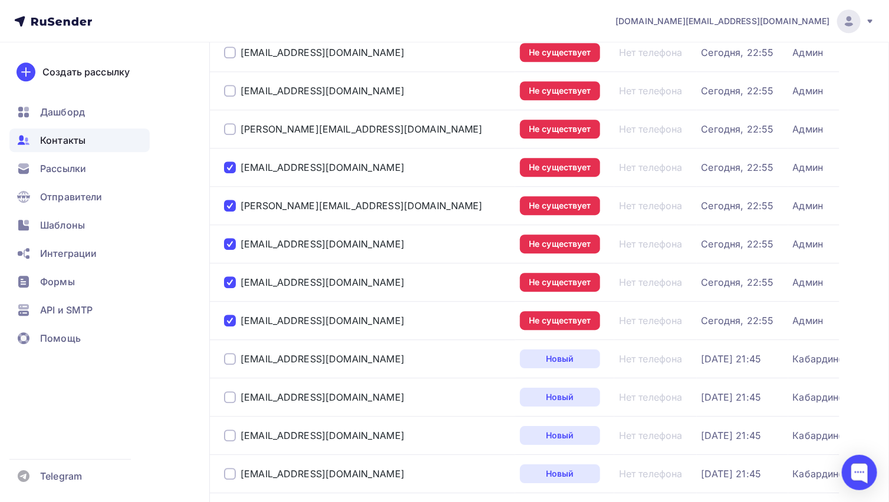
click at [232, 127] on div at bounding box center [230, 129] width 12 height 12
click at [227, 91] on div at bounding box center [230, 91] width 12 height 12
click at [234, 52] on div at bounding box center [230, 53] width 12 height 12
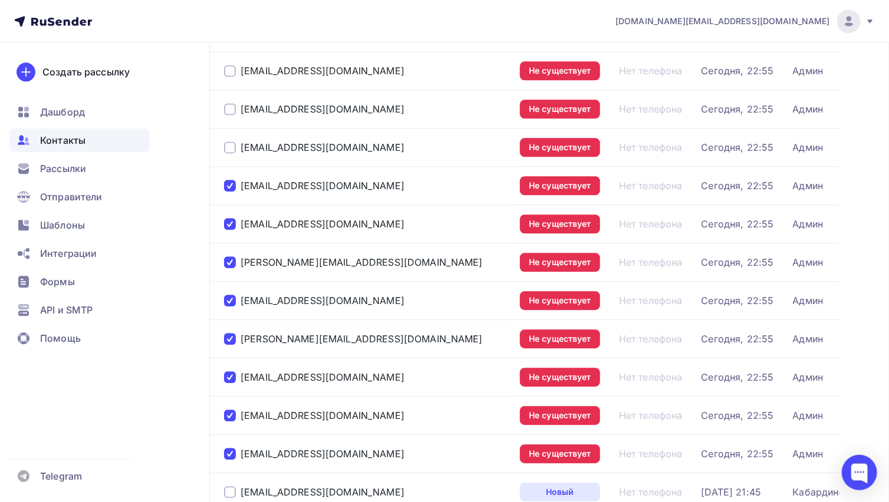
scroll to position [1258, 0]
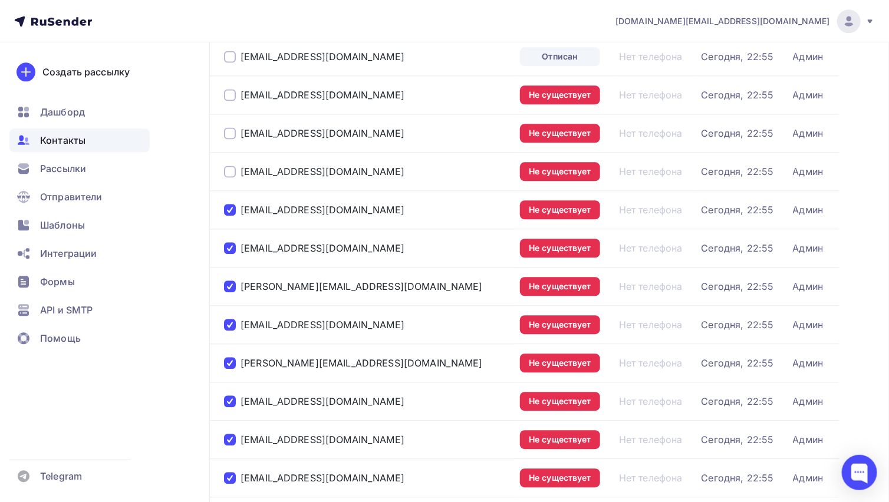
click at [231, 166] on div at bounding box center [230, 172] width 12 height 12
click at [231, 134] on div at bounding box center [230, 133] width 12 height 12
click at [230, 90] on div at bounding box center [230, 95] width 12 height 12
click at [229, 55] on div at bounding box center [230, 57] width 12 height 12
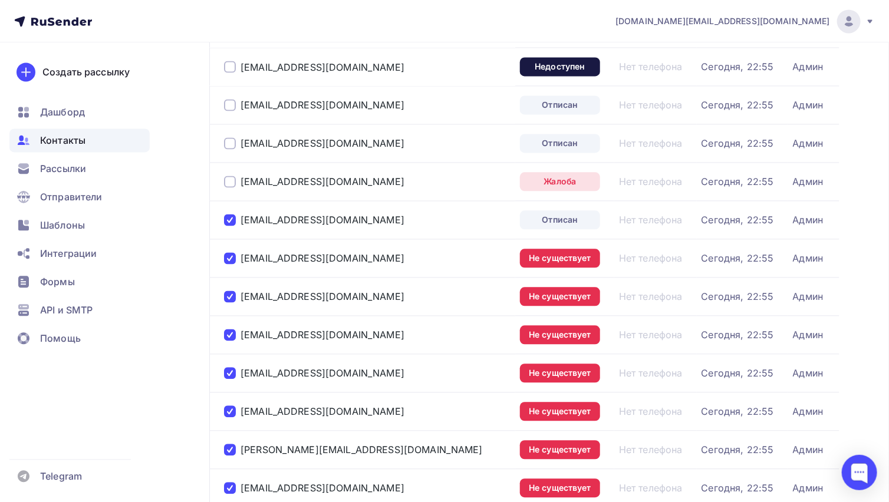
scroll to position [1022, 0]
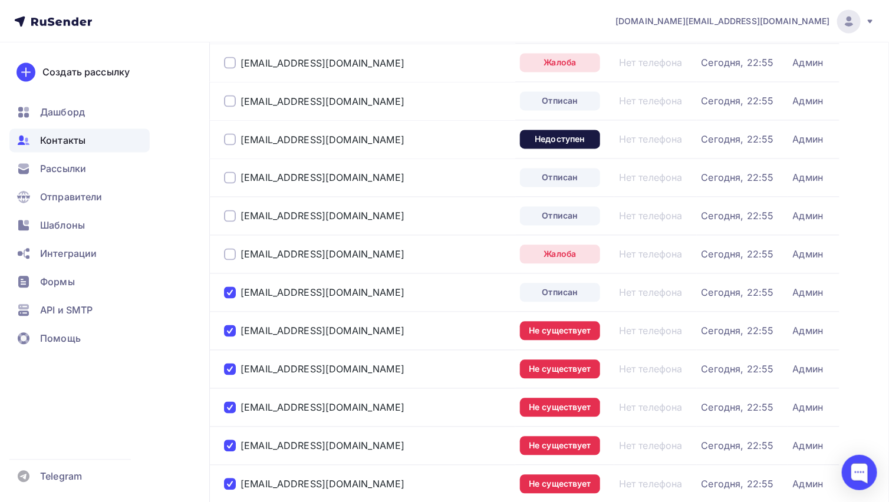
click at [228, 248] on div at bounding box center [230, 254] width 12 height 12
click at [228, 214] on div at bounding box center [230, 216] width 12 height 12
click at [229, 176] on div at bounding box center [230, 178] width 12 height 12
click at [229, 133] on div at bounding box center [230, 139] width 12 height 12
click at [233, 98] on div at bounding box center [230, 101] width 12 height 12
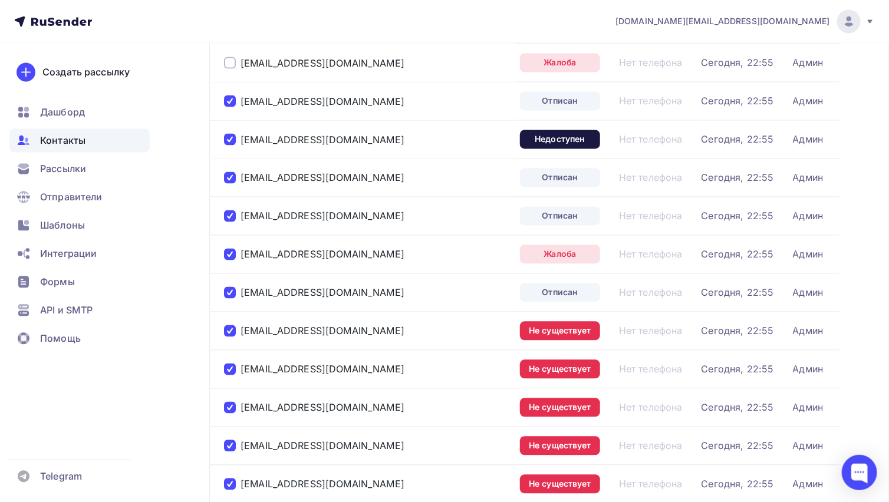
click at [228, 58] on div at bounding box center [230, 63] width 12 height 12
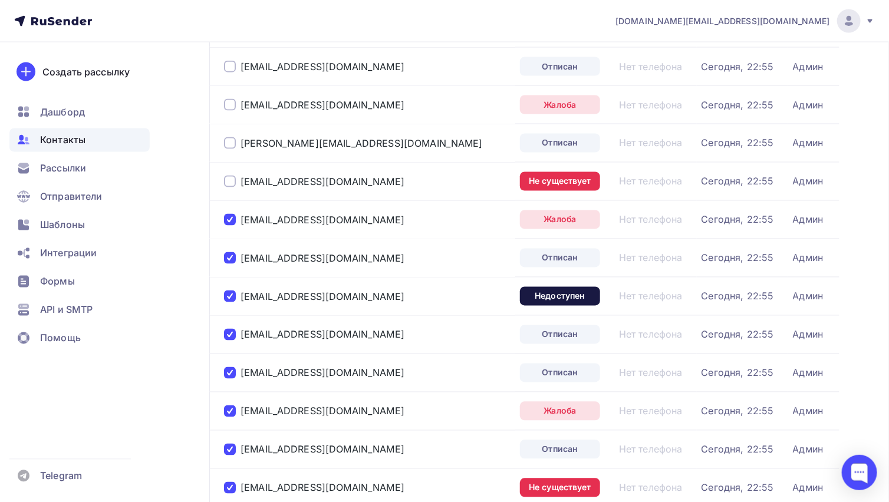
scroll to position [786, 0]
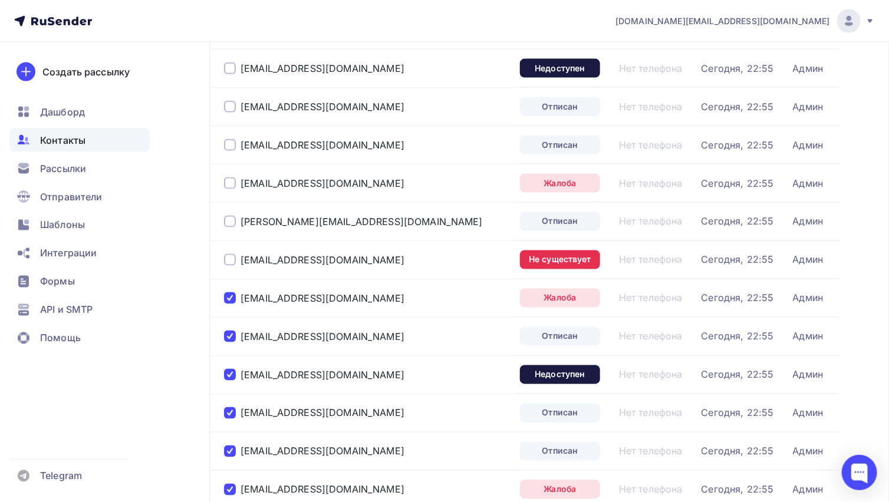
click at [229, 260] on div at bounding box center [230, 260] width 12 height 12
click at [230, 217] on div at bounding box center [230, 222] width 12 height 12
click at [233, 178] on div at bounding box center [230, 184] width 12 height 12
click at [235, 142] on div at bounding box center [230, 145] width 12 height 12
click at [231, 105] on div at bounding box center [230, 107] width 12 height 12
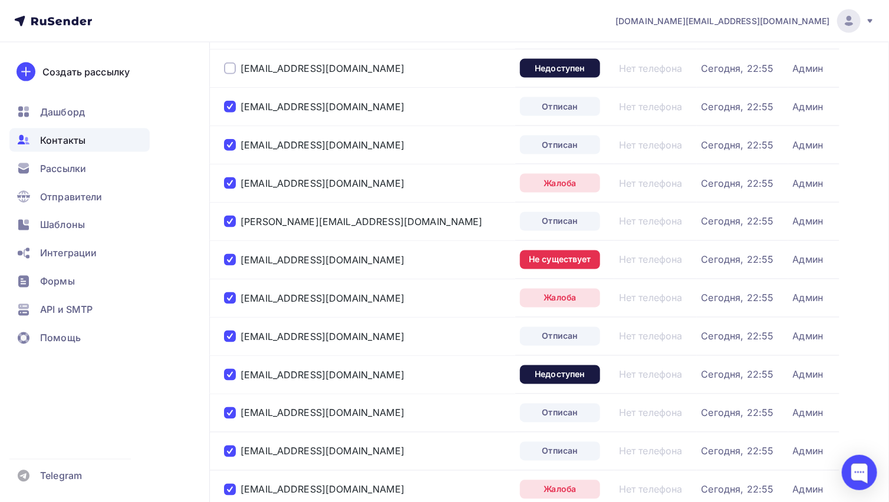
click at [229, 65] on div at bounding box center [230, 69] width 12 height 12
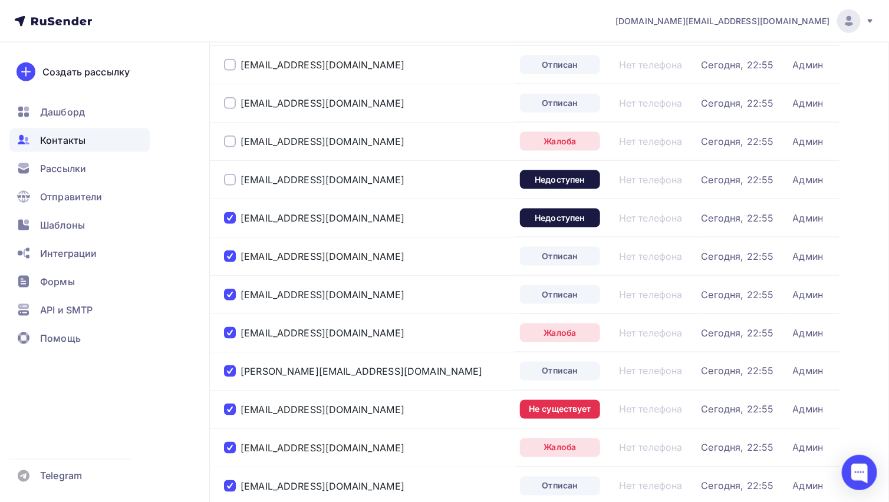
scroll to position [629, 0]
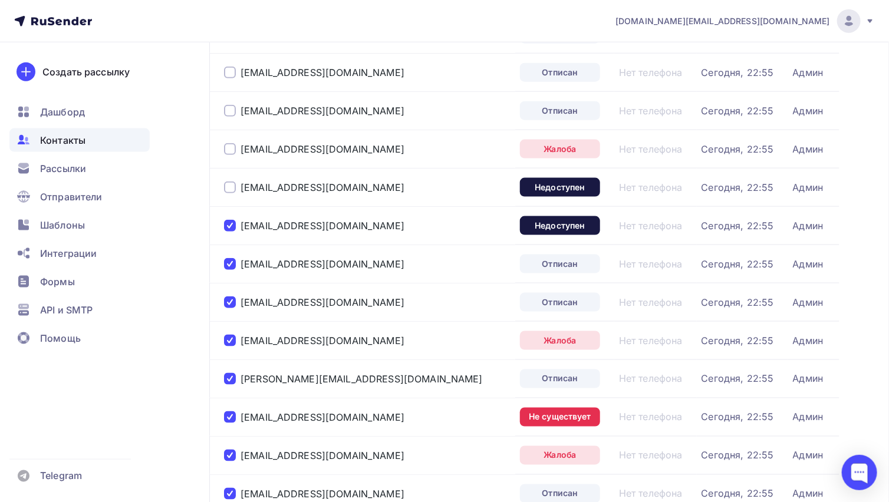
click at [234, 189] on div at bounding box center [230, 188] width 12 height 12
click at [226, 144] on div at bounding box center [230, 149] width 12 height 12
click at [228, 105] on div at bounding box center [230, 111] width 12 height 12
click at [234, 73] on div at bounding box center [230, 73] width 12 height 12
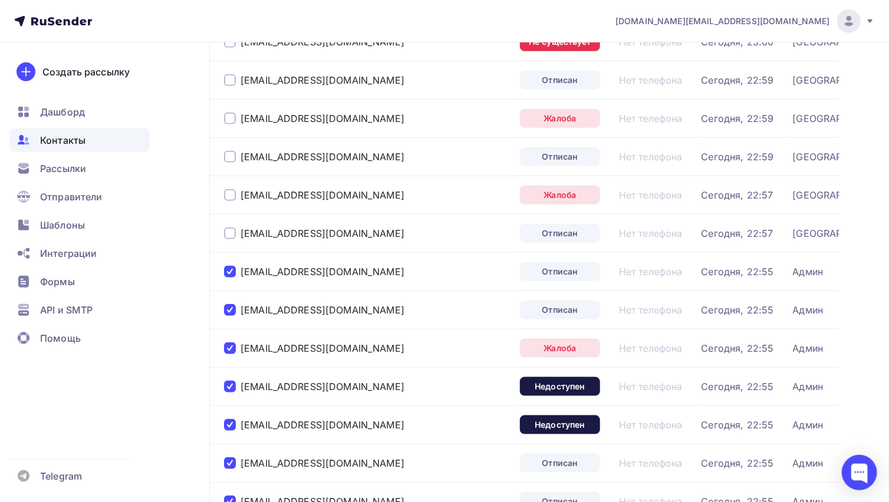
scroll to position [393, 0]
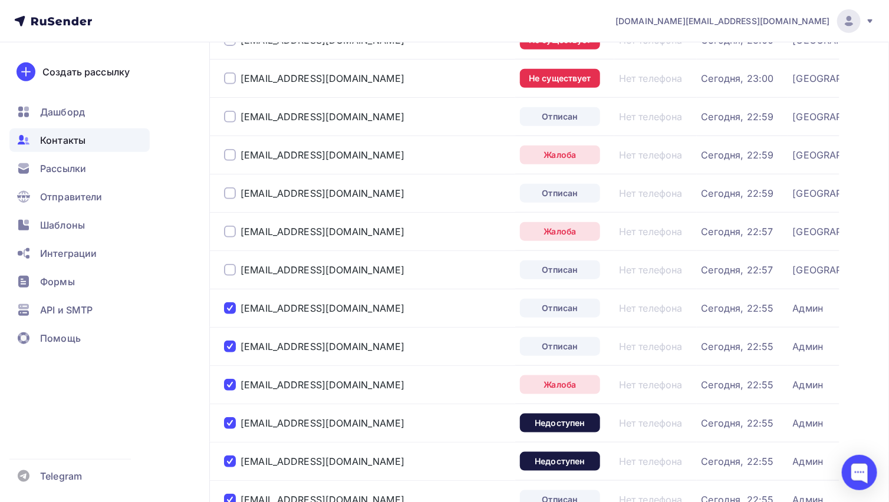
click at [231, 267] on div at bounding box center [230, 270] width 12 height 12
click at [233, 222] on div "[EMAIL_ADDRESS][DOMAIN_NAME]" at bounding box center [367, 231] width 287 height 19
click at [231, 228] on div at bounding box center [230, 232] width 12 height 12
click at [229, 189] on div at bounding box center [230, 194] width 12 height 12
click at [229, 149] on div at bounding box center [230, 155] width 12 height 12
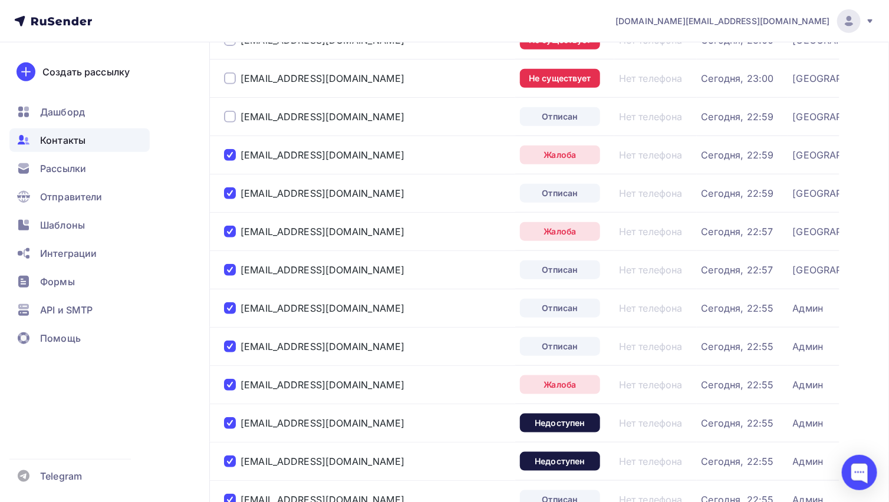
click at [231, 111] on div at bounding box center [230, 117] width 12 height 12
click at [231, 79] on div at bounding box center [230, 79] width 12 height 12
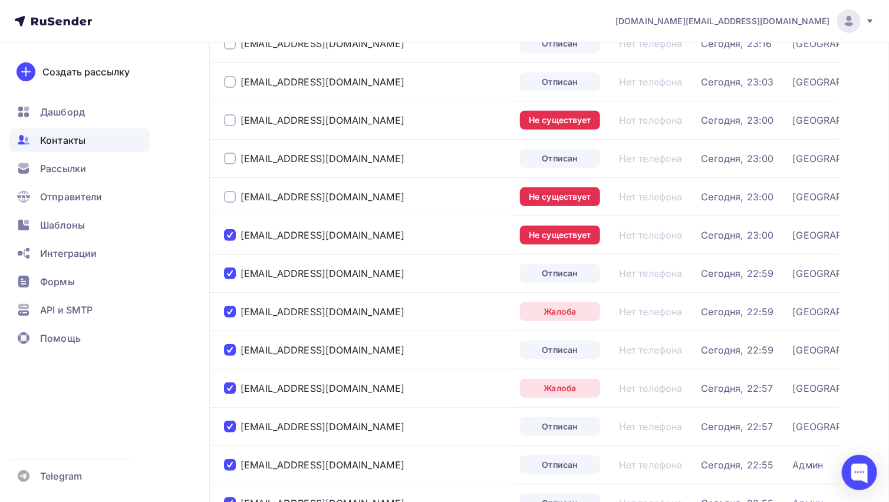
scroll to position [157, 0]
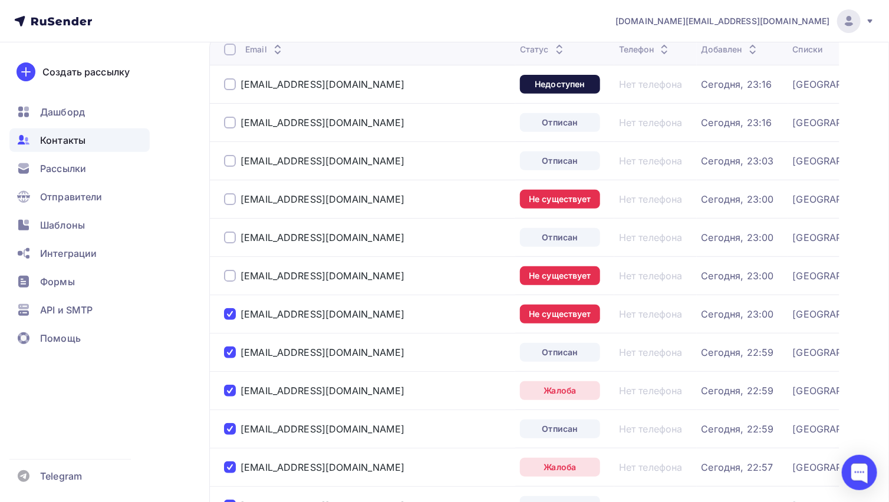
click at [229, 278] on div at bounding box center [230, 276] width 12 height 12
click at [232, 232] on div at bounding box center [230, 238] width 12 height 12
click at [229, 195] on div at bounding box center [230, 199] width 12 height 12
click at [232, 156] on div at bounding box center [230, 161] width 12 height 12
click at [234, 120] on div at bounding box center [230, 123] width 12 height 12
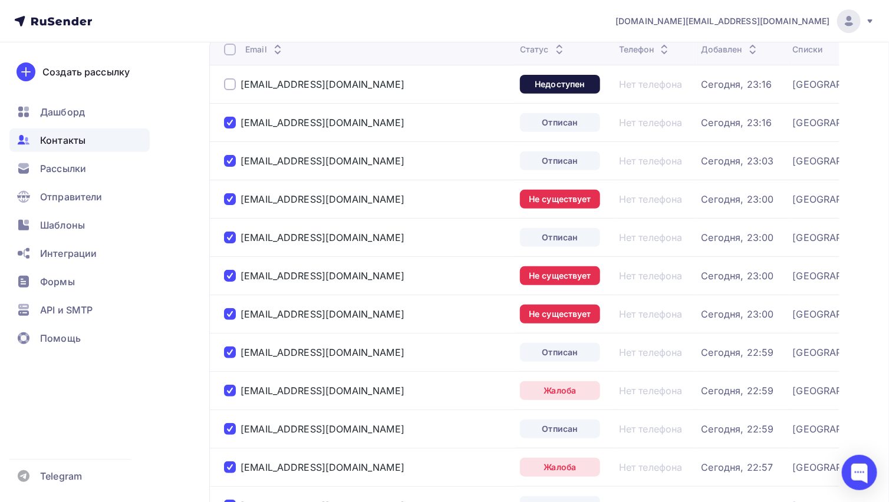
click at [231, 83] on div at bounding box center [230, 84] width 12 height 12
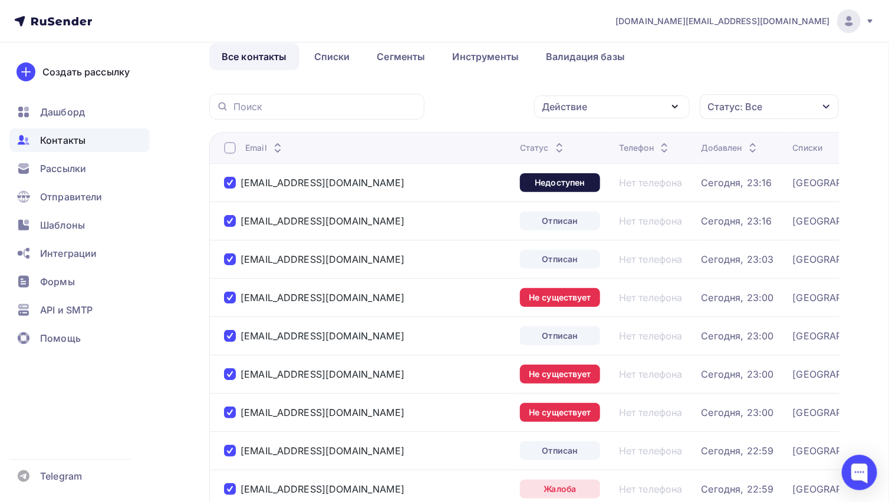
scroll to position [0, 0]
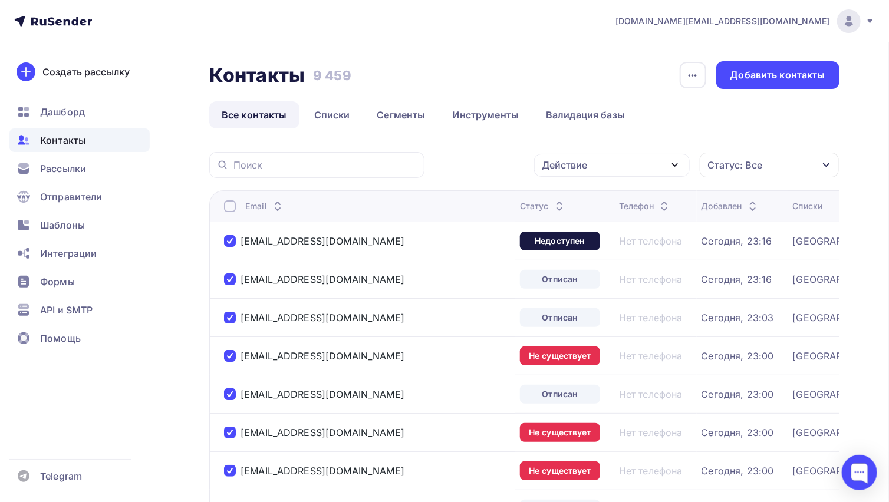
click at [619, 160] on div "Действие" at bounding box center [612, 165] width 156 height 23
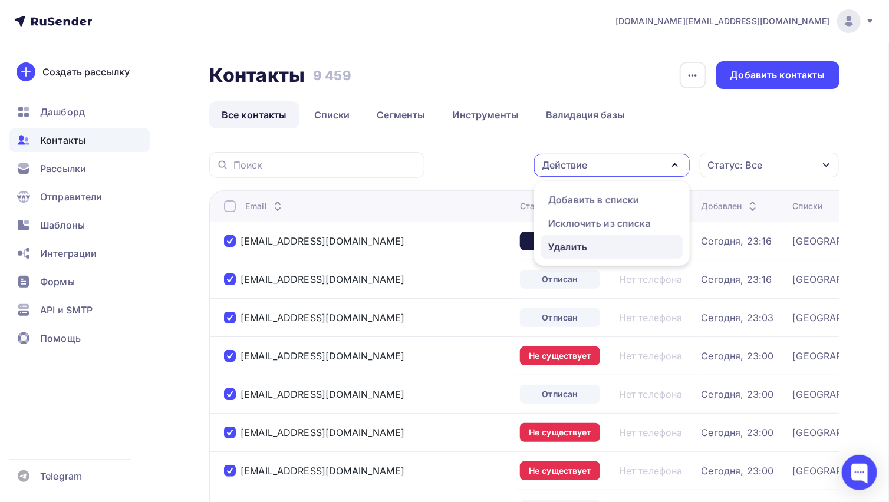
click at [560, 247] on div "Удалить" at bounding box center [567, 247] width 39 height 14
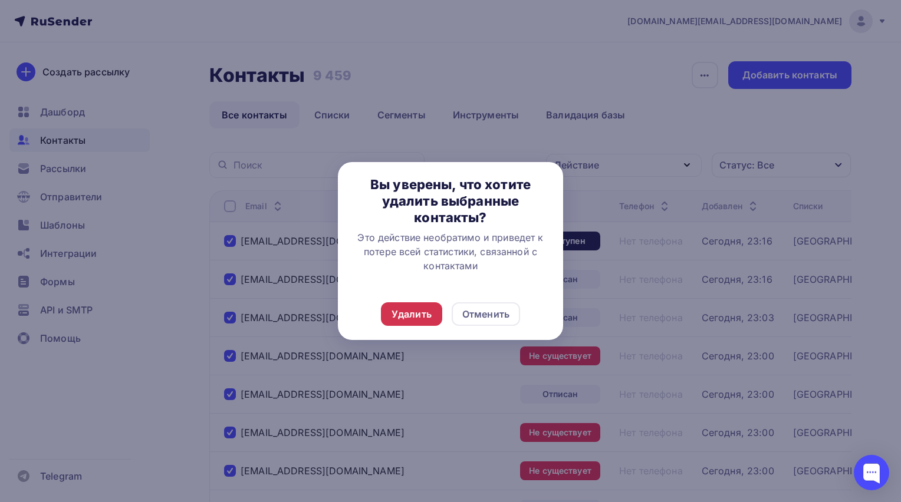
click at [418, 310] on div "Удалить" at bounding box center [412, 314] width 40 height 14
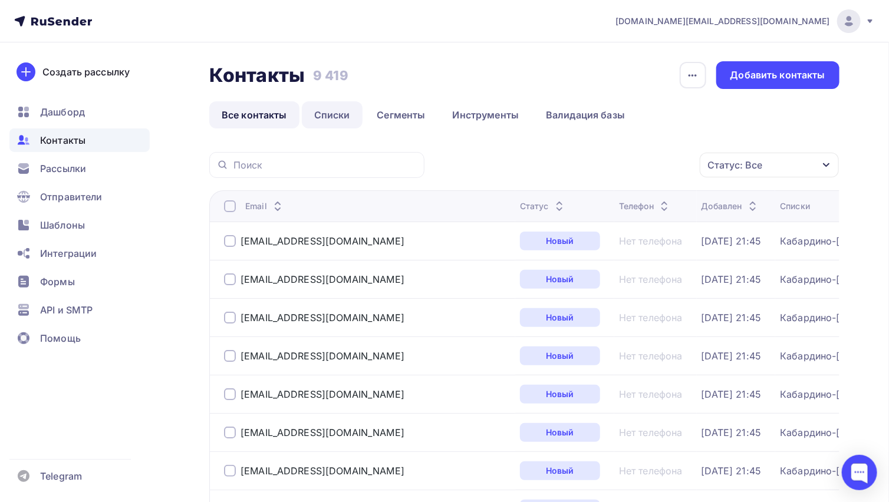
click at [339, 113] on link "Списки" at bounding box center [332, 114] width 61 height 27
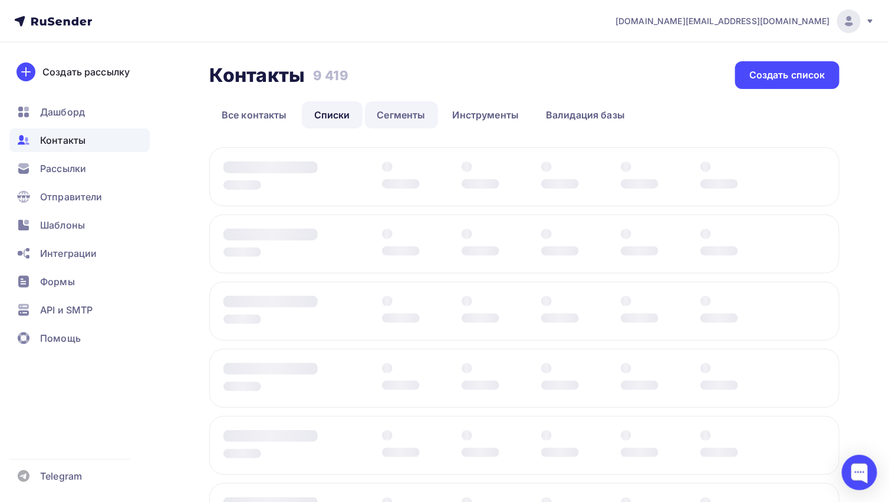
click at [396, 113] on link "Сегменты" at bounding box center [401, 114] width 73 height 27
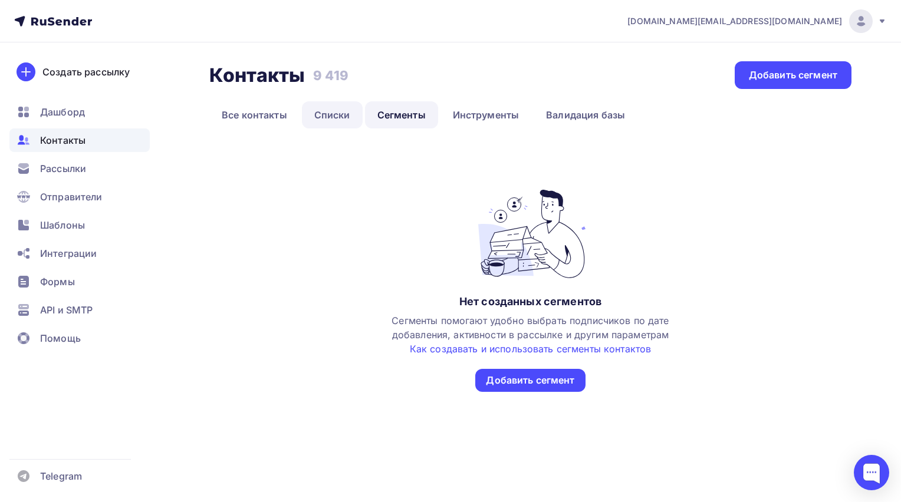
click at [342, 126] on link "Списки" at bounding box center [332, 114] width 61 height 27
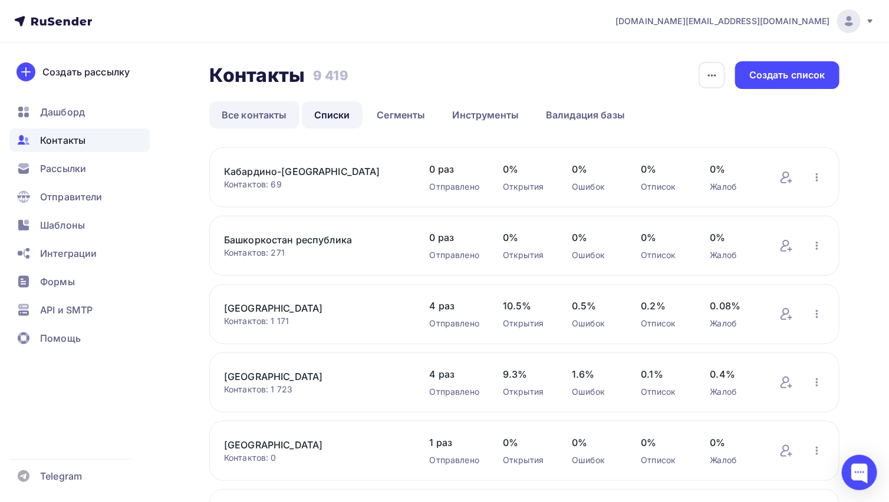
click at [267, 113] on link "Все контакты" at bounding box center [254, 114] width 90 height 27
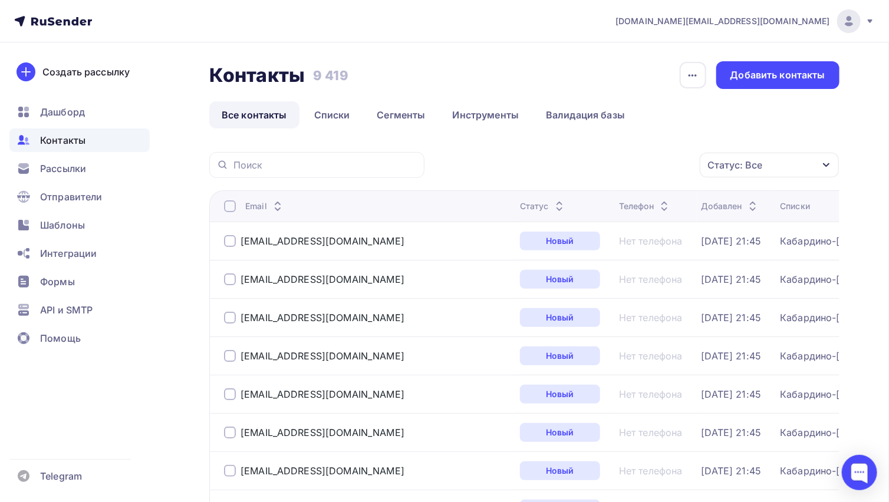
click at [520, 210] on div "Статус" at bounding box center [543, 207] width 47 height 12
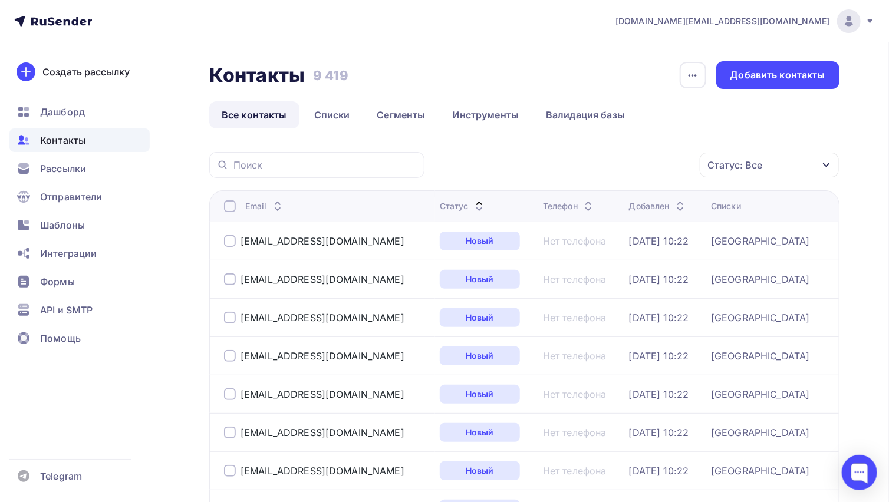
click at [472, 203] on icon at bounding box center [479, 209] width 14 height 14
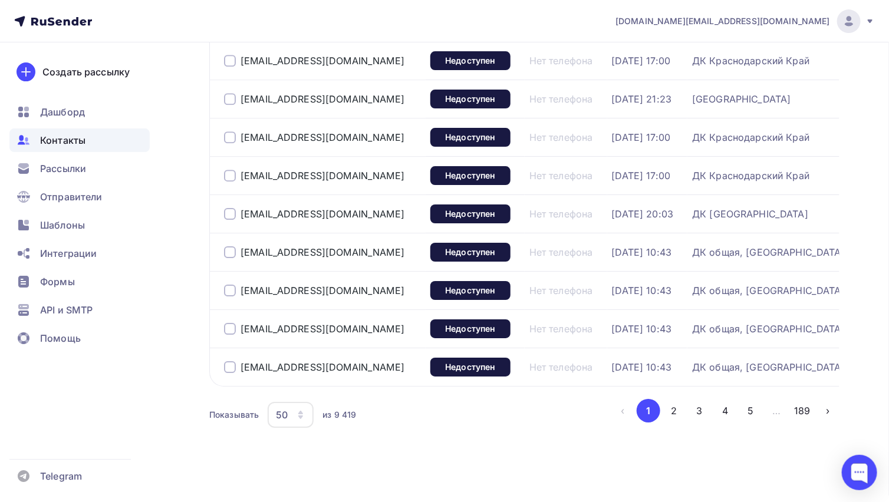
scroll to position [1764, 0]
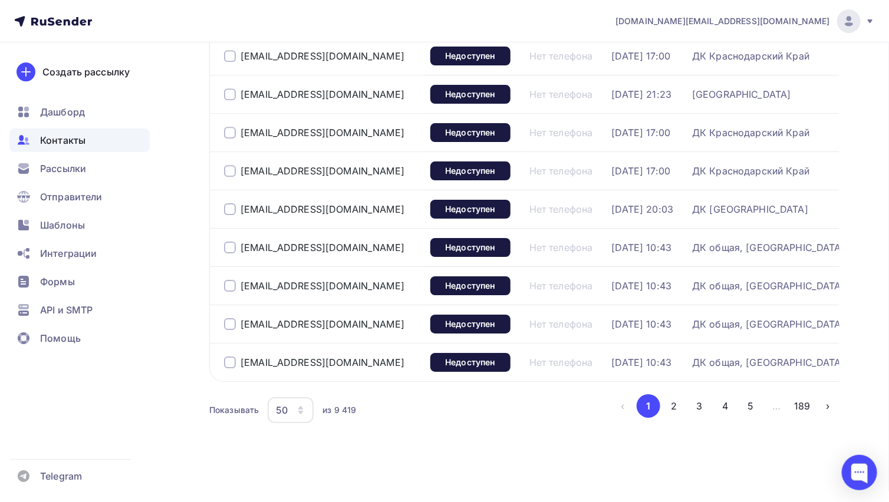
click at [295, 416] on div "50" at bounding box center [291, 410] width 46 height 26
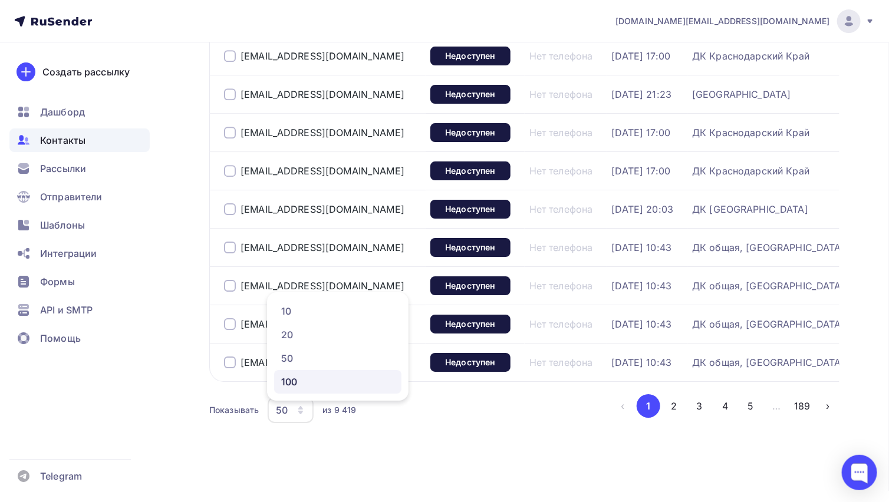
click at [291, 379] on div "100" at bounding box center [337, 382] width 113 height 14
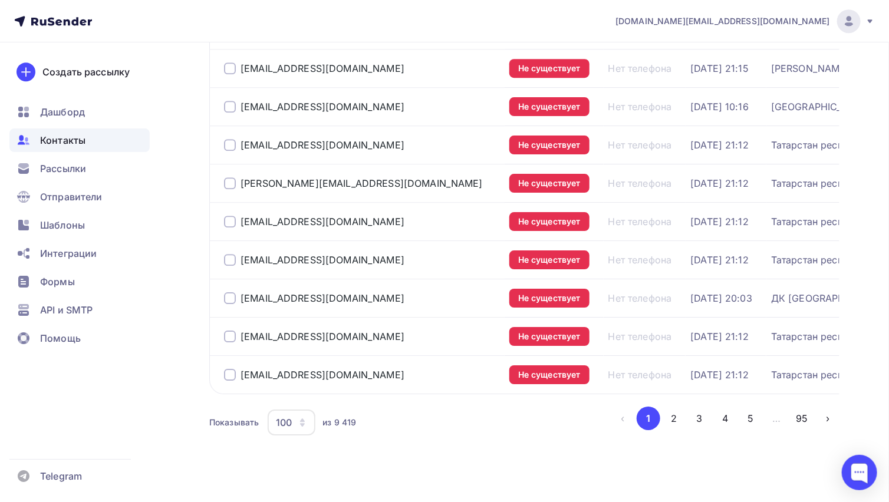
scroll to position [3677, 0]
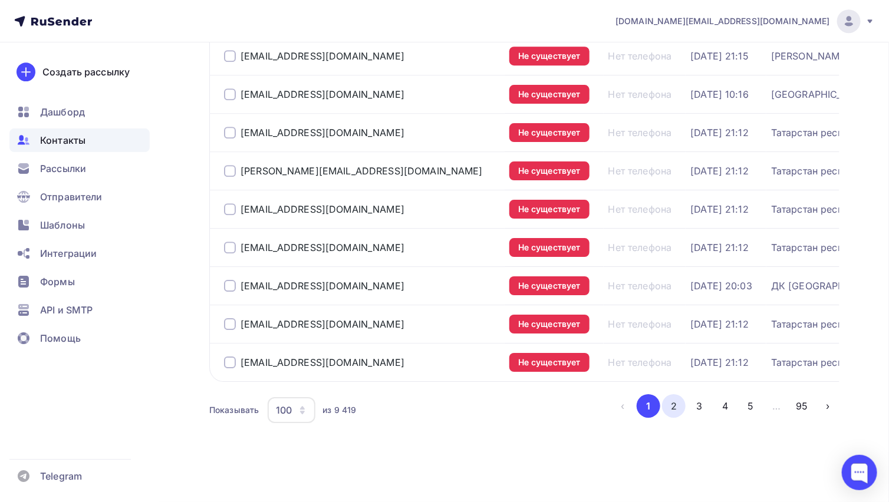
click at [678, 401] on button "2" at bounding box center [674, 407] width 24 height 24
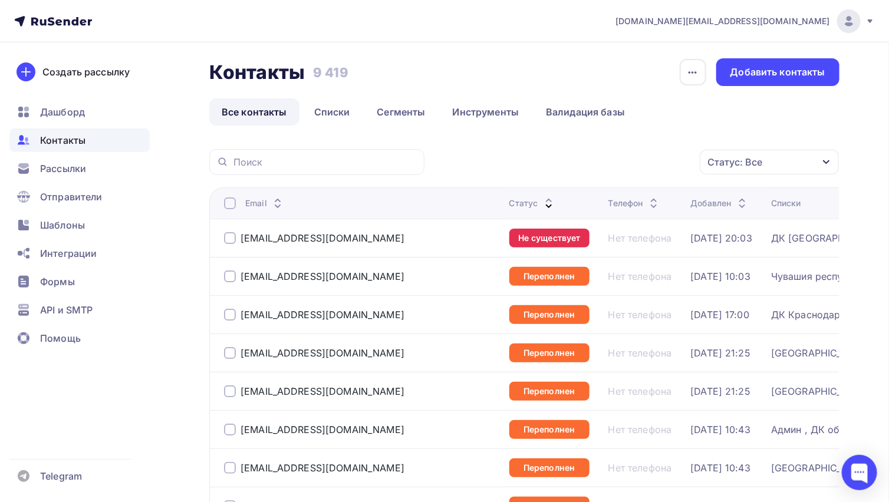
scroll to position [0, 0]
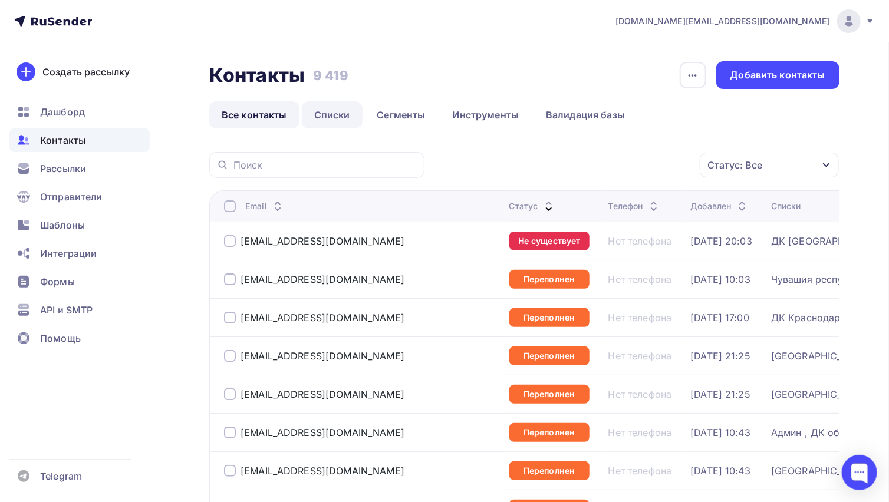
click at [331, 115] on link "Списки" at bounding box center [332, 114] width 61 height 27
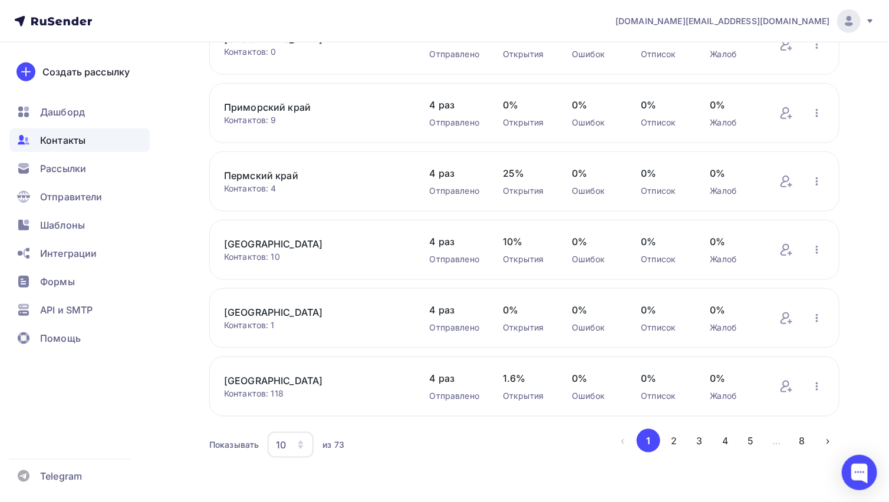
scroll to position [410, 0]
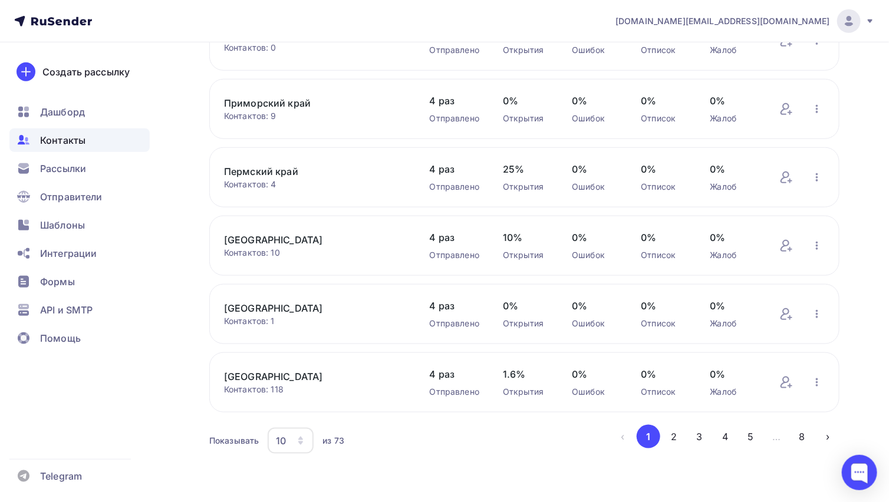
click at [279, 441] on div "10" at bounding box center [281, 441] width 10 height 14
click at [286, 403] on div "100" at bounding box center [337, 403] width 113 height 14
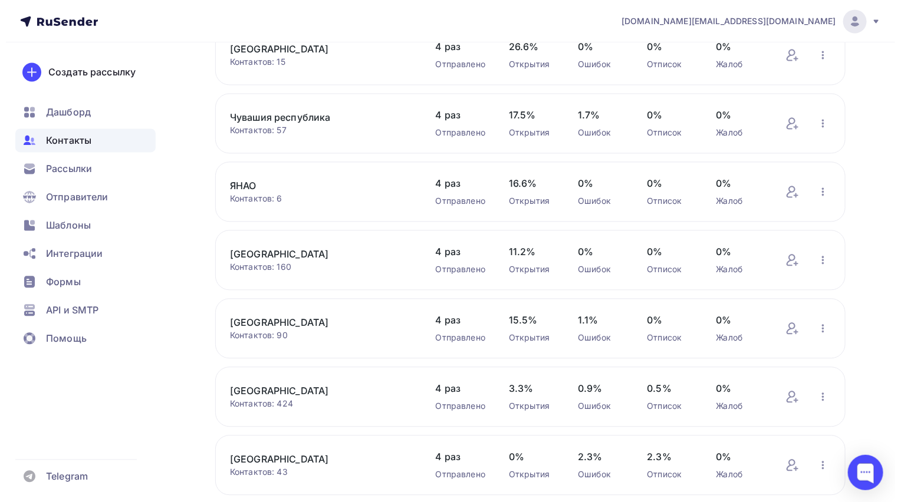
scroll to position [3084, 0]
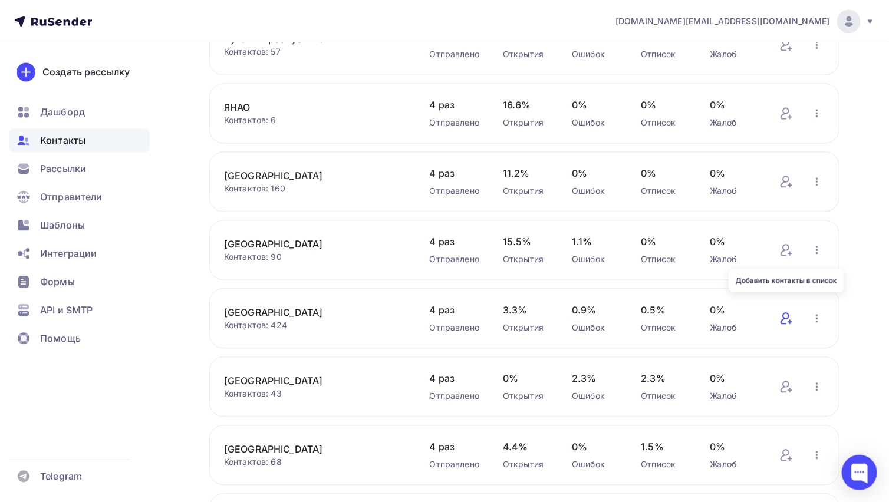
click at [790, 311] on icon at bounding box center [787, 318] width 14 height 14
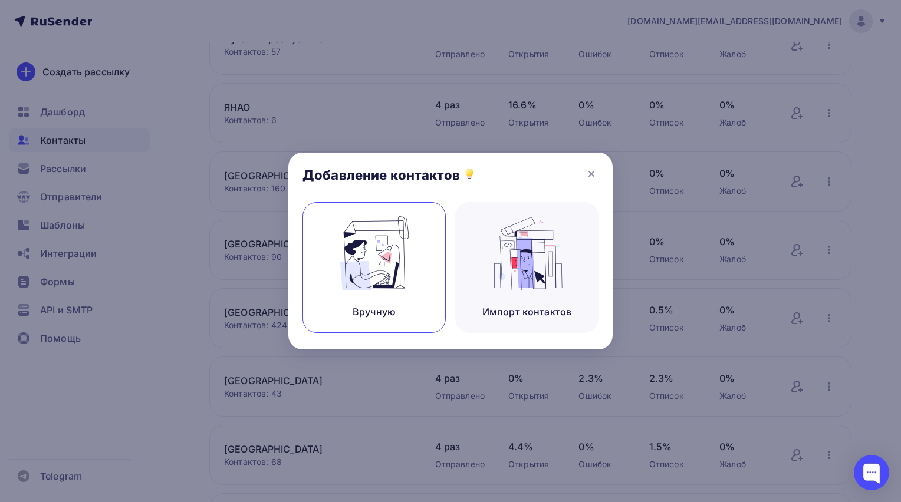
click at [420, 261] on div "Вручную" at bounding box center [374, 267] width 143 height 131
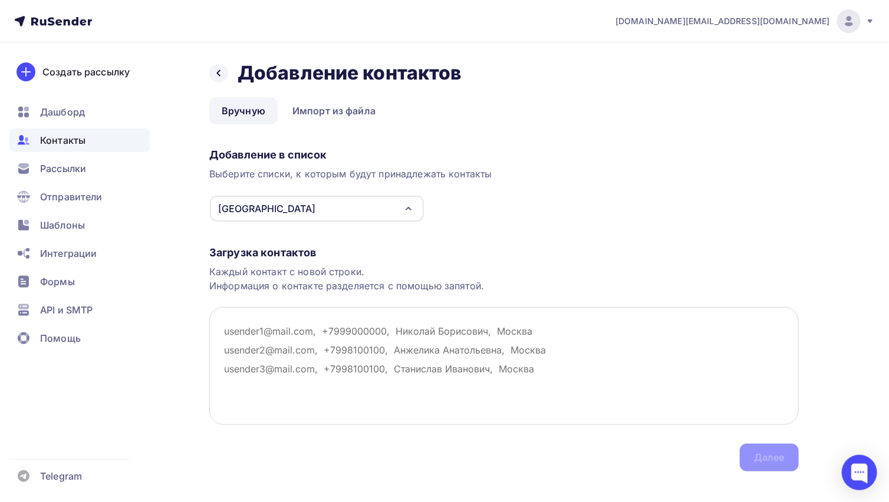
paste textarea "[EMAIL_ADDRESS][DOMAIN_NAME] [EMAIL_ADDRESS][DOMAIN_NAME] [EMAIL_ADDRESS][DOMAI…"
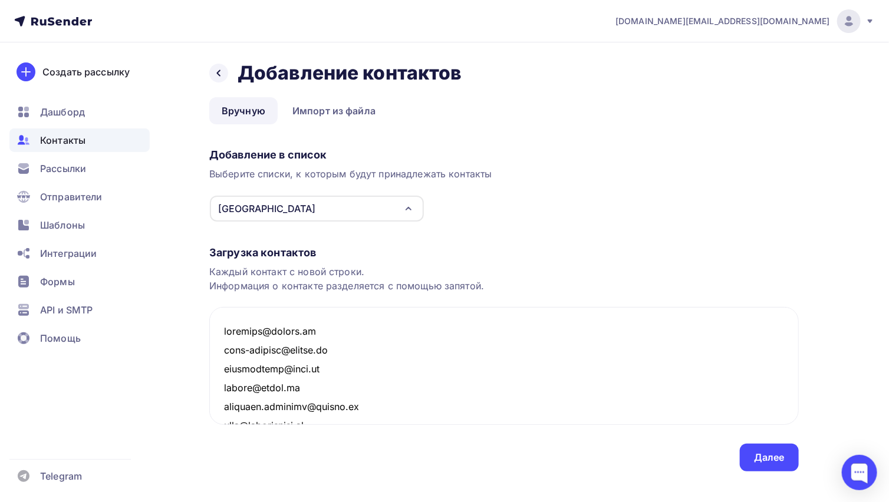
scroll to position [6215, 0]
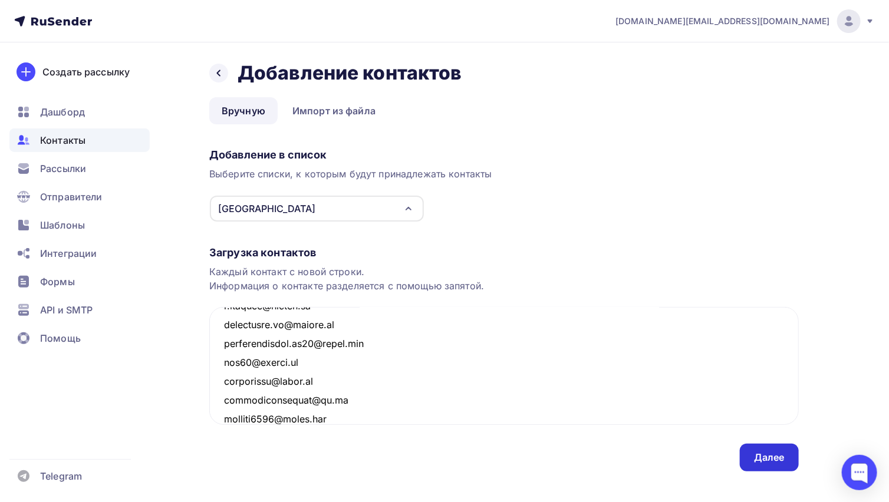
type textarea "[EMAIL_ADDRESS][DOMAIN_NAME] [EMAIL_ADDRESS][DOMAIN_NAME] [EMAIL_ADDRESS][DOMAI…"
click at [762, 463] on div "Далее" at bounding box center [769, 458] width 31 height 14
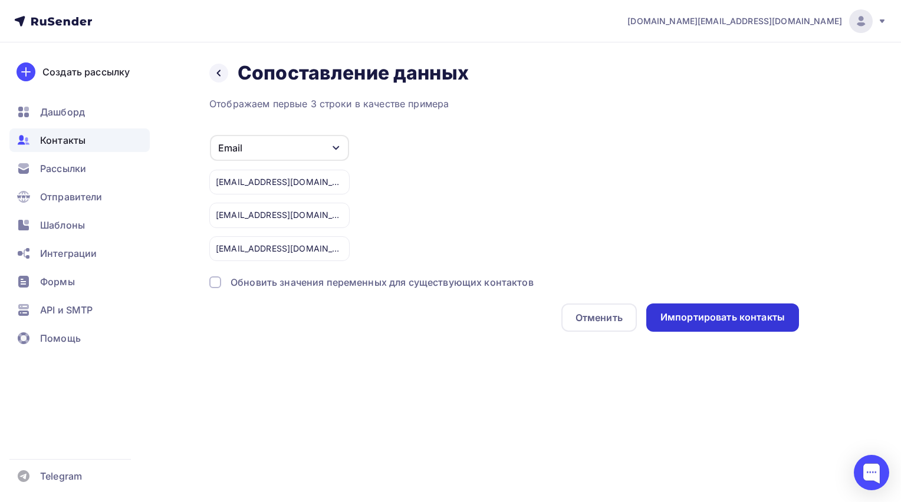
click at [724, 313] on div "Импортировать контакты" at bounding box center [722, 318] width 124 height 14
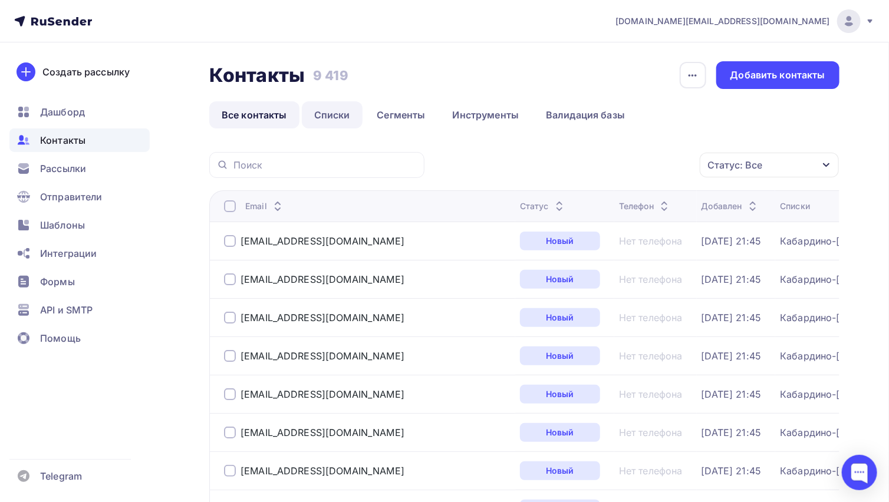
click at [331, 118] on link "Списки" at bounding box center [332, 114] width 61 height 27
